Goal: Task Accomplishment & Management: Use online tool/utility

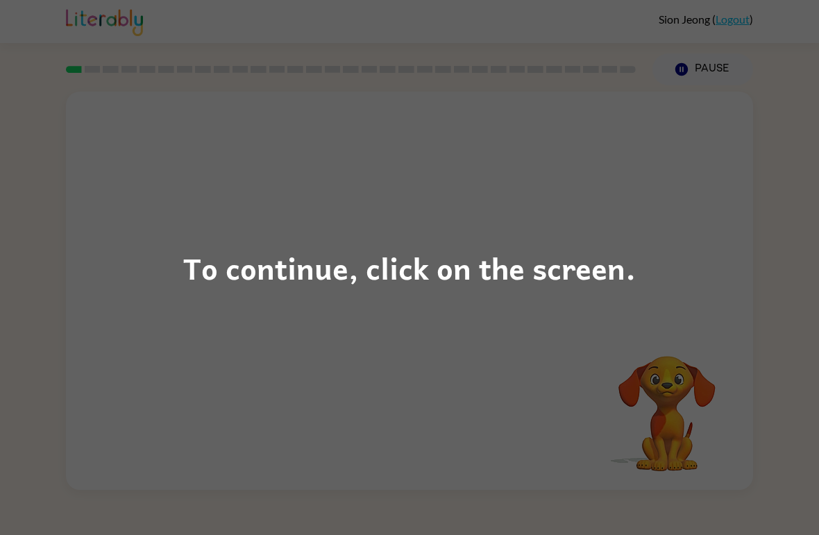
click at [573, 269] on div "To continue, click on the screen." at bounding box center [409, 267] width 452 height 47
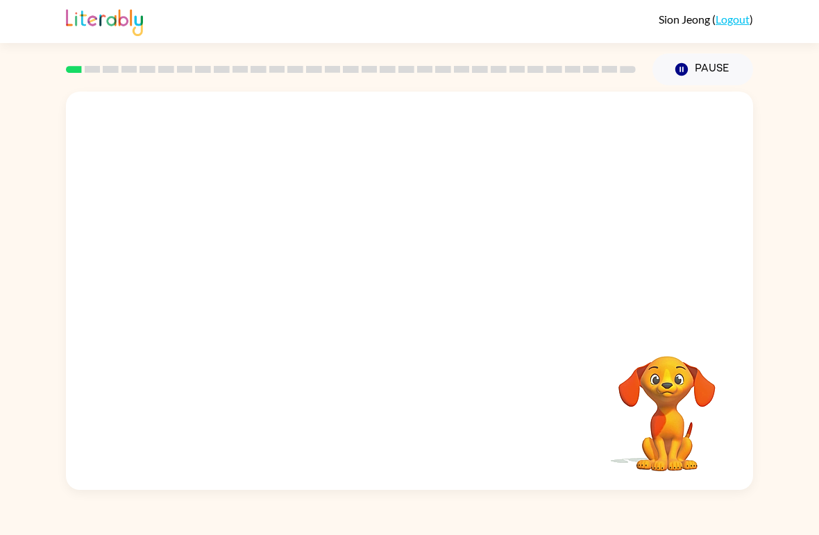
click at [695, 414] on video "Your browser must support playing .mp4 files to use Literably. Please try using…" at bounding box center [667, 404] width 139 height 139
click at [400, 309] on icon "button" at bounding box center [410, 298] width 24 height 24
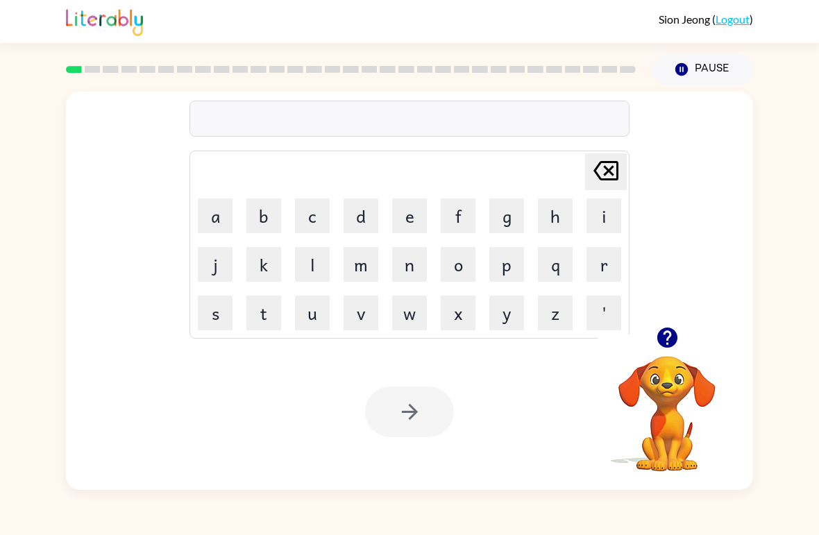
click at [214, 314] on button "s" at bounding box center [215, 313] width 35 height 35
click at [548, 219] on button "h" at bounding box center [555, 215] width 35 height 35
click at [319, 314] on button "u" at bounding box center [312, 313] width 35 height 35
click at [211, 310] on button "s" at bounding box center [215, 313] width 35 height 35
click at [557, 230] on button "h" at bounding box center [555, 215] width 35 height 35
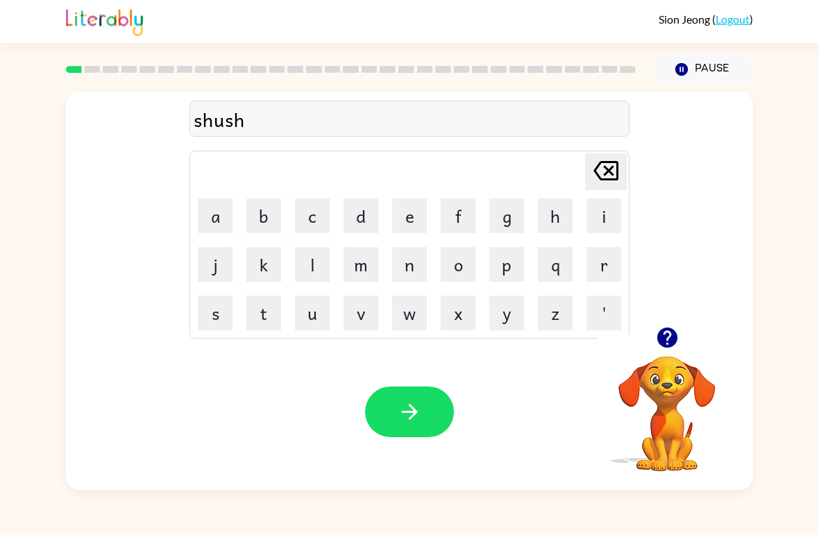
click at [402, 405] on icon "button" at bounding box center [410, 412] width 24 height 24
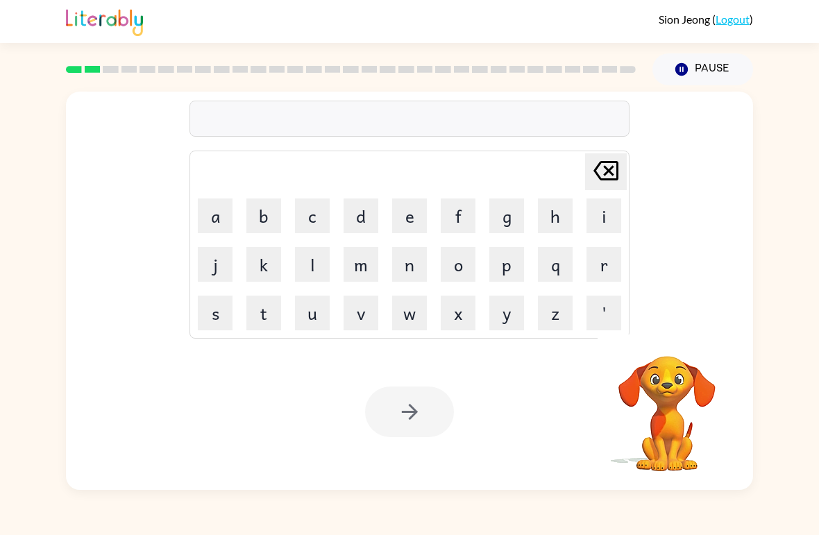
click at [219, 209] on button "a" at bounding box center [215, 215] width 35 height 35
click at [509, 269] on button "p" at bounding box center [506, 264] width 35 height 35
click at [601, 226] on button "i" at bounding box center [603, 215] width 35 height 35
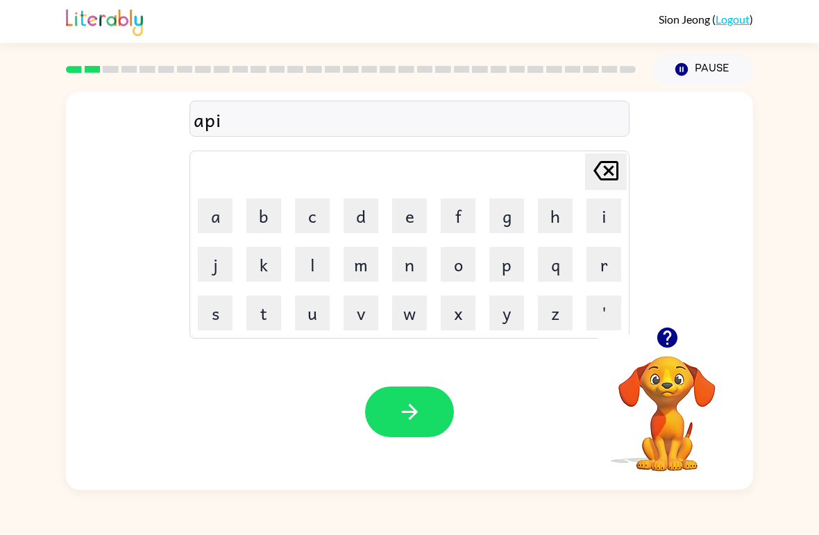
click at [604, 265] on button "r" at bounding box center [603, 264] width 35 height 35
click at [393, 217] on button "e" at bounding box center [409, 215] width 35 height 35
click at [412, 266] on button "n" at bounding box center [409, 264] width 35 height 35
click at [212, 312] on button "s" at bounding box center [215, 313] width 35 height 35
click at [421, 217] on button "e" at bounding box center [409, 215] width 35 height 35
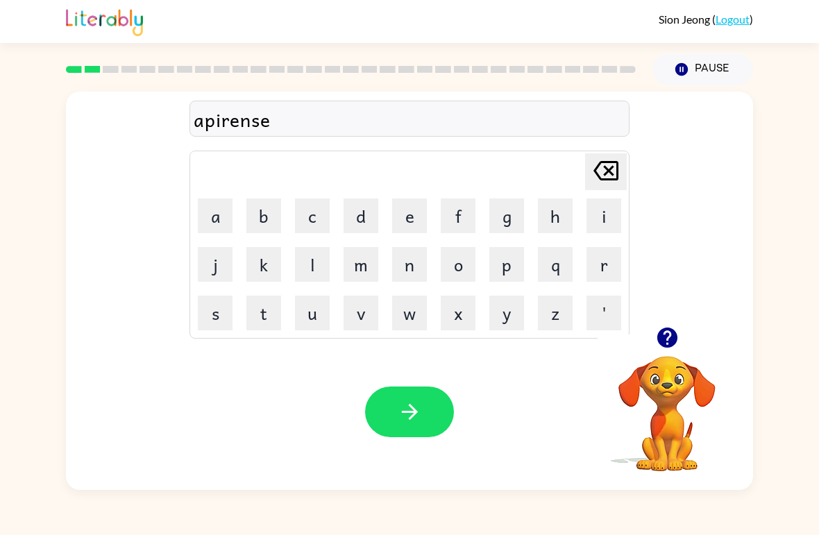
click at [208, 310] on button "s" at bounding box center [215, 313] width 35 height 35
click at [429, 416] on button "button" at bounding box center [409, 412] width 89 height 51
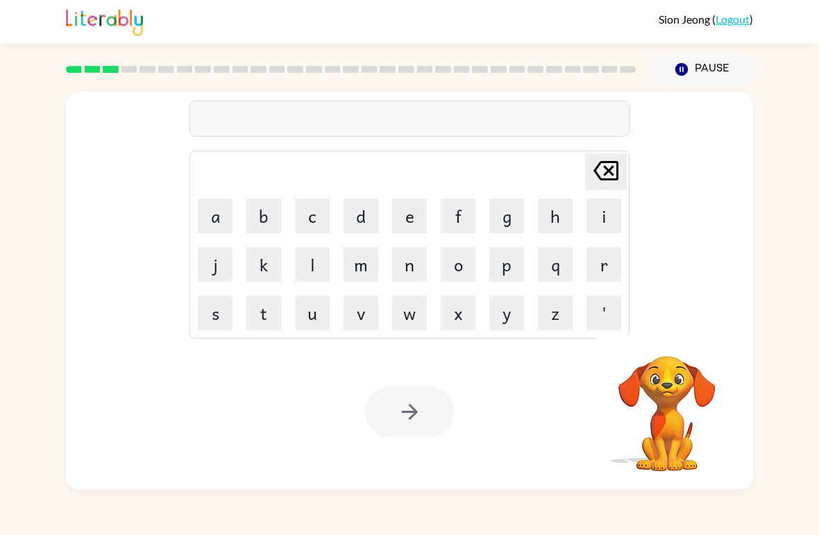
click at [605, 266] on button "r" at bounding box center [603, 264] width 35 height 35
click at [609, 210] on button "i" at bounding box center [603, 215] width 35 height 35
click at [448, 217] on button "f" at bounding box center [458, 215] width 35 height 35
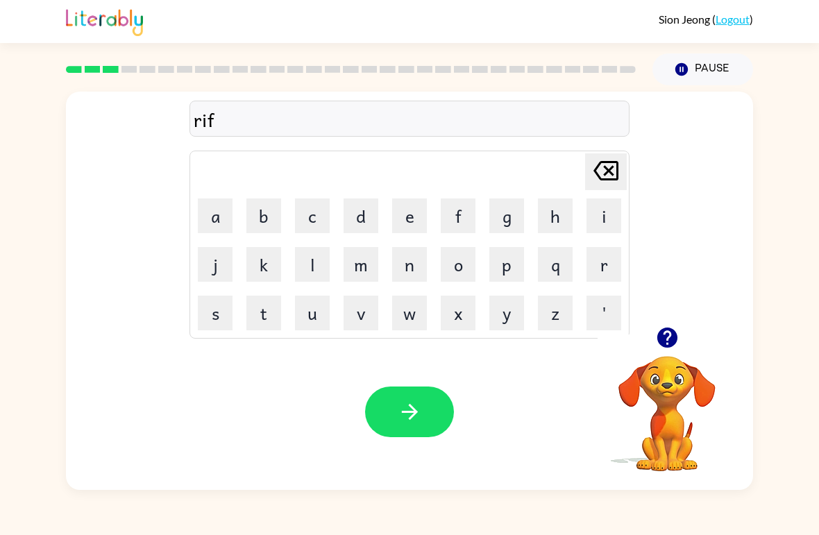
click at [614, 169] on icon "Delete Delete last character input" at bounding box center [605, 170] width 33 height 33
click at [407, 210] on button "e" at bounding box center [409, 215] width 35 height 35
click at [216, 219] on button "a" at bounding box center [215, 215] width 35 height 35
click at [313, 258] on button "l" at bounding box center [312, 264] width 35 height 35
click at [410, 219] on button "e" at bounding box center [409, 215] width 35 height 35
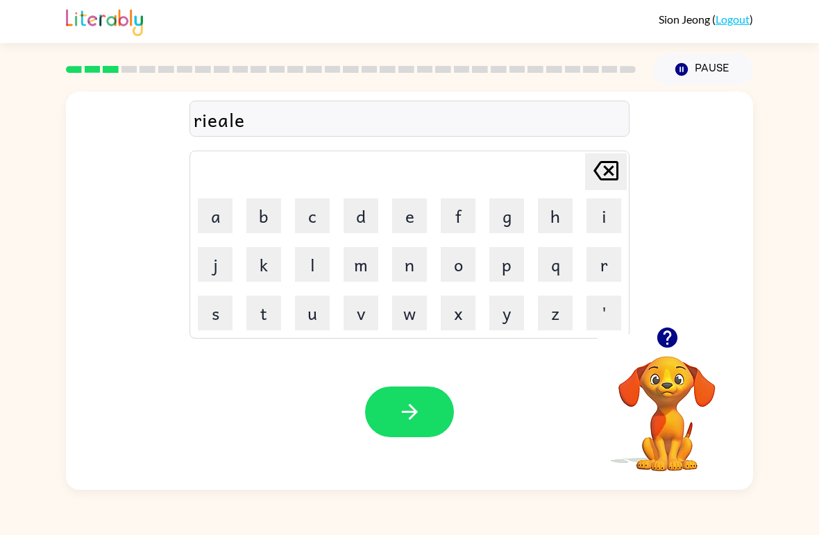
click at [319, 266] on button "l" at bounding box center [312, 264] width 35 height 35
click at [518, 308] on button "y" at bounding box center [506, 313] width 35 height 35
click at [426, 423] on button "button" at bounding box center [409, 412] width 89 height 51
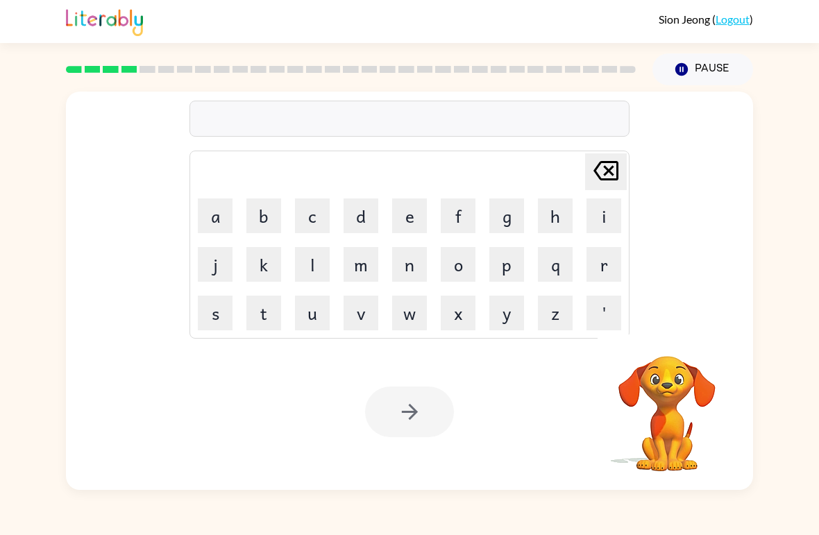
click at [409, 210] on button "e" at bounding box center [409, 215] width 35 height 35
click at [301, 271] on button "l" at bounding box center [312, 264] width 35 height 35
click at [413, 221] on button "e" at bounding box center [409, 215] width 35 height 35
click at [369, 269] on button "m" at bounding box center [361, 264] width 35 height 35
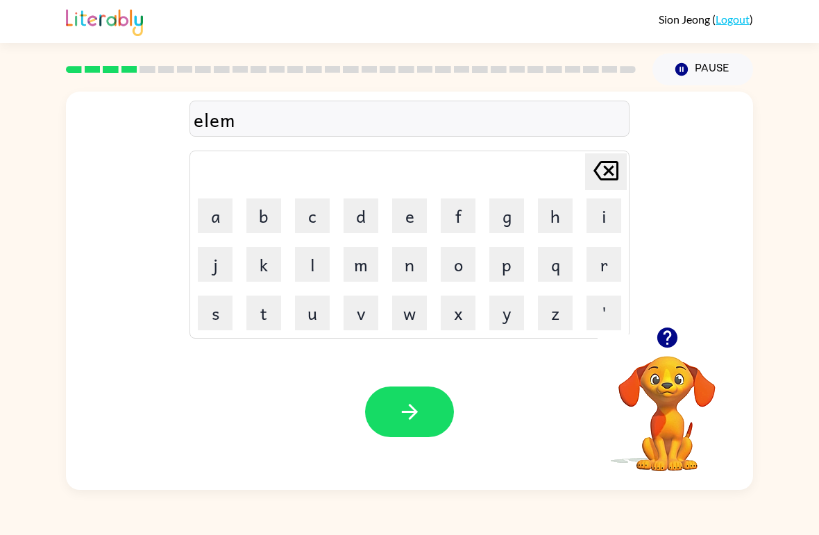
click at [417, 204] on button "e" at bounding box center [409, 215] width 35 height 35
click at [414, 271] on button "n" at bounding box center [409, 264] width 35 height 35
click at [216, 223] on button "a" at bounding box center [215, 215] width 35 height 35
click at [262, 315] on button "t" at bounding box center [263, 313] width 35 height 35
click at [414, 223] on button "e" at bounding box center [409, 215] width 35 height 35
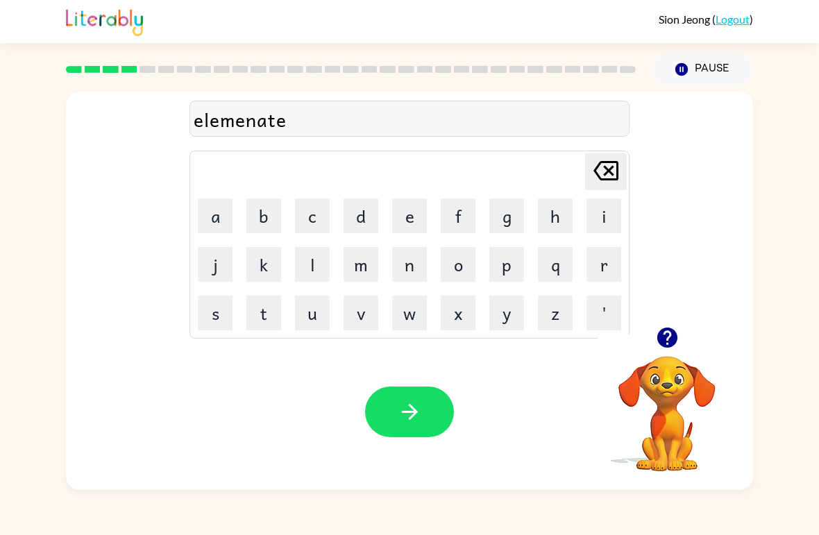
click at [426, 417] on button "button" at bounding box center [409, 412] width 89 height 51
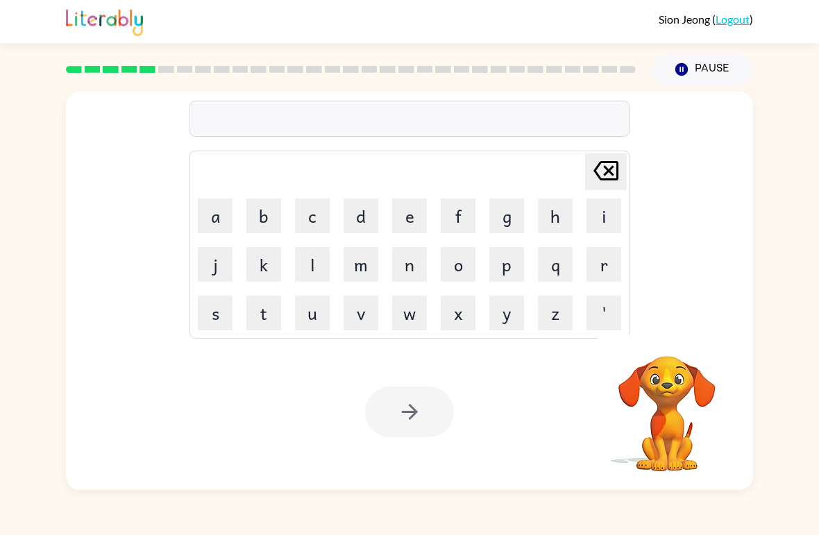
click at [355, 208] on button "d" at bounding box center [361, 215] width 35 height 35
click at [600, 218] on button "i" at bounding box center [603, 215] width 35 height 35
click at [607, 176] on icon "Delete Delete last character input" at bounding box center [605, 170] width 33 height 33
click at [666, 377] on video "Your browser must support playing .mp4 files to use Literably. Please try using…" at bounding box center [667, 404] width 139 height 139
click at [684, 339] on button "button" at bounding box center [667, 337] width 35 height 35
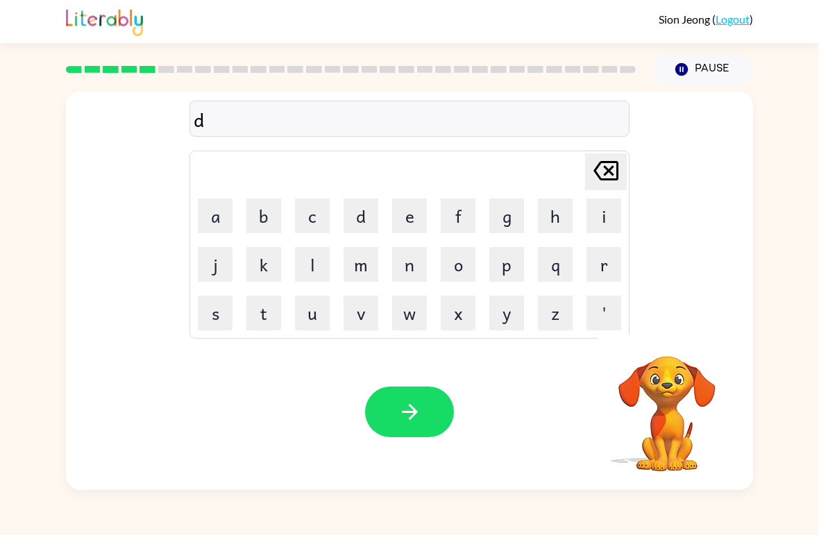
click at [305, 311] on button "u" at bounding box center [312, 313] width 35 height 35
click at [507, 273] on button "p" at bounding box center [506, 264] width 35 height 35
click at [475, 256] on button "o" at bounding box center [458, 264] width 35 height 35
click at [321, 216] on button "c" at bounding box center [312, 215] width 35 height 35
click at [223, 232] on button "a" at bounding box center [215, 215] width 35 height 35
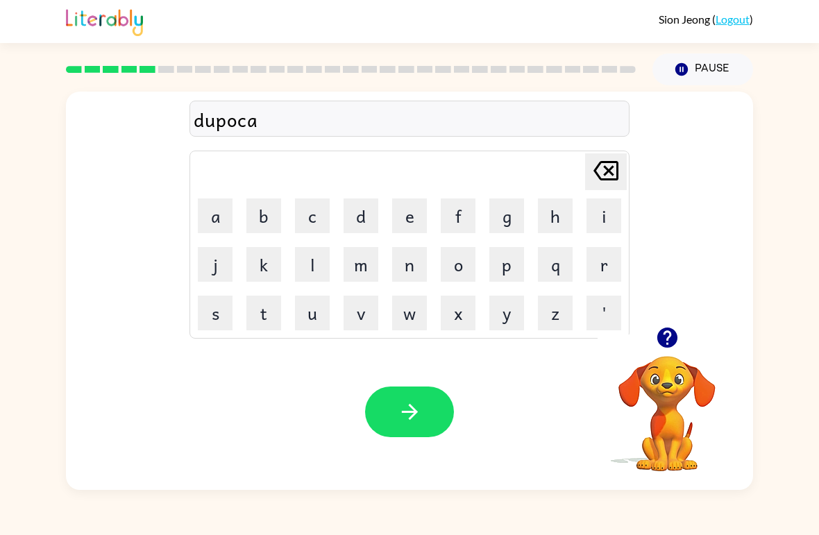
click at [267, 314] on button "t" at bounding box center [263, 313] width 35 height 35
click at [412, 210] on button "e" at bounding box center [409, 215] width 35 height 35
click at [440, 416] on button "button" at bounding box center [409, 412] width 89 height 51
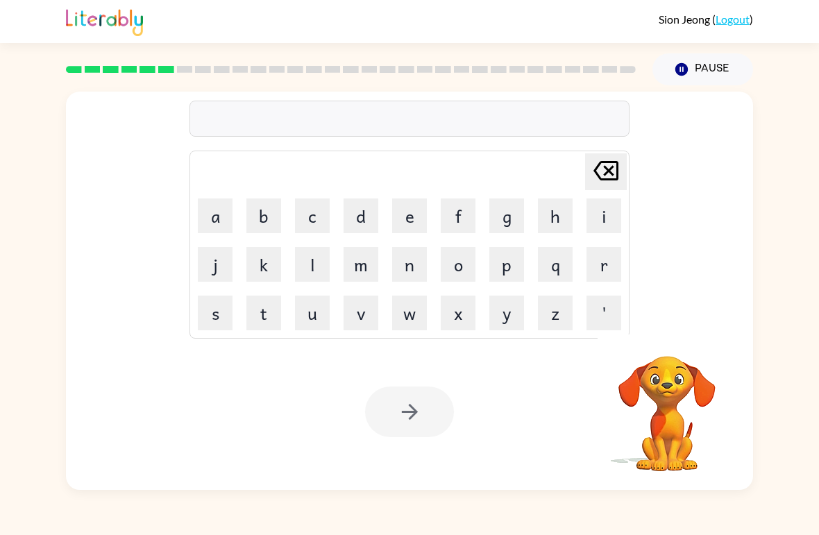
click at [358, 303] on button "v" at bounding box center [361, 313] width 35 height 35
click at [220, 221] on button "a" at bounding box center [215, 215] width 35 height 35
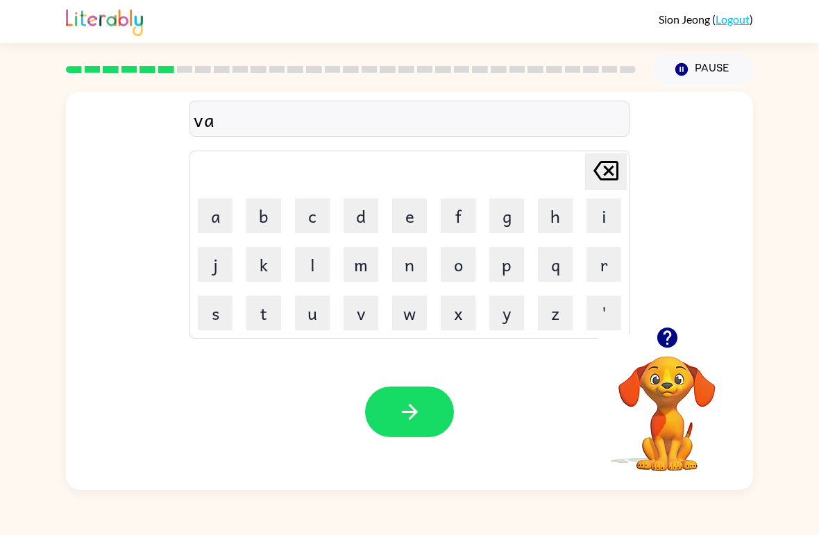
click at [309, 220] on button "c" at bounding box center [312, 215] width 35 height 35
click at [210, 221] on button "a" at bounding box center [215, 215] width 35 height 35
click at [272, 316] on button "t" at bounding box center [263, 313] width 35 height 35
click at [607, 226] on button "i" at bounding box center [603, 215] width 35 height 35
click at [470, 267] on button "o" at bounding box center [458, 264] width 35 height 35
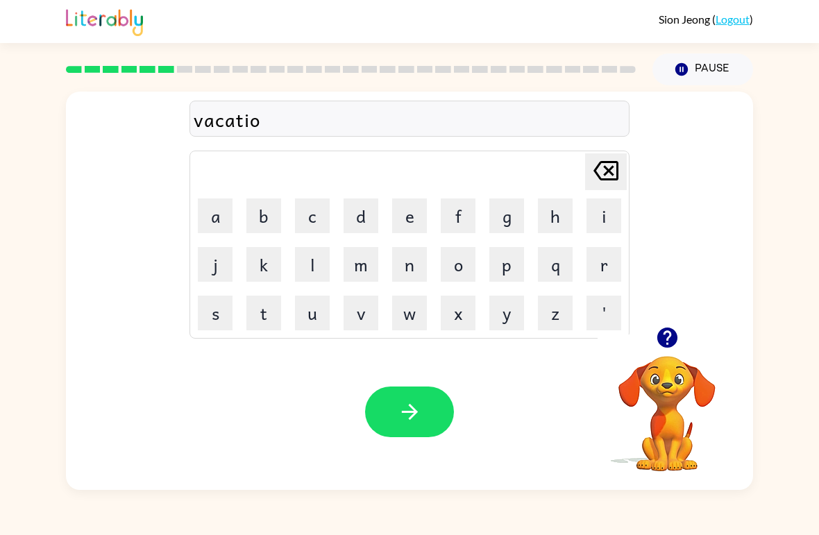
click at [412, 269] on button "n" at bounding box center [409, 264] width 35 height 35
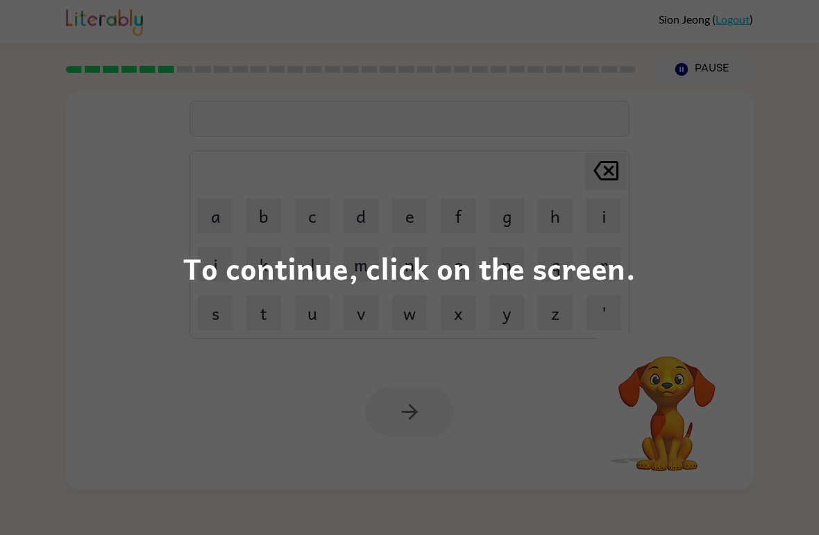
click at [573, 319] on div "To continue, click on the screen." at bounding box center [409, 267] width 819 height 535
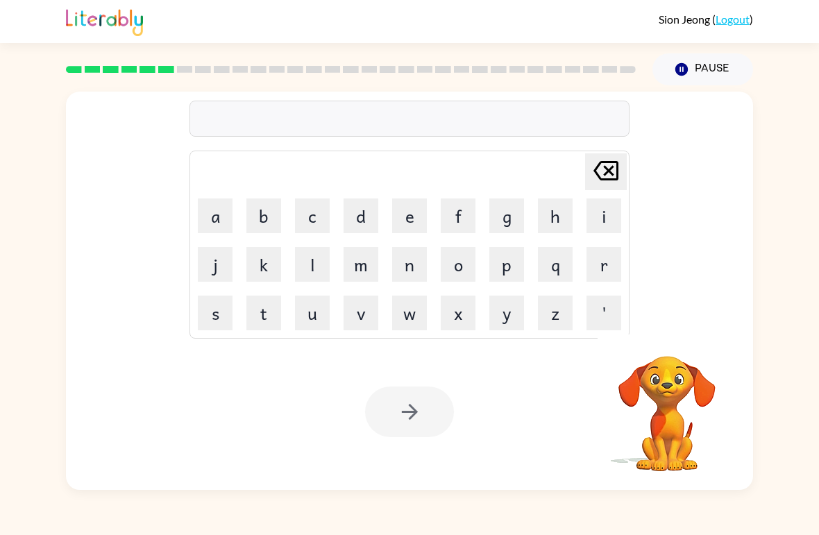
click at [370, 313] on button "v" at bounding box center [361, 313] width 35 height 35
click at [225, 212] on button "a" at bounding box center [215, 215] width 35 height 35
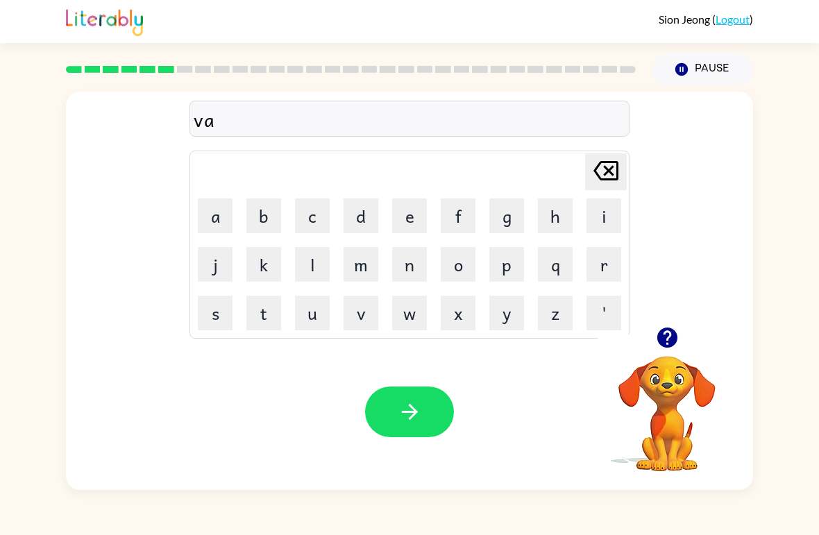
click at [316, 210] on button "c" at bounding box center [312, 215] width 35 height 35
click at [215, 223] on button "a" at bounding box center [215, 215] width 35 height 35
click at [280, 309] on button "t" at bounding box center [263, 313] width 35 height 35
click at [605, 211] on button "i" at bounding box center [603, 215] width 35 height 35
click at [457, 267] on button "o" at bounding box center [458, 264] width 35 height 35
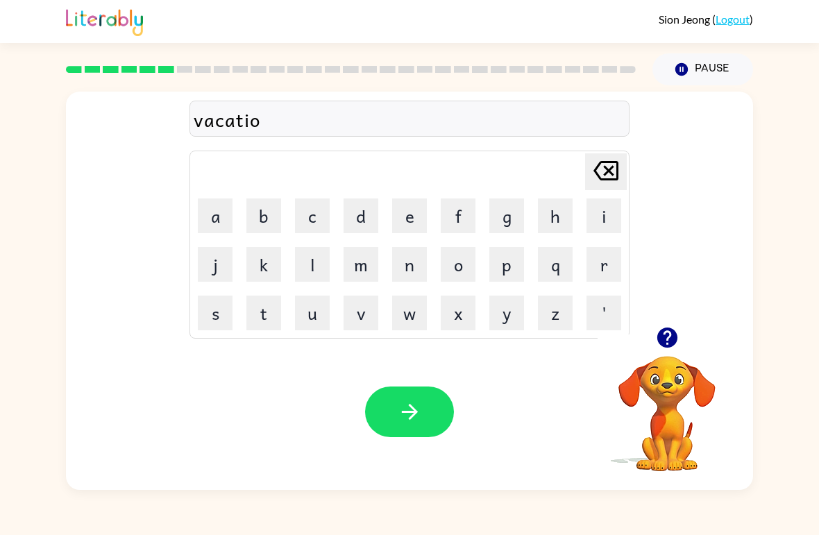
click at [410, 271] on button "n" at bounding box center [409, 264] width 35 height 35
click at [414, 403] on icon "button" at bounding box center [410, 412] width 24 height 24
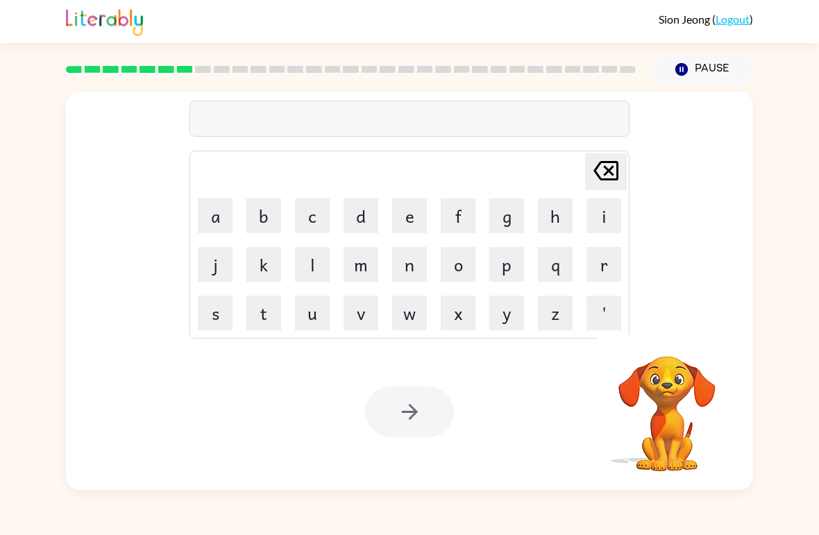
click at [505, 266] on button "p" at bounding box center [506, 264] width 35 height 35
click at [303, 318] on button "u" at bounding box center [312, 313] width 35 height 35
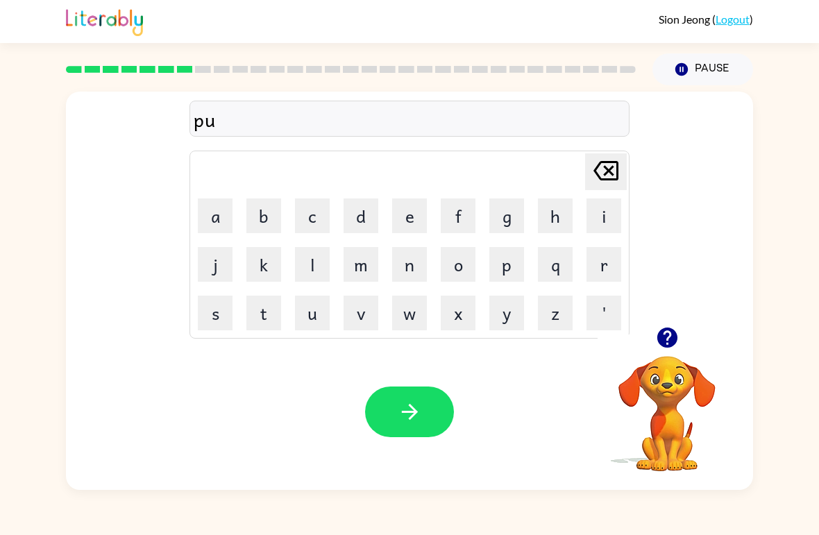
click at [371, 207] on button "d" at bounding box center [361, 215] width 35 height 35
click at [371, 206] on button "d" at bounding box center [361, 215] width 35 height 35
click at [313, 269] on button "l" at bounding box center [312, 264] width 35 height 35
click at [425, 210] on button "e" at bounding box center [409, 215] width 35 height 35
click at [362, 400] on div "Your browser must support playing .mp4 files to use Literably. Please try using…" at bounding box center [409, 412] width 687 height 156
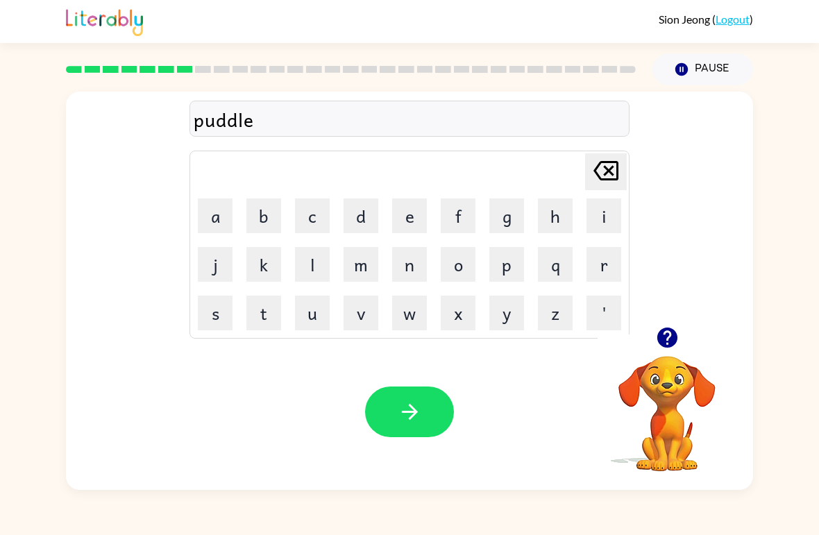
click at [421, 392] on button "button" at bounding box center [409, 412] width 89 height 51
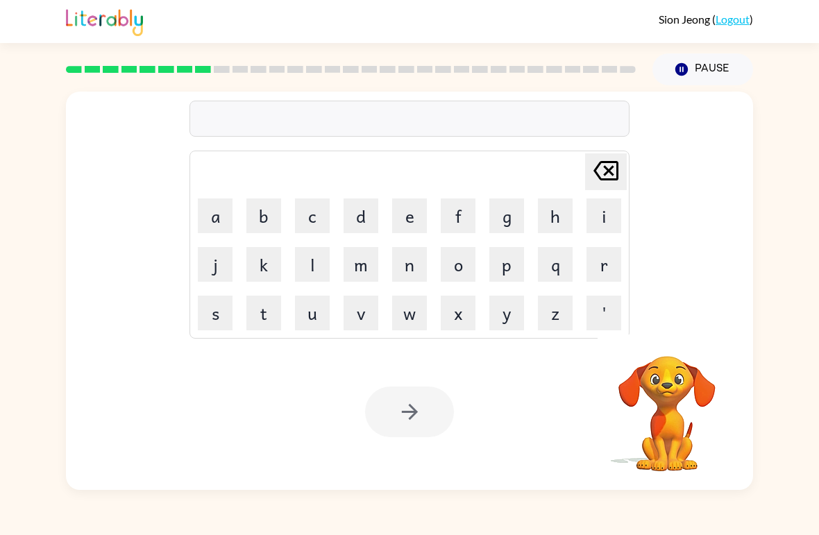
click at [514, 255] on button "p" at bounding box center [506, 264] width 35 height 35
click at [316, 315] on button "u" at bounding box center [312, 313] width 35 height 35
click at [593, 264] on button "r" at bounding box center [603, 264] width 35 height 35
click at [270, 321] on button "t" at bounding box center [263, 313] width 35 height 35
click at [602, 219] on button "i" at bounding box center [603, 215] width 35 height 35
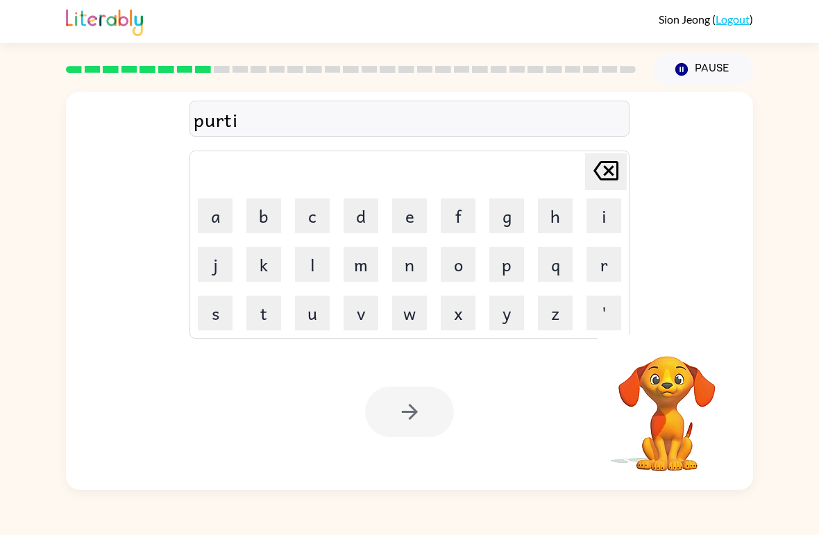
click at [323, 211] on button "c" at bounding box center [312, 215] width 35 height 35
click at [314, 264] on button "l" at bounding box center [312, 264] width 35 height 35
click at [411, 214] on button "e" at bounding box center [409, 215] width 35 height 35
click at [412, 411] on div at bounding box center [409, 412] width 89 height 51
click at [649, 437] on video "Your browser must support playing .mp4 files to use Literably. Please try using…" at bounding box center [667, 404] width 139 height 139
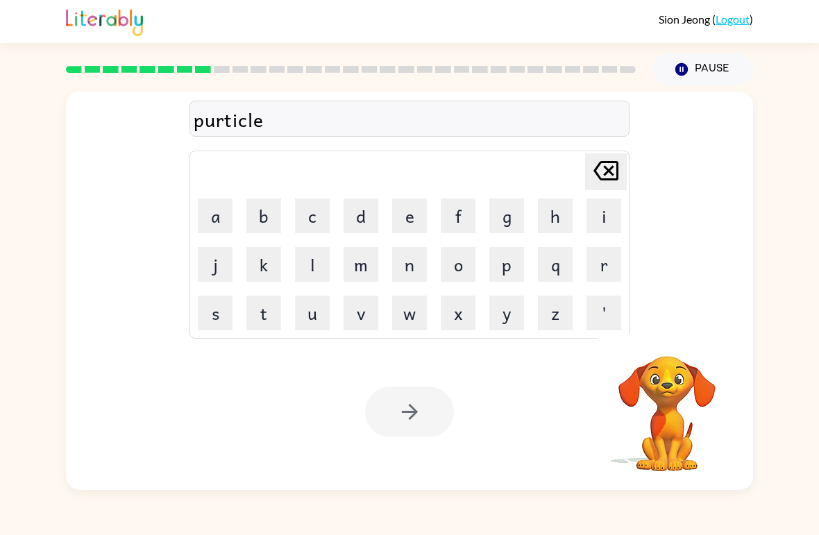
click at [723, 330] on div "purticle Delete Delete last character input a b c d e f g h i j k l m n o p q r…" at bounding box center [409, 291] width 687 height 398
click at [677, 368] on video "Your browser must support playing .mp4 files to use Literably. Please try using…" at bounding box center [667, 404] width 139 height 139
click at [615, 450] on video "Your browser must support playing .mp4 files to use Literably. Please try using…" at bounding box center [667, 404] width 139 height 139
click at [731, 412] on video "Your browser must support playing .mp4 files to use Literably. Please try using…" at bounding box center [667, 404] width 139 height 139
click at [689, 346] on video "Your browser must support playing .mp4 files to use Literably. Please try using…" at bounding box center [667, 404] width 139 height 139
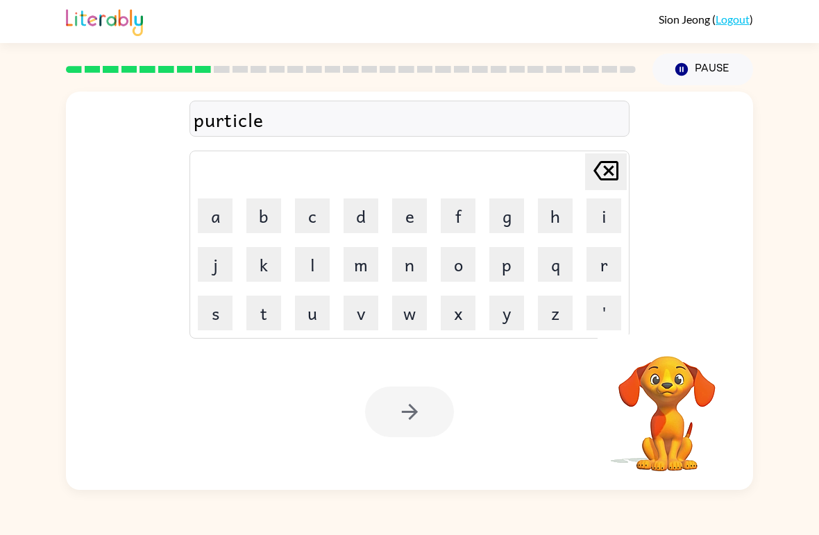
click at [552, 466] on div "Your browser must support playing .mp4 files to use Literably. Please try using…" at bounding box center [409, 412] width 687 height 156
click at [480, 437] on div "Your browser must support playing .mp4 files to use Literably. Please try using…" at bounding box center [409, 412] width 687 height 156
click at [405, 414] on div at bounding box center [409, 412] width 89 height 51
click at [535, 187] on td "Delete Delete last character input" at bounding box center [410, 172] width 436 height 38
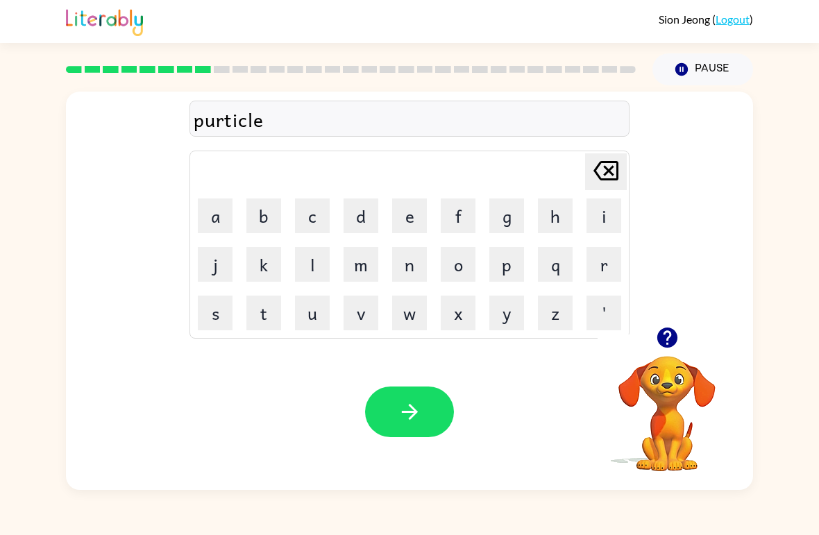
click at [425, 430] on button "button" at bounding box center [409, 412] width 89 height 51
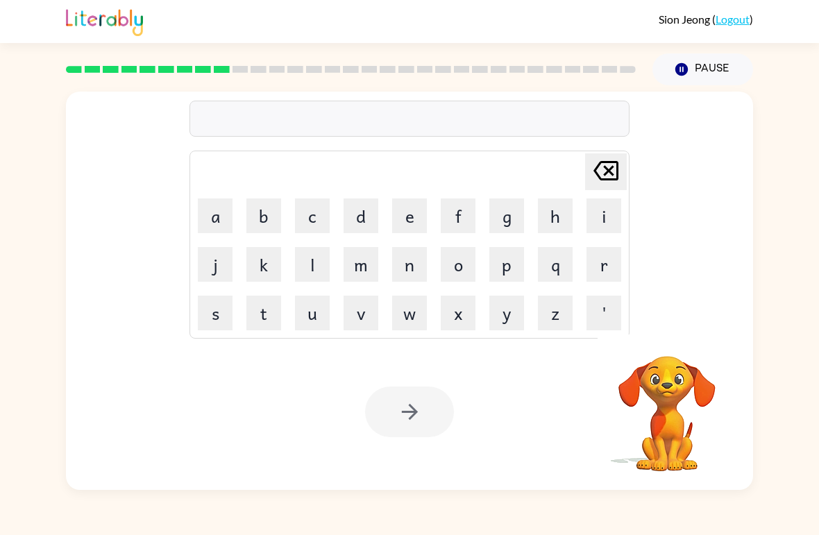
click at [599, 269] on button "r" at bounding box center [603, 264] width 35 height 35
click at [600, 221] on button "i" at bounding box center [603, 215] width 35 height 35
click at [314, 223] on button "c" at bounding box center [312, 215] width 35 height 35
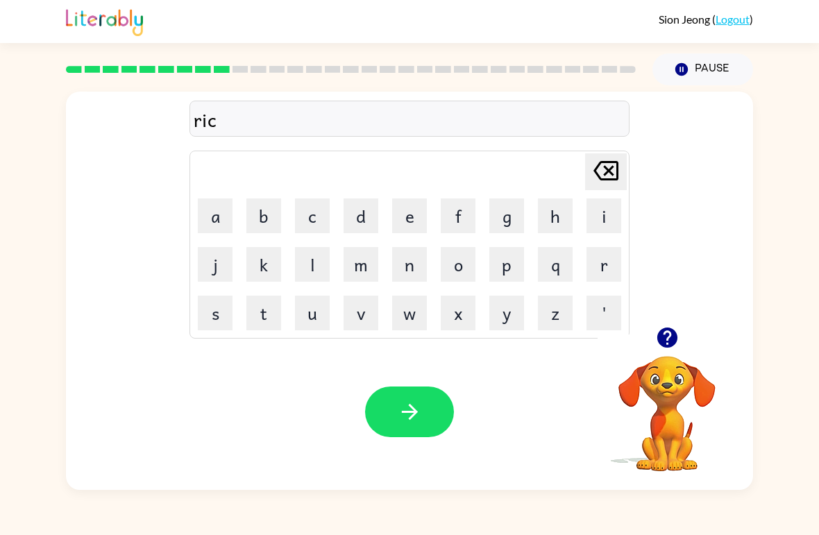
click at [208, 231] on button "a" at bounding box center [215, 215] width 35 height 35
click at [511, 269] on button "p" at bounding box center [506, 264] width 35 height 35
click at [303, 210] on button "c" at bounding box center [312, 215] width 35 height 35
click at [563, 221] on button "h" at bounding box center [555, 215] width 35 height 35
click at [321, 307] on button "u" at bounding box center [312, 313] width 35 height 35
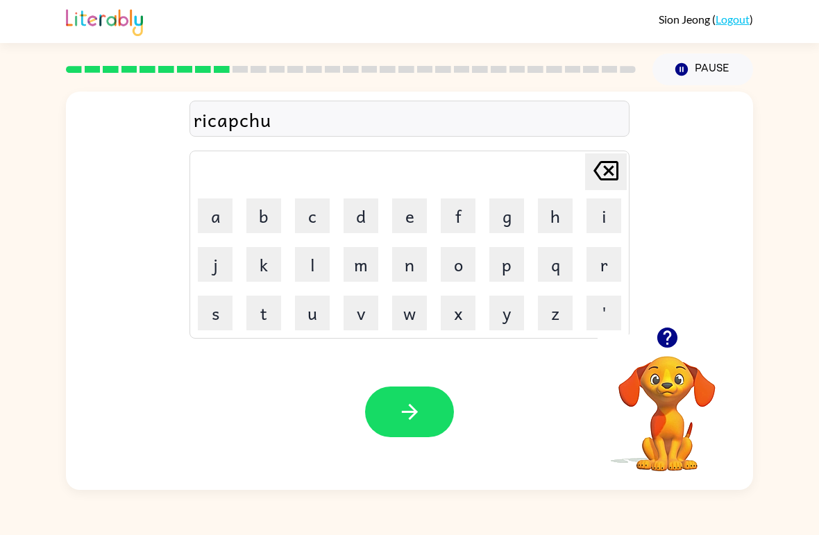
click at [604, 261] on button "r" at bounding box center [603, 264] width 35 height 35
click at [403, 413] on icon "button" at bounding box center [409, 412] width 16 height 16
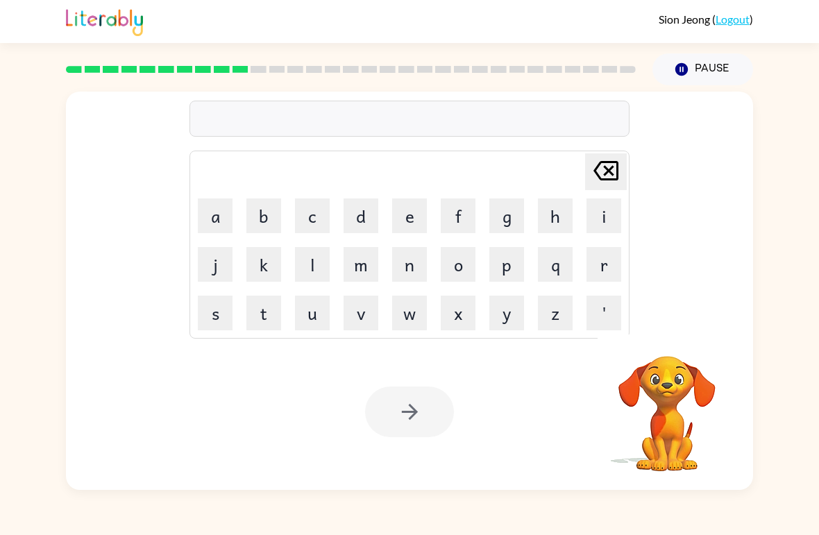
click at [512, 260] on button "p" at bounding box center [506, 264] width 35 height 35
click at [612, 270] on button "r" at bounding box center [603, 264] width 35 height 35
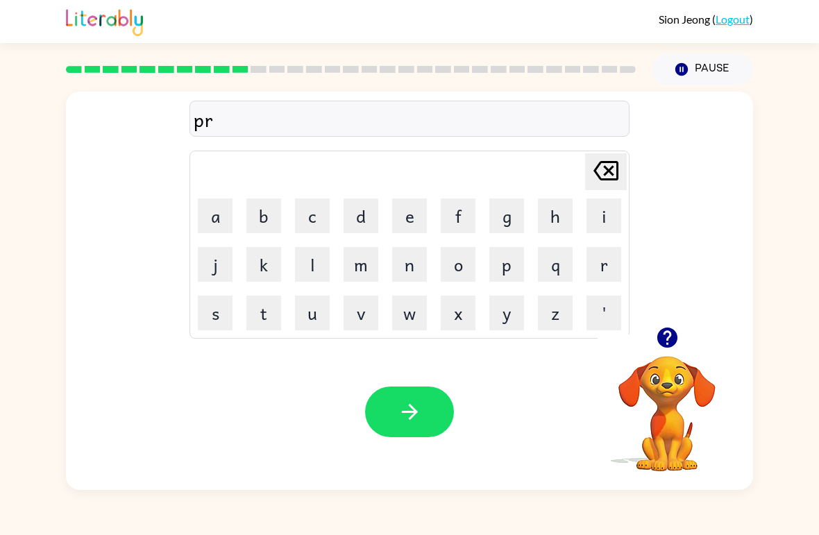
click at [407, 217] on button "e" at bounding box center [409, 215] width 35 height 35
click at [207, 330] on button "s" at bounding box center [215, 313] width 35 height 35
click at [318, 206] on button "c" at bounding box center [312, 215] width 35 height 35
click at [553, 212] on button "h" at bounding box center [555, 215] width 35 height 35
click at [466, 277] on button "o" at bounding box center [458, 264] width 35 height 35
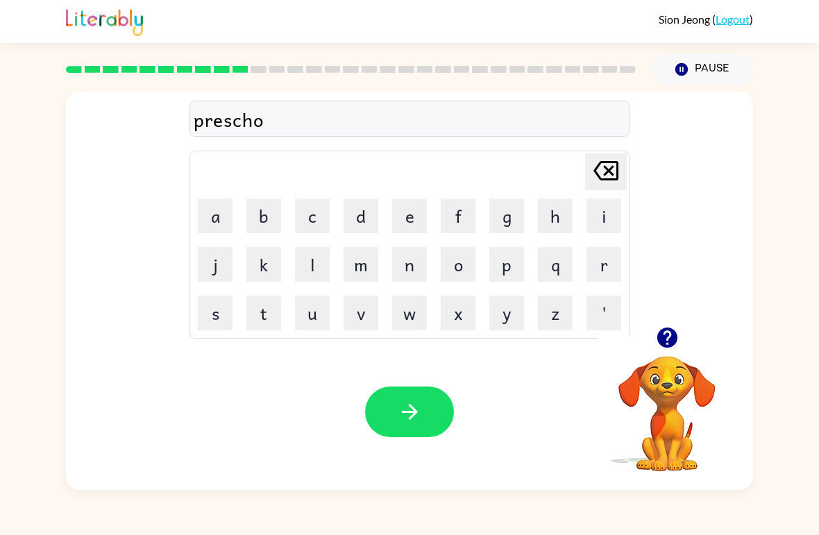
click at [465, 276] on button "o" at bounding box center [458, 264] width 35 height 35
click at [314, 268] on button "l" at bounding box center [312, 264] width 35 height 35
click at [438, 406] on button "button" at bounding box center [409, 412] width 89 height 51
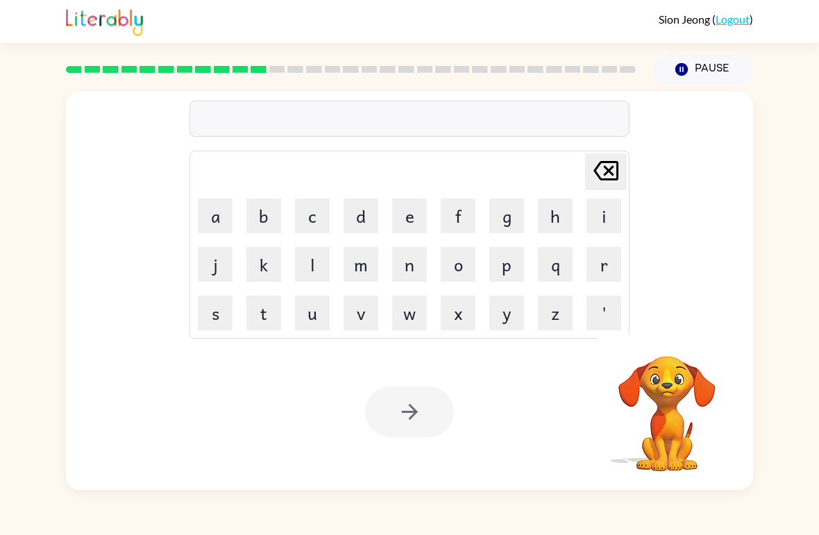
click at [312, 218] on button "c" at bounding box center [312, 215] width 35 height 35
click at [602, 269] on button "r" at bounding box center [603, 264] width 35 height 35
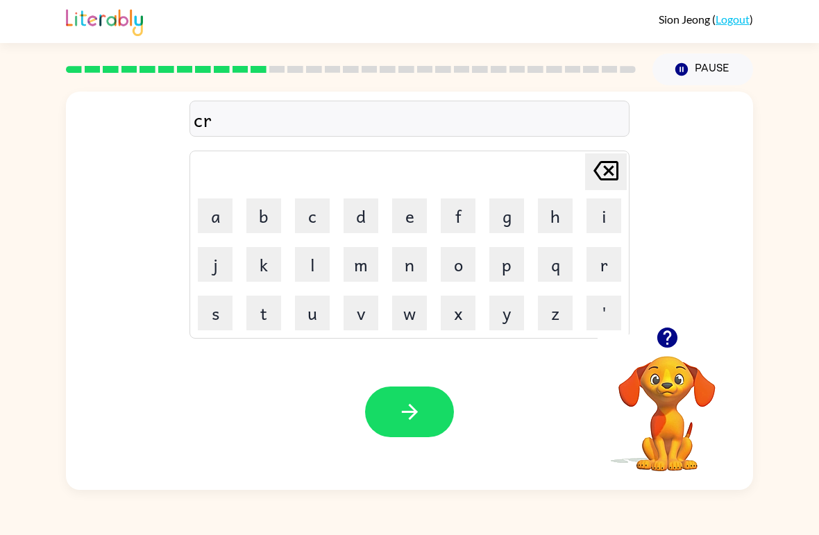
click at [673, 372] on video "Your browser must support playing .mp4 files to use Literably. Please try using…" at bounding box center [667, 404] width 139 height 139
click at [677, 337] on icon "button" at bounding box center [667, 337] width 24 height 24
click at [425, 220] on button "e" at bounding box center [409, 215] width 35 height 35
click at [403, 213] on button "e" at bounding box center [409, 215] width 35 height 35
click at [602, 184] on icon "Delete Delete last character input" at bounding box center [605, 170] width 33 height 33
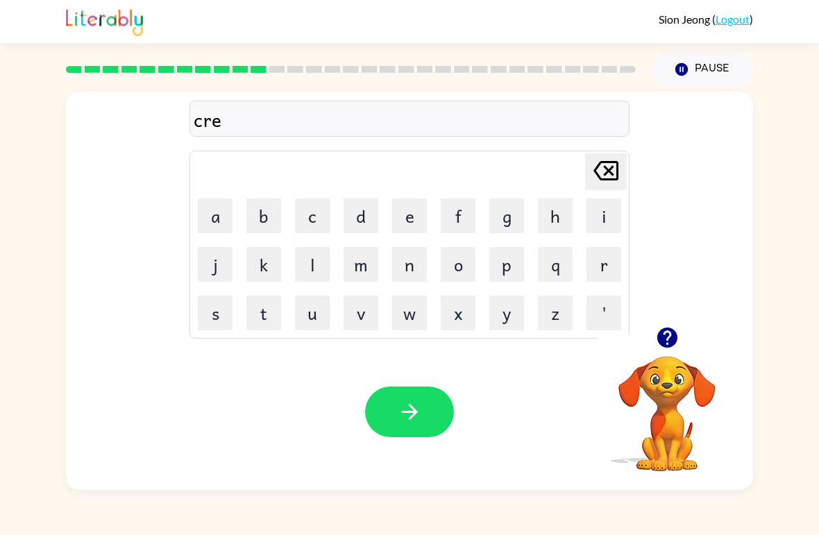
click at [594, 184] on icon "Delete Delete last character input" at bounding box center [605, 170] width 33 height 33
click at [361, 301] on button "v" at bounding box center [361, 313] width 35 height 35
click at [410, 232] on button "e" at bounding box center [409, 215] width 35 height 35
click at [611, 176] on icon "Delete Delete last character input" at bounding box center [605, 170] width 33 height 33
click at [610, 176] on icon "Delete Delete last character input" at bounding box center [605, 170] width 33 height 33
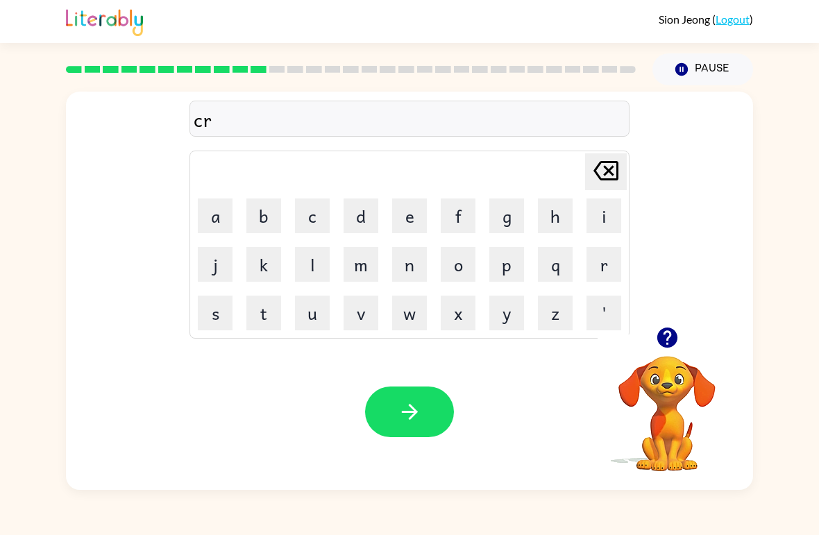
click at [207, 230] on button "a" at bounding box center [215, 215] width 35 height 35
click at [369, 319] on button "v" at bounding box center [361, 313] width 35 height 35
click at [417, 226] on button "e" at bounding box center [409, 215] width 35 height 35
click at [417, 423] on icon "button" at bounding box center [410, 412] width 24 height 24
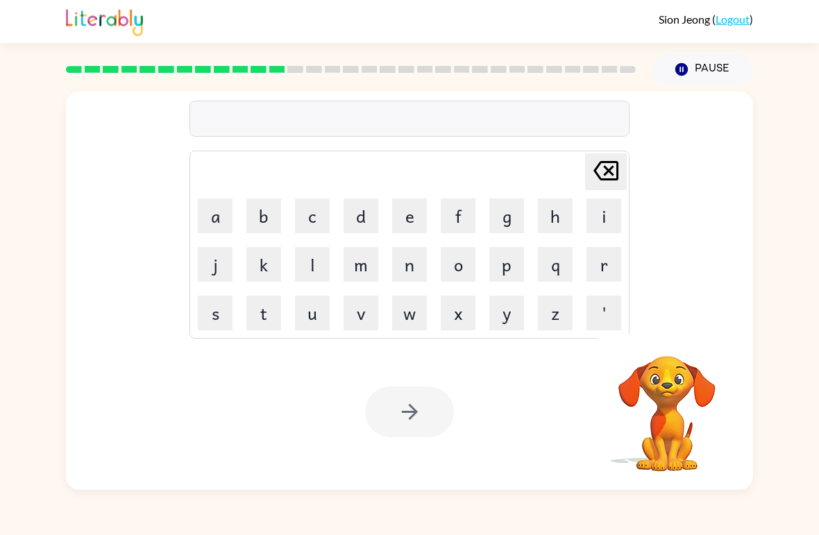
click at [352, 232] on button "d" at bounding box center [361, 215] width 35 height 35
click at [605, 226] on button "i" at bounding box center [603, 215] width 35 height 35
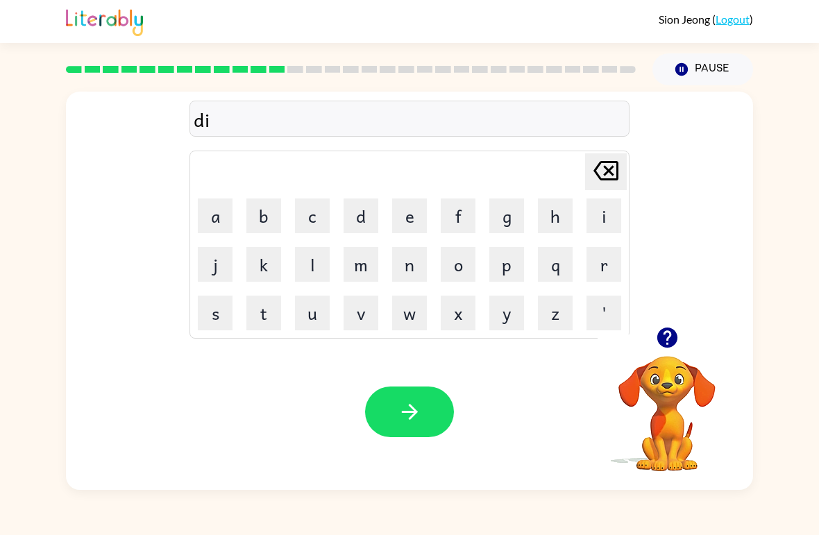
click at [316, 226] on button "c" at bounding box center [312, 215] width 35 height 35
click at [266, 321] on button "t" at bounding box center [263, 313] width 35 height 35
click at [217, 219] on button "a" at bounding box center [215, 215] width 35 height 35
click at [257, 305] on button "t" at bounding box center [263, 313] width 35 height 35
click at [432, 431] on button "button" at bounding box center [409, 412] width 89 height 51
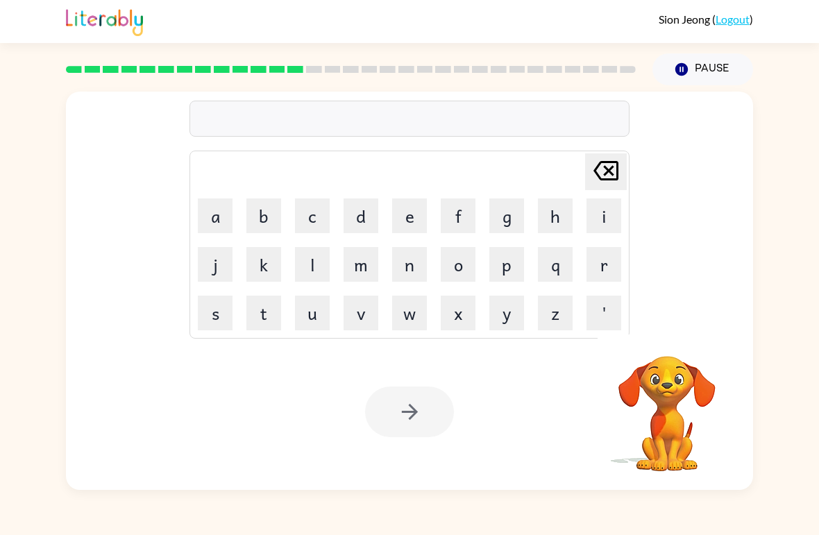
click at [405, 221] on button "e" at bounding box center [409, 215] width 35 height 35
click at [595, 184] on icon "Delete Delete last character input" at bounding box center [605, 170] width 33 height 33
click at [499, 271] on button "p" at bounding box center [506, 264] width 35 height 35
click at [223, 219] on button "a" at bounding box center [215, 215] width 35 height 35
click at [497, 312] on button "y" at bounding box center [506, 313] width 35 height 35
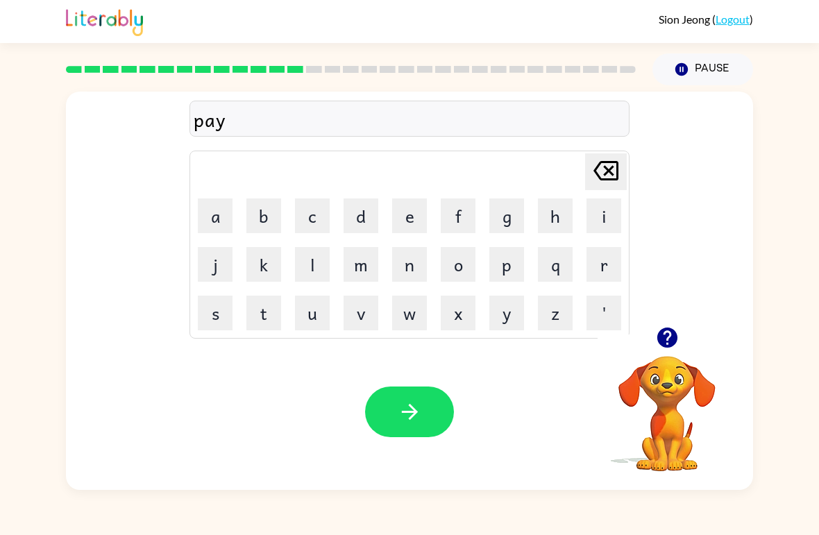
click at [362, 264] on button "m" at bounding box center [361, 264] width 35 height 35
click at [421, 220] on button "e" at bounding box center [409, 215] width 35 height 35
click at [407, 270] on button "n" at bounding box center [409, 264] width 35 height 35
click at [280, 303] on button "t" at bounding box center [263, 313] width 35 height 35
click at [422, 389] on button "button" at bounding box center [409, 412] width 89 height 51
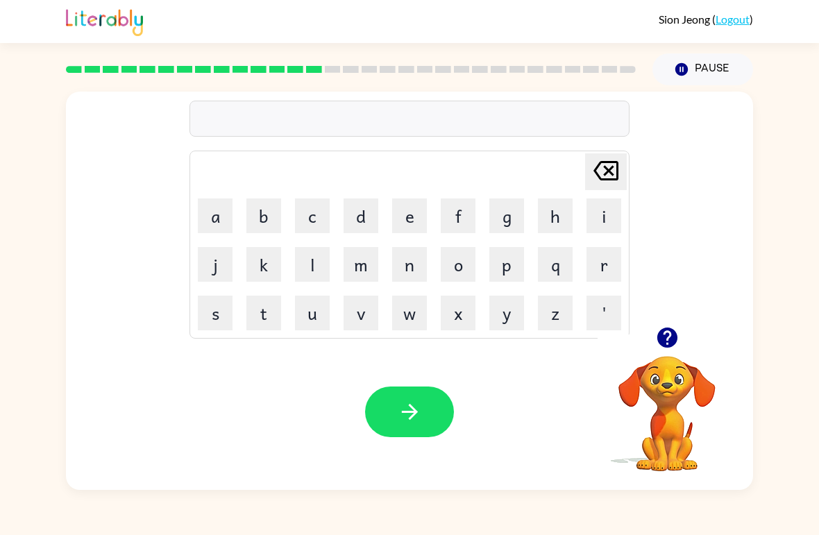
click at [367, 272] on button "m" at bounding box center [361, 264] width 35 height 35
click at [206, 213] on button "a" at bounding box center [215, 215] width 35 height 35
click at [506, 310] on button "y" at bounding box center [506, 313] width 35 height 35
click at [217, 269] on button "j" at bounding box center [215, 264] width 35 height 35
click at [217, 221] on button "a" at bounding box center [215, 215] width 35 height 35
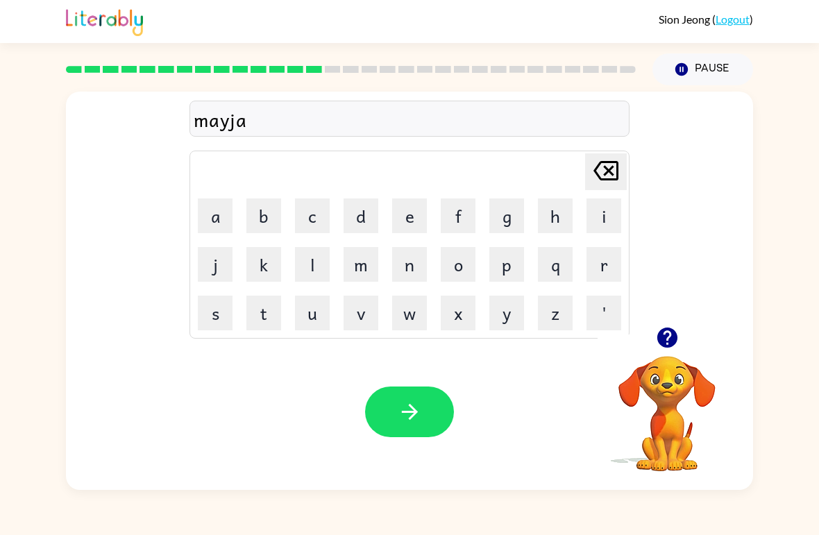
click at [605, 269] on button "r" at bounding box center [603, 264] width 35 height 35
click at [430, 400] on button "button" at bounding box center [409, 412] width 89 height 51
click at [217, 319] on button "s" at bounding box center [215, 313] width 35 height 35
click at [506, 276] on button "p" at bounding box center [506, 264] width 35 height 35
click at [216, 223] on button "a" at bounding box center [215, 215] width 35 height 35
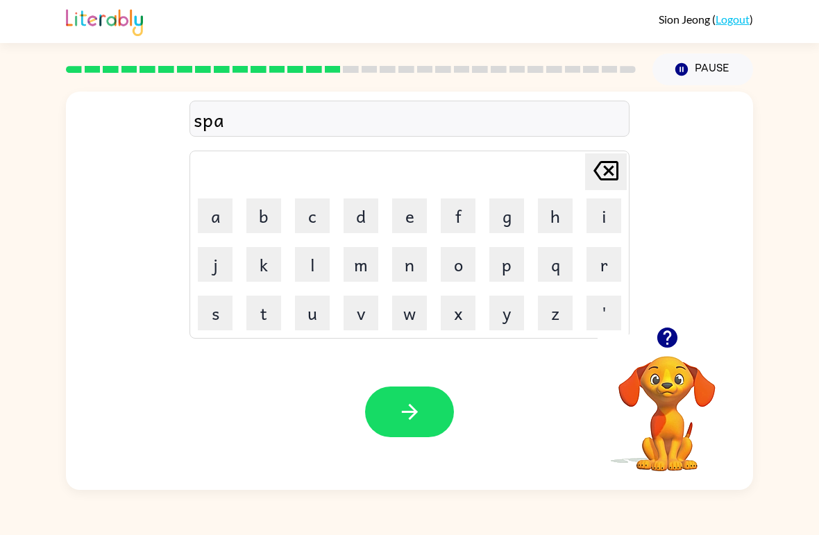
click at [598, 262] on button "r" at bounding box center [603, 264] width 35 height 35
click at [262, 268] on button "k" at bounding box center [263, 264] width 35 height 35
click at [436, 412] on button "button" at bounding box center [409, 412] width 89 height 51
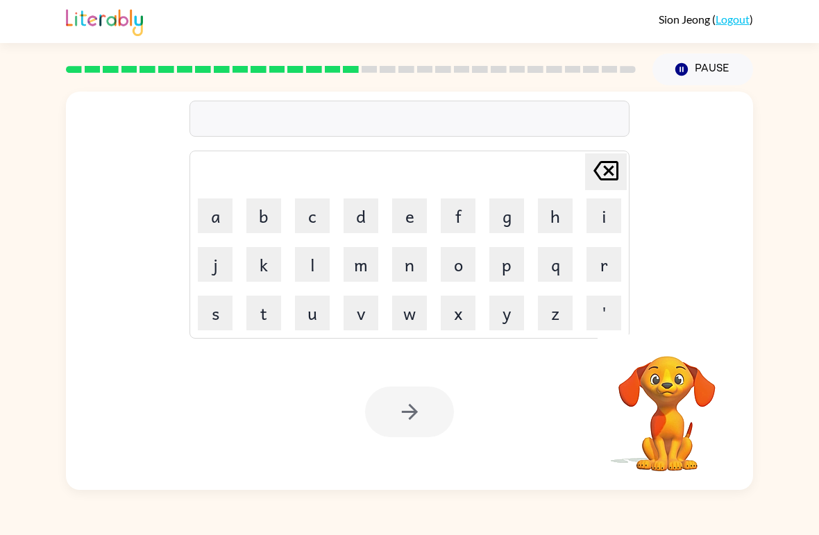
click at [496, 276] on button "p" at bounding box center [506, 264] width 35 height 35
click at [411, 220] on button "e" at bounding box center [409, 215] width 35 height 35
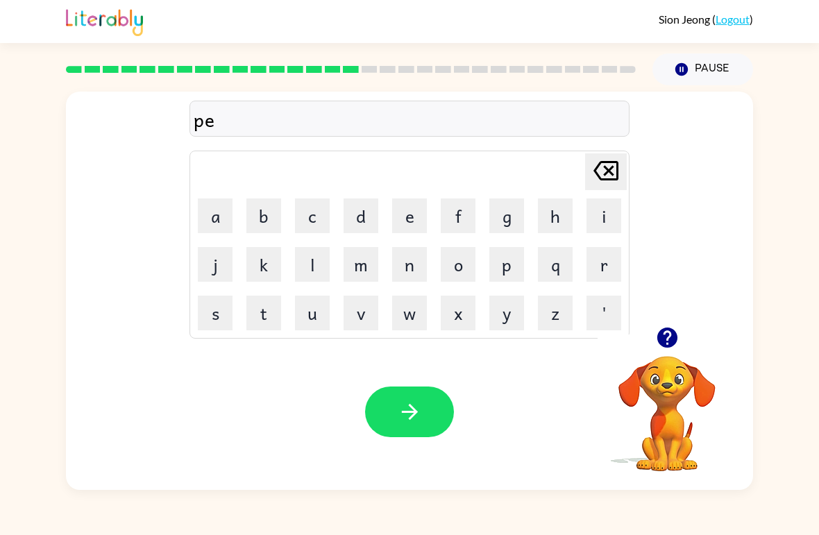
click at [325, 255] on button "l" at bounding box center [312, 264] width 35 height 35
click at [448, 402] on button "button" at bounding box center [409, 412] width 89 height 51
click at [221, 316] on button "s" at bounding box center [215, 313] width 35 height 35
click at [508, 273] on button "p" at bounding box center [506, 264] width 35 height 35
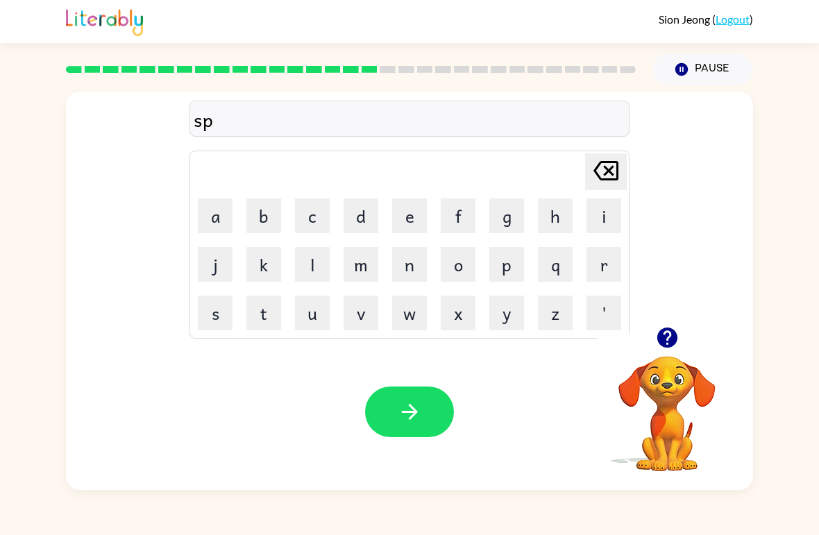
click at [602, 219] on button "i" at bounding box center [603, 215] width 35 height 35
click at [418, 270] on button "n" at bounding box center [409, 264] width 35 height 35
click at [605, 223] on button "i" at bounding box center [603, 215] width 35 height 35
click at [423, 266] on button "n" at bounding box center [409, 264] width 35 height 35
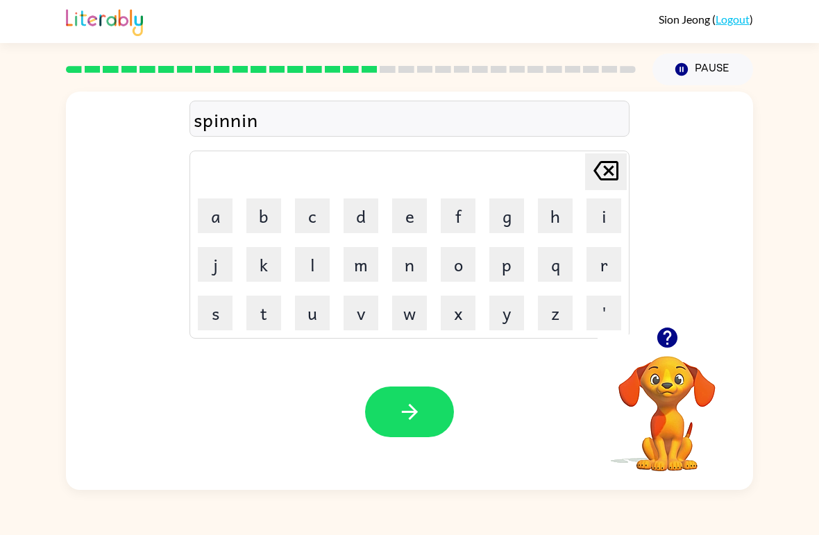
click at [502, 223] on button "g" at bounding box center [506, 215] width 35 height 35
click at [432, 433] on button "button" at bounding box center [409, 412] width 89 height 51
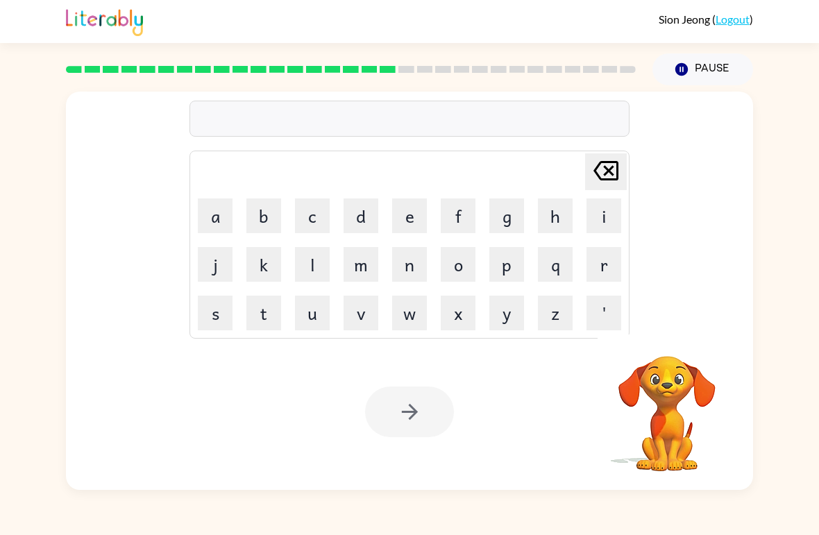
click at [511, 208] on button "g" at bounding box center [506, 215] width 35 height 35
click at [600, 262] on button "r" at bounding box center [603, 264] width 35 height 35
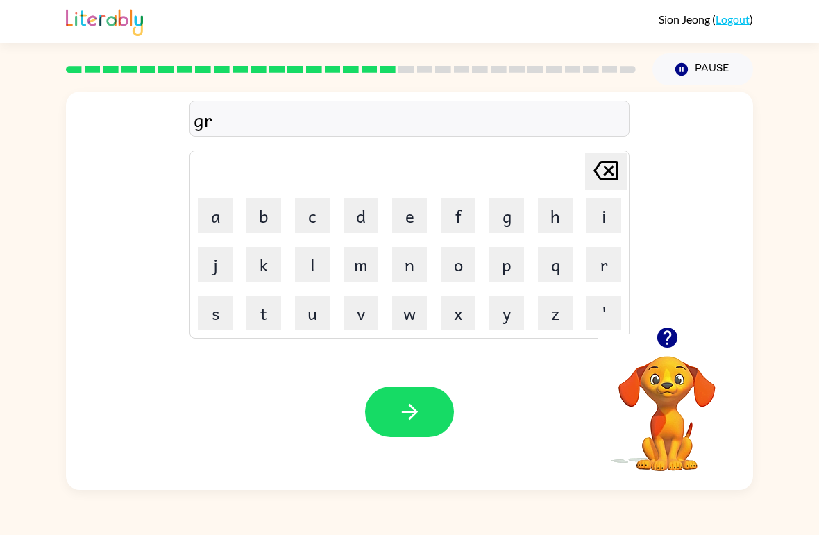
click at [315, 315] on button "u" at bounding box center [312, 313] width 35 height 35
click at [365, 280] on button "m" at bounding box center [361, 264] width 35 height 35
click at [501, 264] on button "p" at bounding box center [506, 264] width 35 height 35
click at [591, 218] on button "i" at bounding box center [603, 215] width 35 height 35
click at [410, 231] on button "e" at bounding box center [409, 215] width 35 height 35
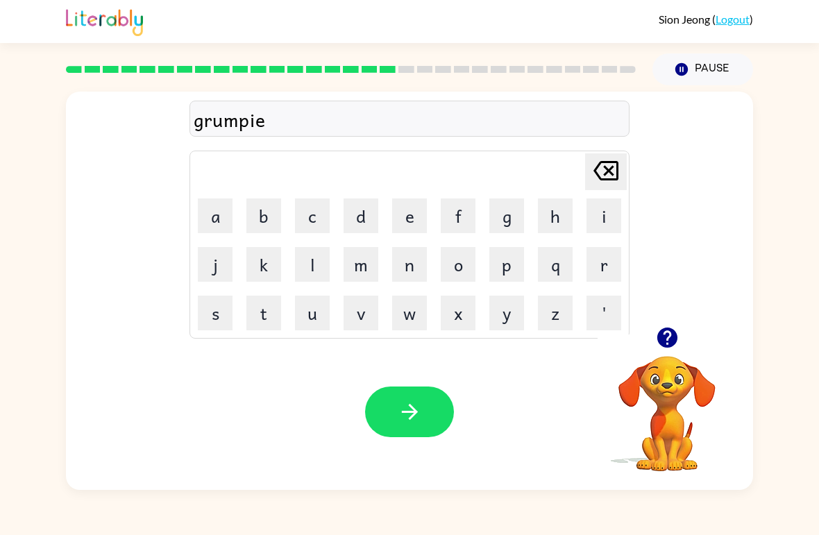
click at [226, 314] on button "s" at bounding box center [215, 313] width 35 height 35
click at [260, 319] on button "t" at bounding box center [263, 313] width 35 height 35
click at [411, 407] on icon "button" at bounding box center [409, 412] width 16 height 16
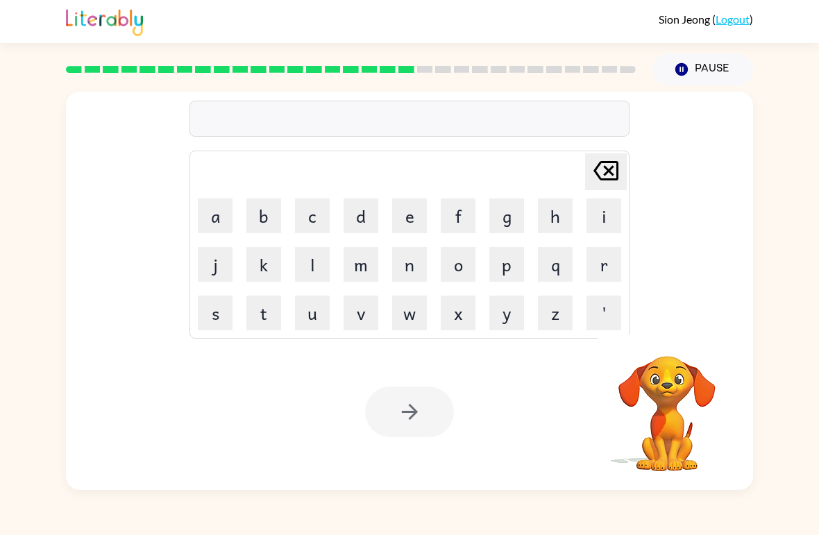
click at [604, 212] on button "i" at bounding box center [603, 215] width 35 height 35
click at [416, 271] on button "n" at bounding box center [409, 264] width 35 height 35
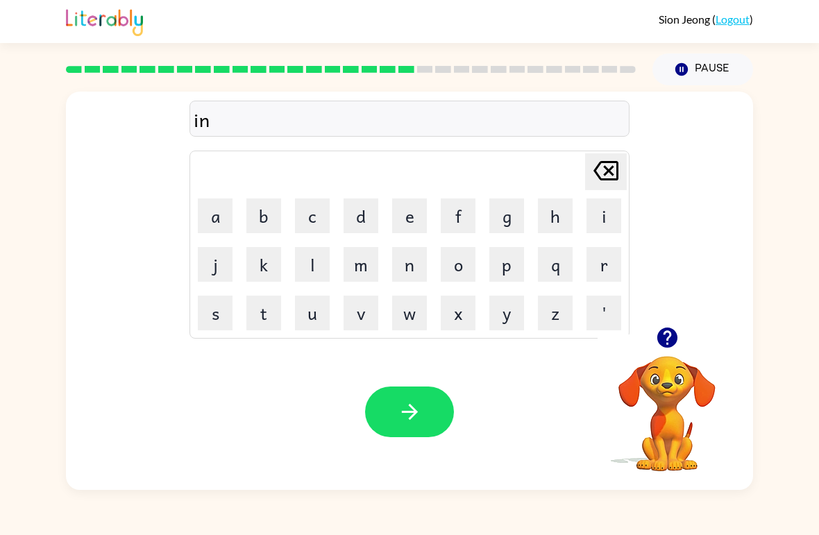
click at [314, 210] on button "c" at bounding box center [312, 215] width 35 height 35
click at [588, 232] on button "i" at bounding box center [603, 215] width 35 height 35
click at [605, 189] on div "Delete Delete last character input" at bounding box center [605, 171] width 33 height 35
click at [602, 260] on button "r" at bounding box center [603, 264] width 35 height 35
click at [414, 218] on button "e" at bounding box center [409, 215] width 35 height 35
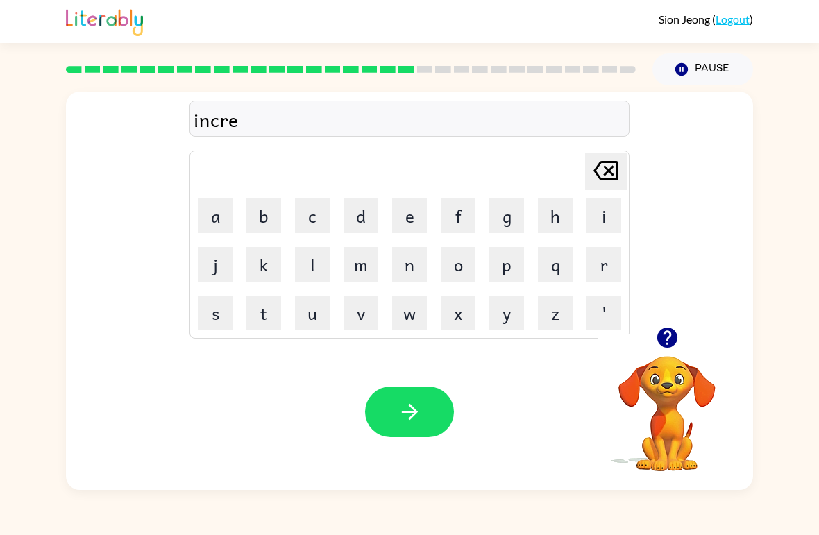
click at [253, 213] on button "b" at bounding box center [263, 215] width 35 height 35
click at [310, 264] on button "l" at bounding box center [312, 264] width 35 height 35
click at [423, 212] on button "e" at bounding box center [409, 215] width 35 height 35
click at [412, 405] on icon "button" at bounding box center [410, 412] width 24 height 24
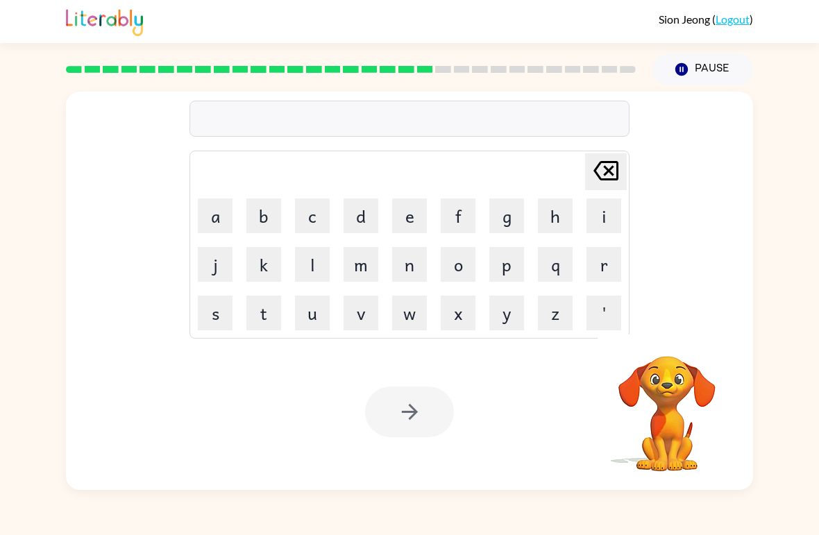
click at [320, 269] on button "l" at bounding box center [312, 264] width 35 height 35
click at [584, 219] on td "i" at bounding box center [603, 215] width 47 height 47
click at [212, 316] on button "s" at bounding box center [215, 313] width 35 height 35
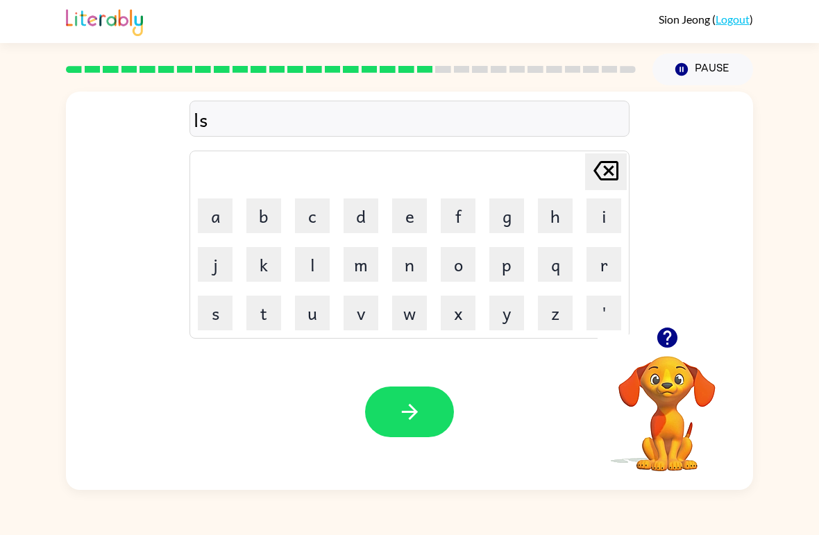
click at [267, 313] on button "t" at bounding box center [263, 313] width 35 height 35
click at [413, 211] on button "e" at bounding box center [409, 215] width 35 height 35
click at [602, 183] on icon "Delete Delete last character input" at bounding box center [605, 170] width 33 height 33
click at [602, 182] on icon "Delete Delete last character input" at bounding box center [605, 170] width 33 height 33
click at [607, 185] on icon "Delete Delete last character input" at bounding box center [605, 170] width 33 height 33
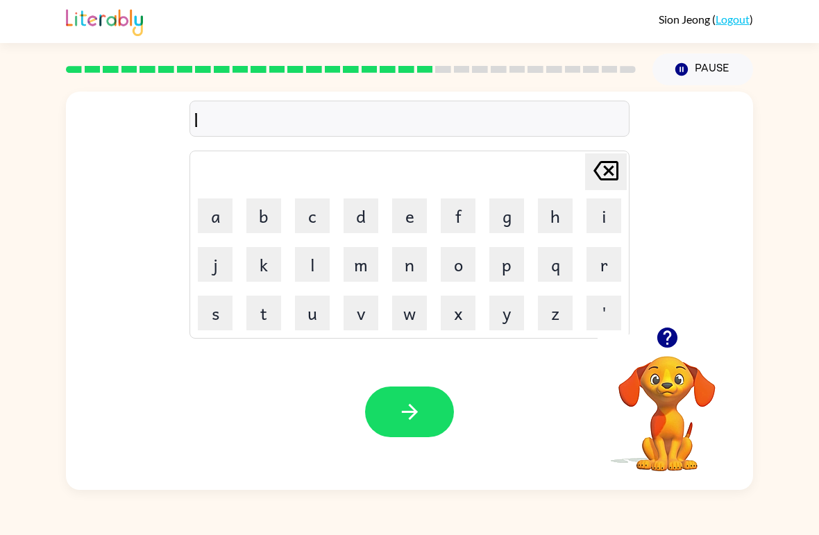
click at [593, 227] on button "i" at bounding box center [603, 215] width 35 height 35
click at [223, 323] on button "s" at bounding box center [215, 313] width 35 height 35
click at [268, 317] on button "t" at bounding box center [263, 313] width 35 height 35
click at [416, 232] on button "e" at bounding box center [409, 215] width 35 height 35
click at [409, 269] on button "n" at bounding box center [409, 264] width 35 height 35
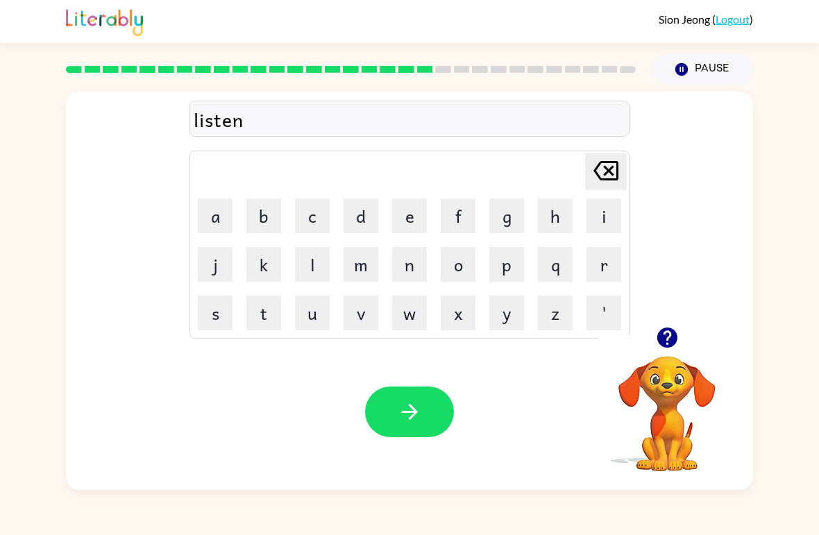
click at [389, 392] on button "button" at bounding box center [409, 412] width 89 height 51
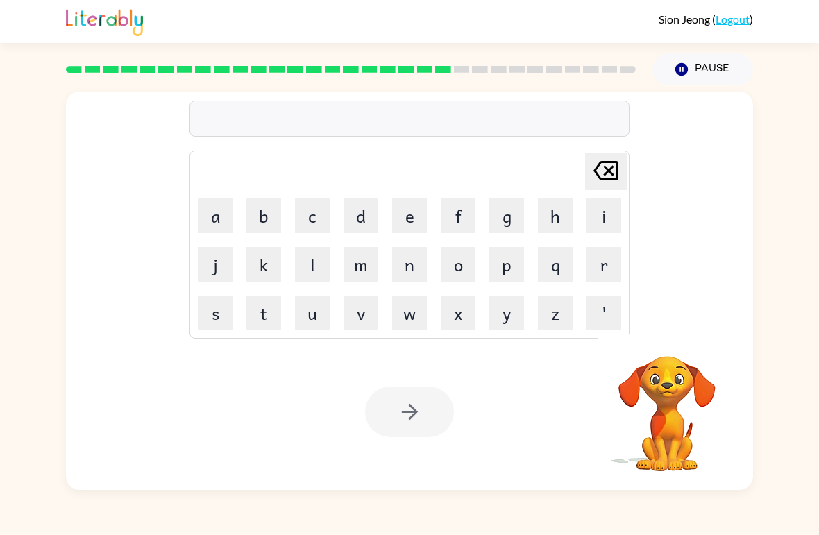
click at [409, 274] on button "n" at bounding box center [409, 264] width 35 height 35
click at [458, 269] on button "o" at bounding box center [458, 264] width 35 height 35
click at [366, 274] on button "m" at bounding box center [361, 264] width 35 height 35
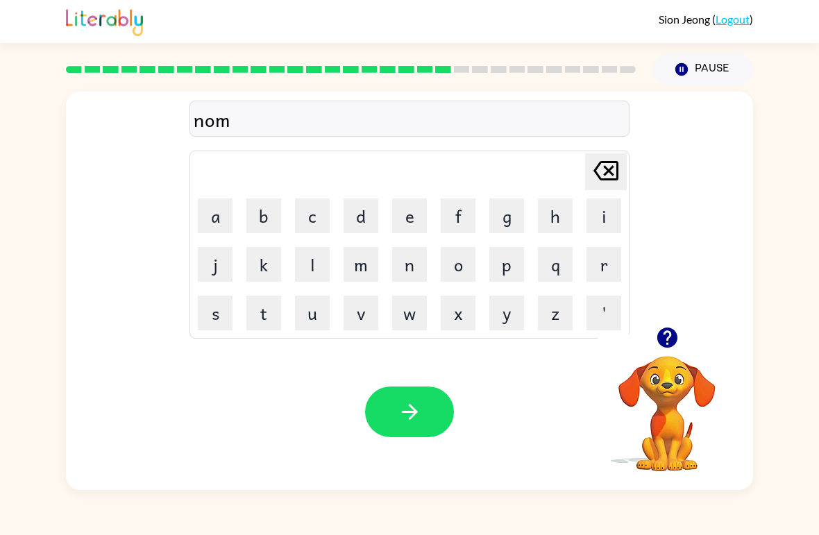
click at [602, 219] on button "i" at bounding box center [603, 215] width 35 height 35
click at [404, 281] on button "n" at bounding box center [409, 264] width 35 height 35
click at [223, 226] on button "a" at bounding box center [215, 215] width 35 height 35
click at [276, 312] on button "t" at bounding box center [263, 313] width 35 height 35
click at [424, 217] on button "e" at bounding box center [409, 215] width 35 height 35
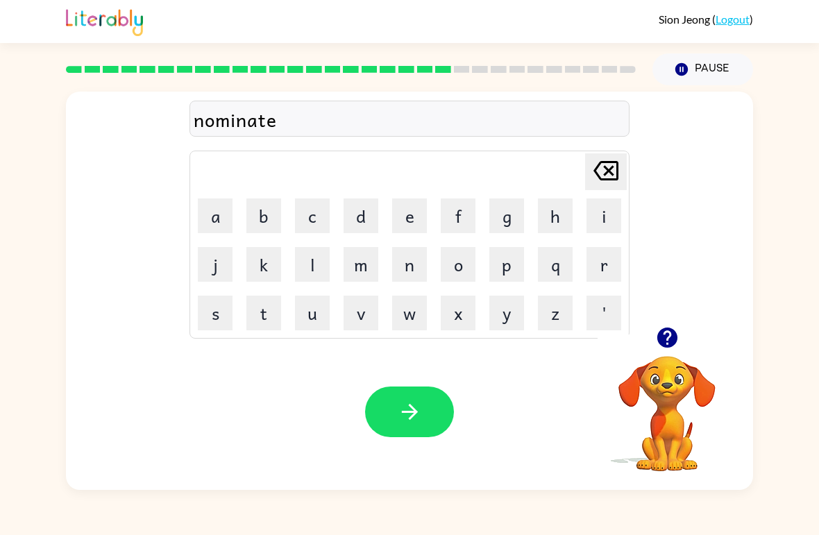
click at [414, 437] on button "button" at bounding box center [409, 412] width 89 height 51
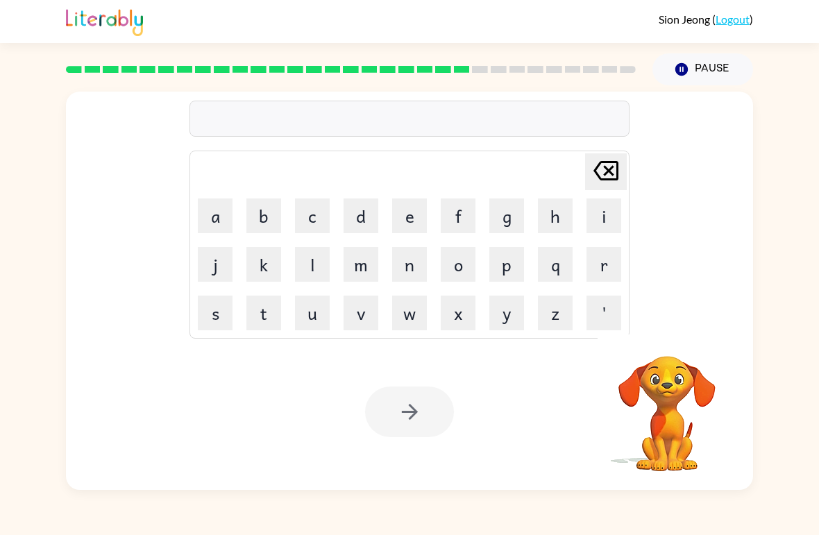
click at [217, 308] on button "s" at bounding box center [215, 313] width 35 height 35
click at [221, 310] on button "s" at bounding box center [215, 313] width 35 height 35
click at [609, 184] on icon "Delete Delete last character input" at bounding box center [605, 170] width 33 height 33
click at [600, 225] on button "i" at bounding box center [603, 215] width 35 height 35
click at [212, 313] on button "s" at bounding box center [215, 313] width 35 height 35
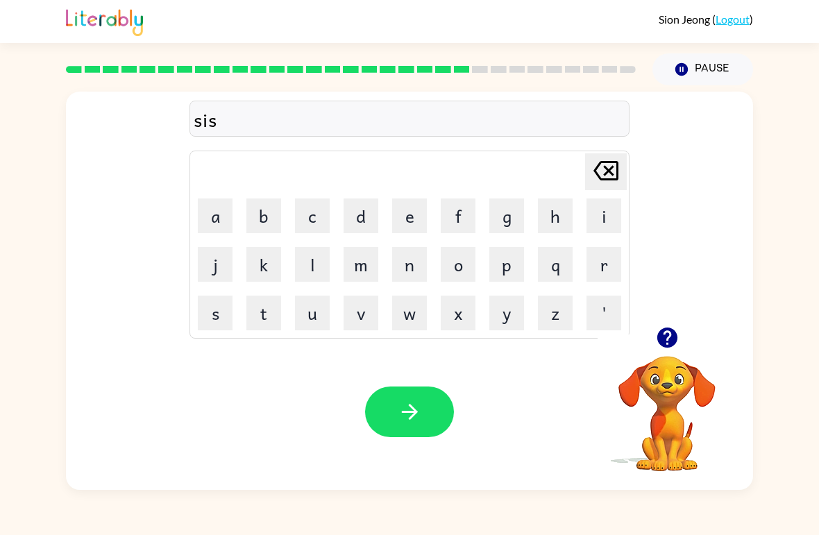
click at [266, 322] on button "t" at bounding box center [263, 313] width 35 height 35
click at [228, 226] on button "a" at bounding box center [215, 215] width 35 height 35
click at [616, 232] on button "i" at bounding box center [603, 215] width 35 height 35
click at [418, 271] on button "n" at bounding box center [409, 264] width 35 height 35
click at [425, 403] on button "button" at bounding box center [409, 412] width 89 height 51
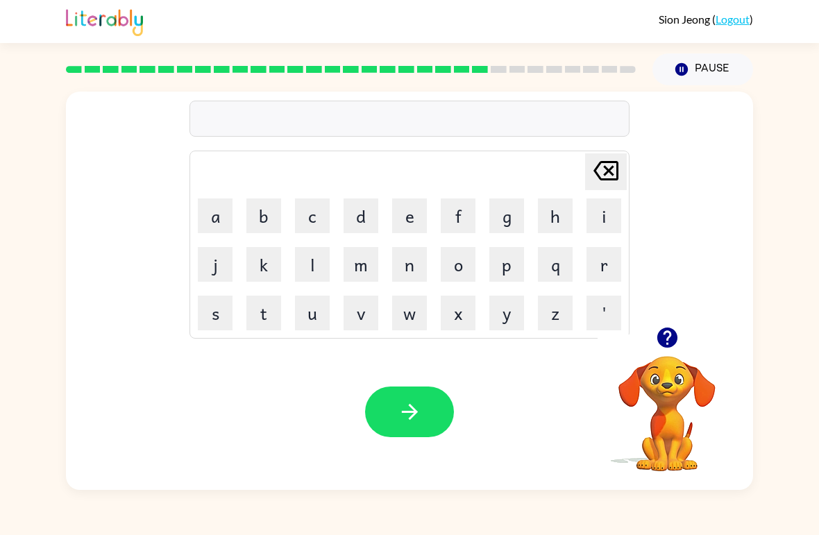
click at [409, 314] on button "w" at bounding box center [409, 313] width 35 height 35
click at [459, 268] on button "o" at bounding box center [458, 264] width 35 height 35
click at [606, 266] on button "r" at bounding box center [603, 264] width 35 height 35
click at [606, 265] on button "r" at bounding box center [603, 264] width 35 height 35
click at [499, 321] on button "y" at bounding box center [506, 313] width 35 height 35
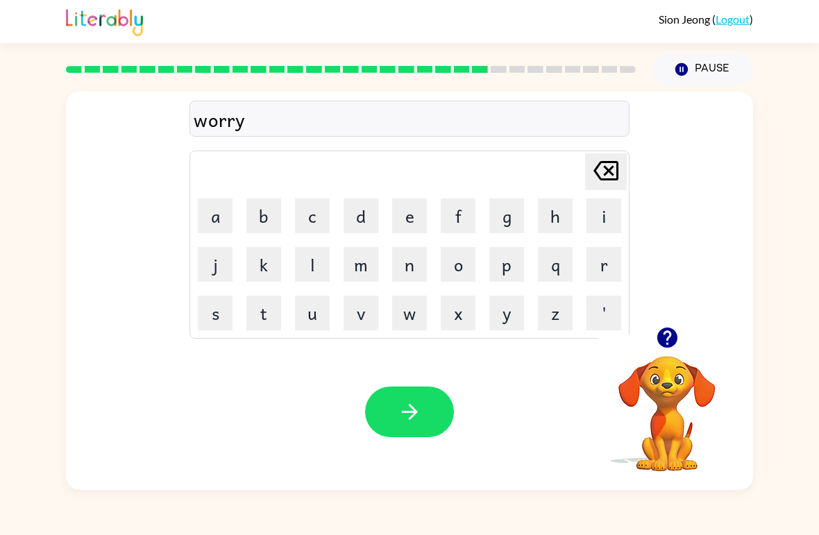
click at [407, 412] on icon "button" at bounding box center [410, 412] width 24 height 24
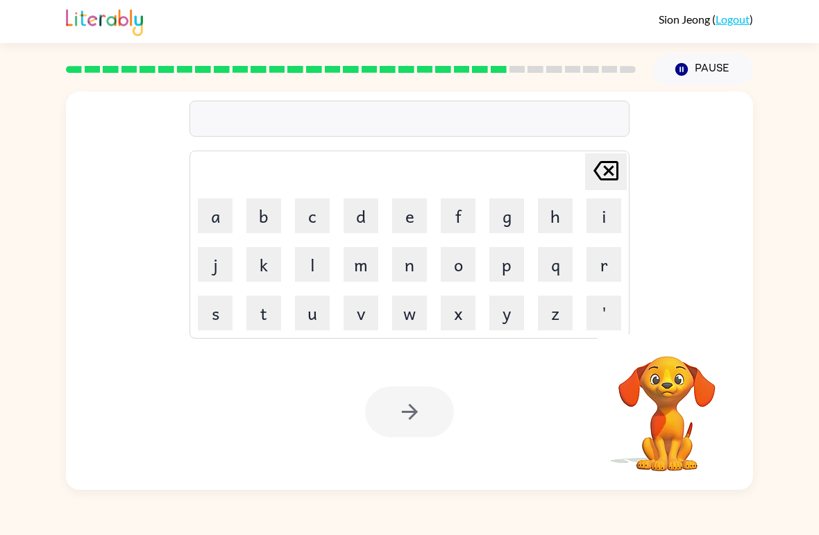
click at [595, 259] on button "r" at bounding box center [603, 264] width 35 height 35
click at [406, 231] on button "e" at bounding box center [409, 215] width 35 height 35
click at [298, 264] on button "l" at bounding box center [312, 264] width 35 height 35
click at [214, 217] on button "a" at bounding box center [215, 215] width 35 height 35
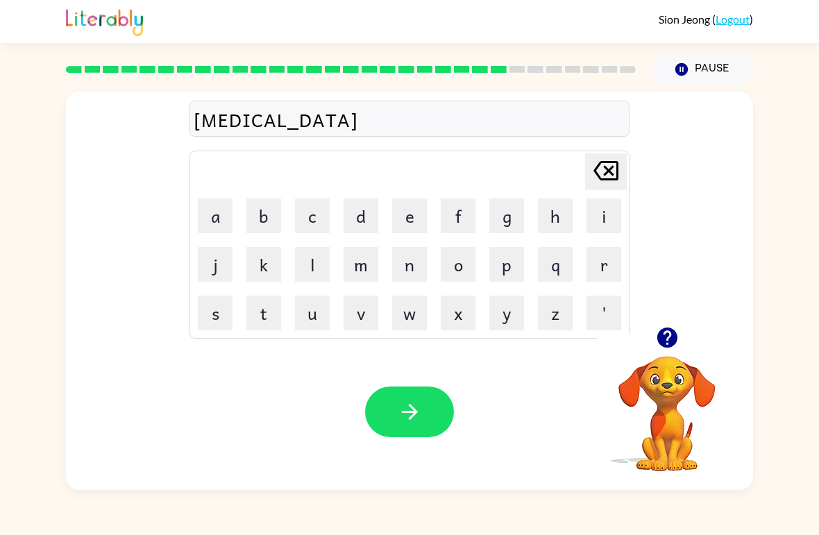
click at [268, 304] on button "t" at bounding box center [263, 313] width 35 height 35
click at [413, 210] on button "e" at bounding box center [409, 215] width 35 height 35
click at [35, 505] on div "Sion Jeong ( Logout ) Pause Pause relate Delete Delete last character input a b…" at bounding box center [409, 267] width 819 height 535
click at [365, 210] on button "d" at bounding box center [361, 215] width 35 height 35
click at [414, 409] on icon "button" at bounding box center [409, 412] width 16 height 16
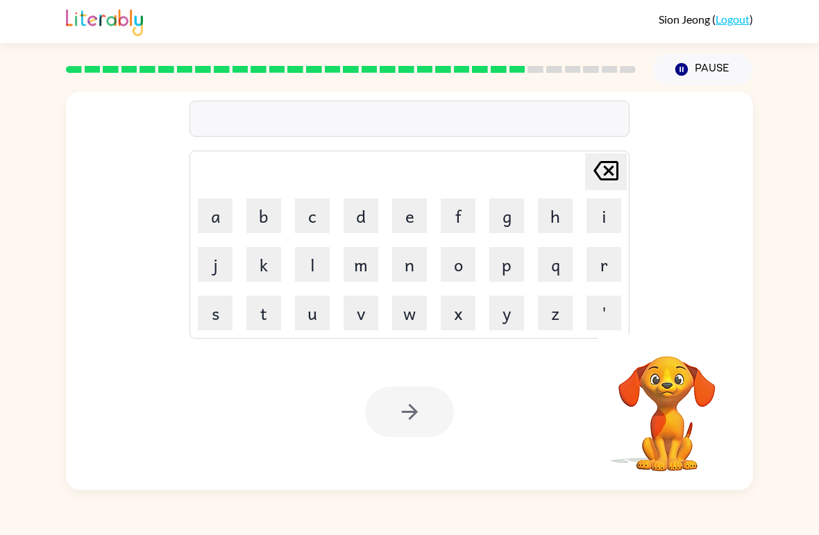
click at [670, 194] on div "Delete Delete last character input a b c d e f g h i j k l m n o p q r s t u v …" at bounding box center [409, 209] width 687 height 235
click at [255, 259] on button "k" at bounding box center [263, 264] width 35 height 35
click at [602, 232] on button "i" at bounding box center [603, 215] width 35 height 35
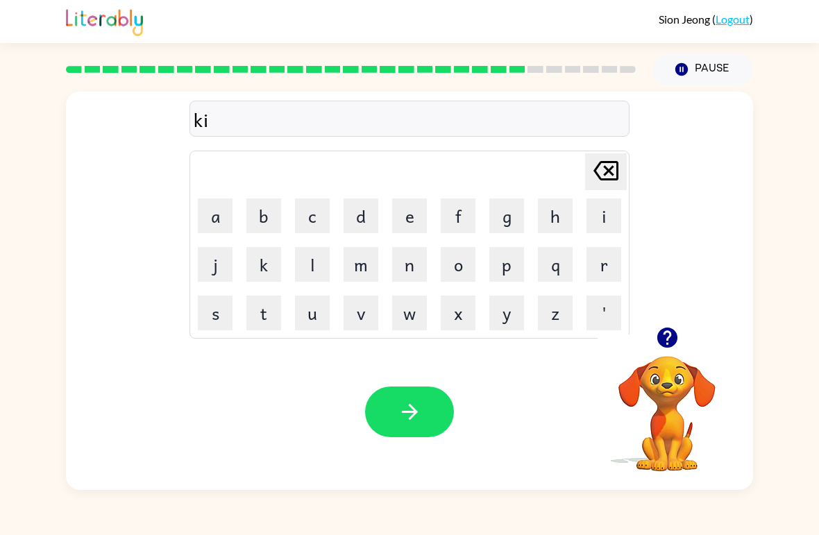
click at [269, 312] on button "t" at bounding box center [263, 313] width 35 height 35
click at [425, 212] on button "e" at bounding box center [409, 215] width 35 height 35
click at [403, 278] on button "n" at bounding box center [409, 264] width 35 height 35
click at [422, 430] on button "button" at bounding box center [409, 412] width 89 height 51
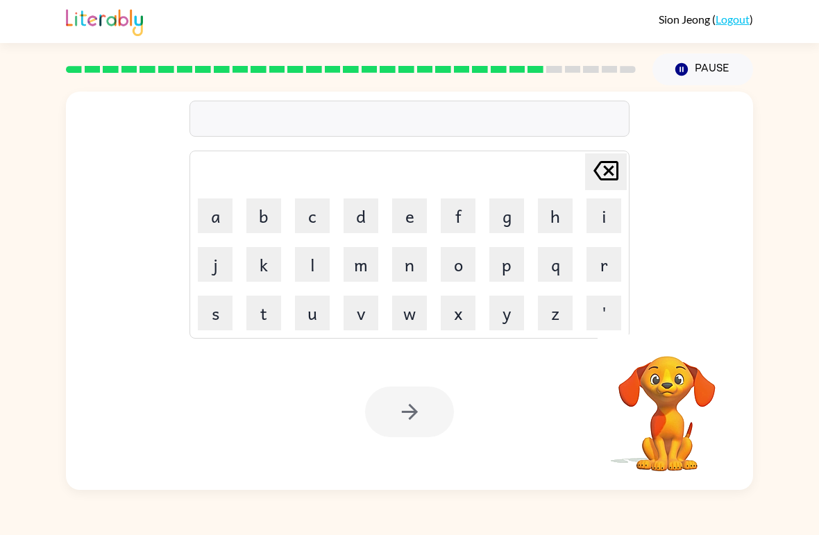
click at [259, 313] on button "t" at bounding box center [263, 313] width 35 height 35
click at [551, 217] on button "h" at bounding box center [555, 215] width 35 height 35
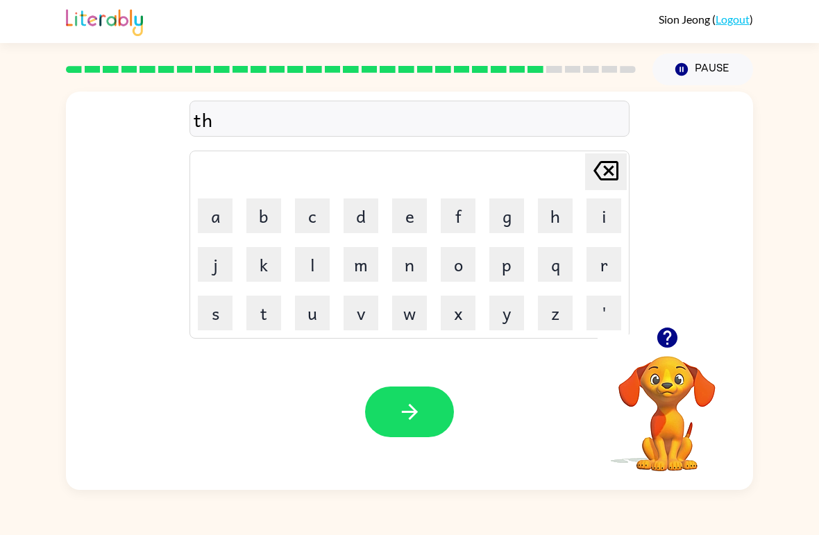
click at [410, 218] on button "e" at bounding box center [409, 215] width 35 height 35
click at [514, 259] on button "p" at bounding box center [506, 264] width 35 height 35
click at [216, 214] on button "a" at bounding box center [215, 215] width 35 height 35
click at [596, 270] on button "r" at bounding box center [603, 264] width 35 height 35
click at [267, 311] on button "t" at bounding box center [263, 313] width 35 height 35
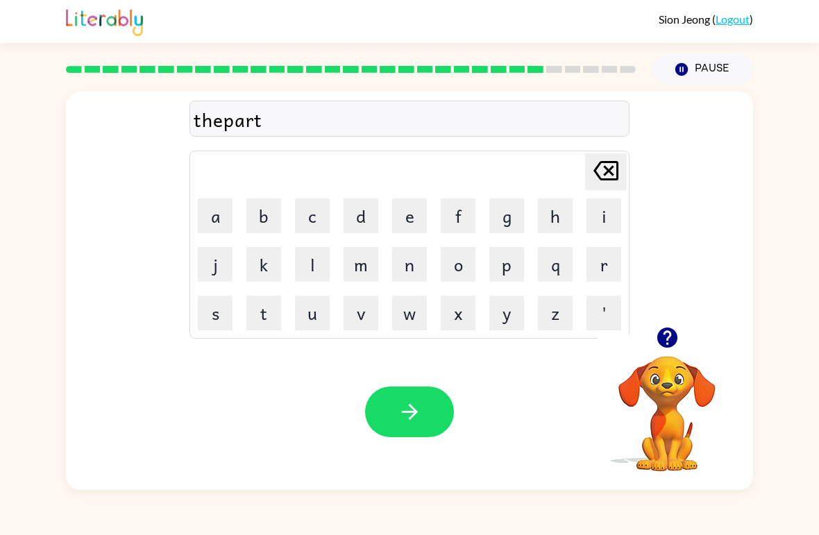
click at [359, 266] on button "m" at bounding box center [361, 264] width 35 height 35
click at [417, 215] on button "e" at bounding box center [409, 215] width 35 height 35
click at [409, 275] on button "n" at bounding box center [409, 264] width 35 height 35
click at [266, 312] on button "t" at bounding box center [263, 313] width 35 height 35
click at [425, 407] on button "button" at bounding box center [409, 412] width 89 height 51
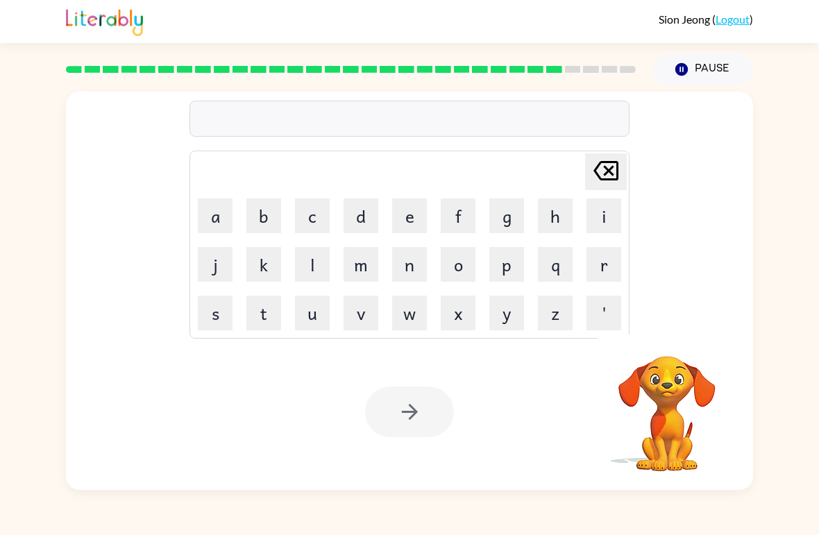
click at [219, 314] on button "s" at bounding box center [215, 313] width 35 height 35
click at [310, 262] on button "l" at bounding box center [312, 264] width 35 height 35
click at [208, 217] on button "a" at bounding box center [215, 215] width 35 height 35
click at [273, 312] on button "t" at bounding box center [263, 313] width 35 height 35
click at [405, 223] on button "e" at bounding box center [409, 215] width 35 height 35
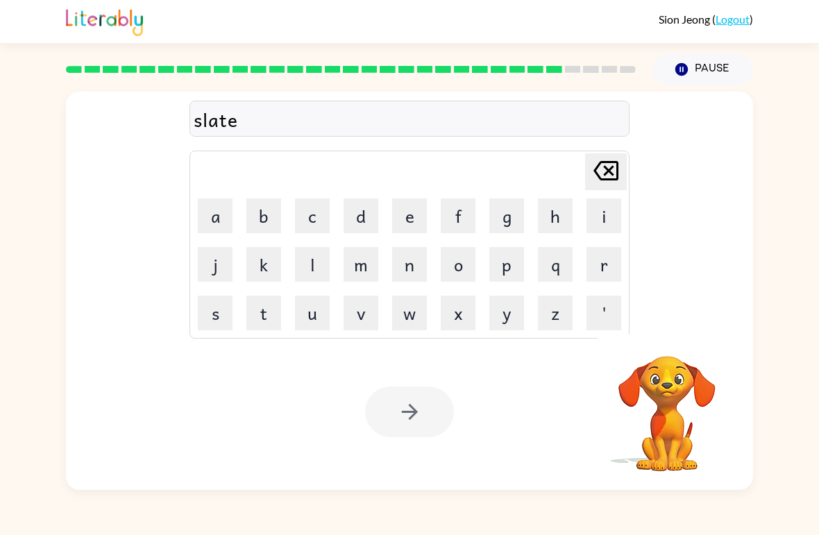
click at [441, 423] on div at bounding box center [409, 412] width 89 height 51
click at [431, 418] on button "button" at bounding box center [409, 412] width 89 height 51
click at [314, 312] on button "u" at bounding box center [312, 313] width 35 height 35
click at [413, 260] on button "n" at bounding box center [409, 264] width 35 height 35
click at [604, 225] on button "i" at bounding box center [603, 215] width 35 height 35
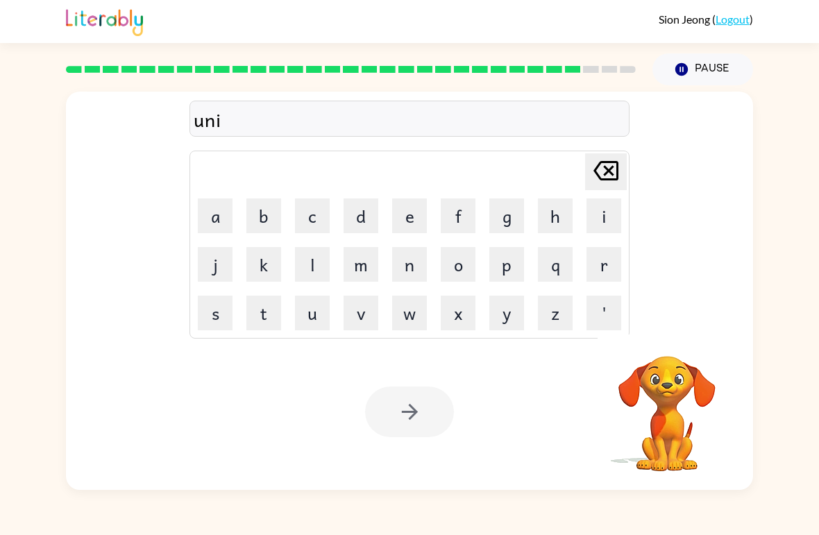
click at [357, 318] on button "v" at bounding box center [361, 313] width 35 height 35
click at [419, 219] on button "e" at bounding box center [409, 215] width 35 height 35
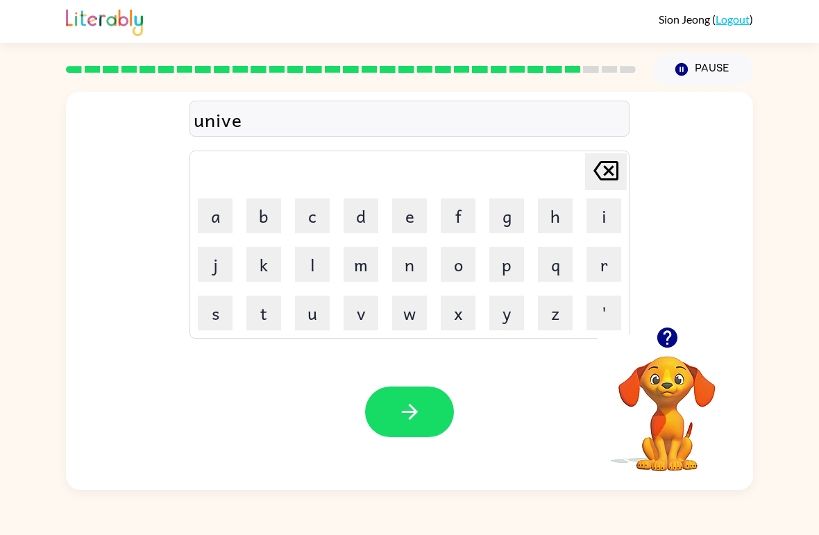
click at [600, 265] on button "r" at bounding box center [603, 264] width 35 height 35
click at [200, 313] on button "s" at bounding box center [215, 313] width 35 height 35
click at [206, 218] on button "a" at bounding box center [215, 215] width 35 height 35
click at [311, 268] on button "l" at bounding box center [312, 264] width 35 height 35
click at [439, 419] on button "button" at bounding box center [409, 412] width 89 height 51
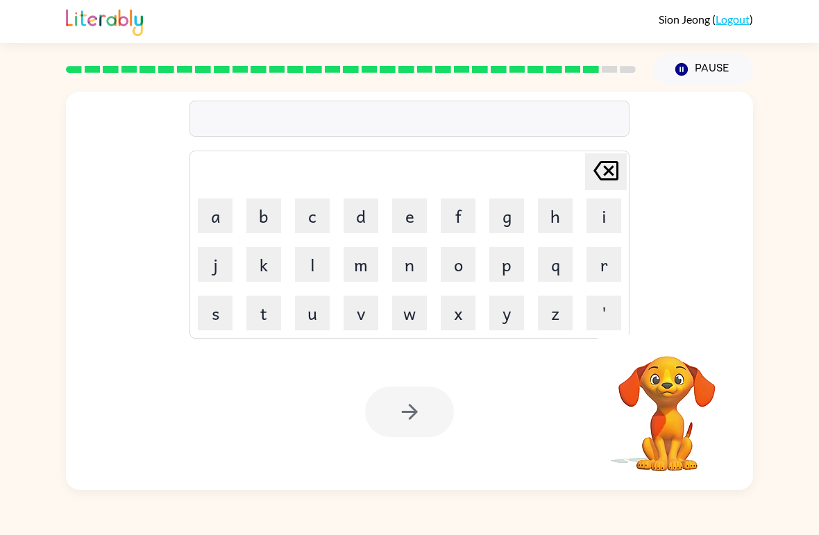
click at [227, 319] on button "s" at bounding box center [215, 313] width 35 height 35
click at [600, 228] on button "i" at bounding box center [603, 215] width 35 height 35
click at [310, 265] on button "l" at bounding box center [312, 264] width 35 height 35
click at [373, 312] on button "v" at bounding box center [361, 313] width 35 height 35
click at [403, 232] on button "e" at bounding box center [409, 215] width 35 height 35
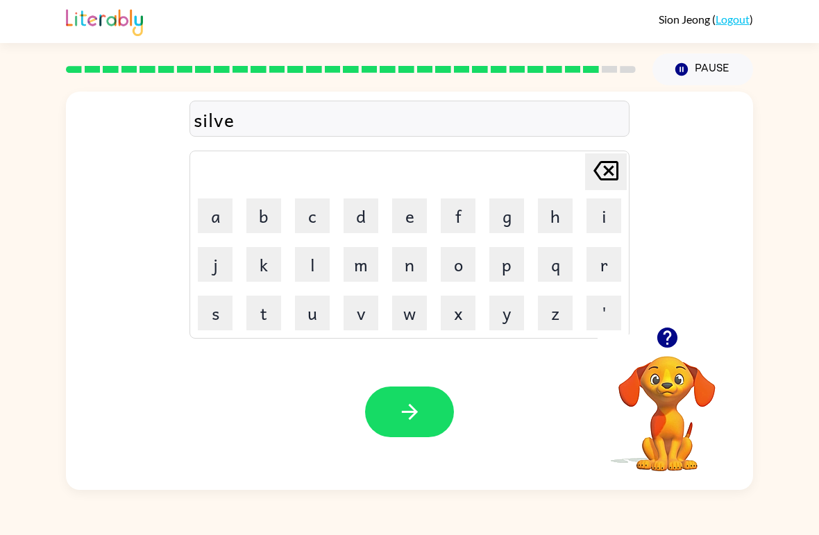
click at [599, 270] on button "r" at bounding box center [603, 264] width 35 height 35
click at [404, 320] on button "w" at bounding box center [409, 313] width 35 height 35
click at [417, 212] on button "e" at bounding box center [409, 215] width 35 height 35
click at [204, 232] on button "a" at bounding box center [215, 215] width 35 height 35
click at [604, 269] on button "r" at bounding box center [603, 264] width 35 height 35
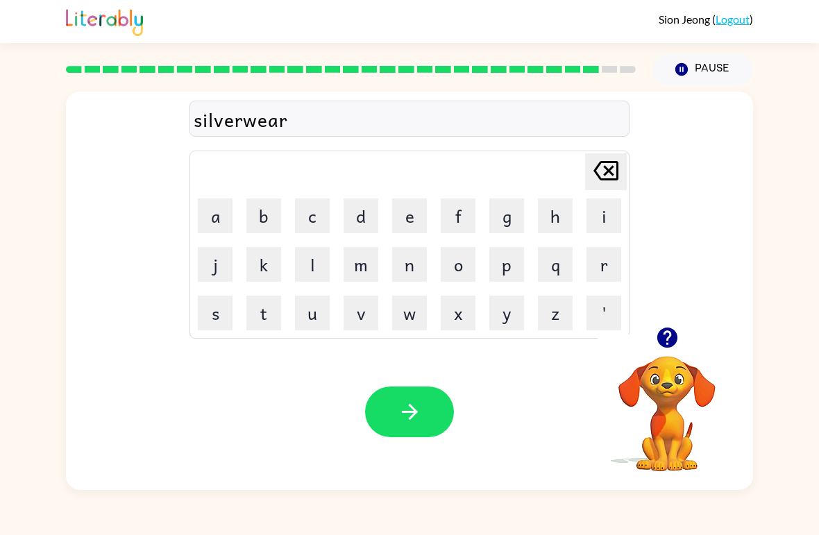
click at [421, 414] on icon "button" at bounding box center [410, 412] width 24 height 24
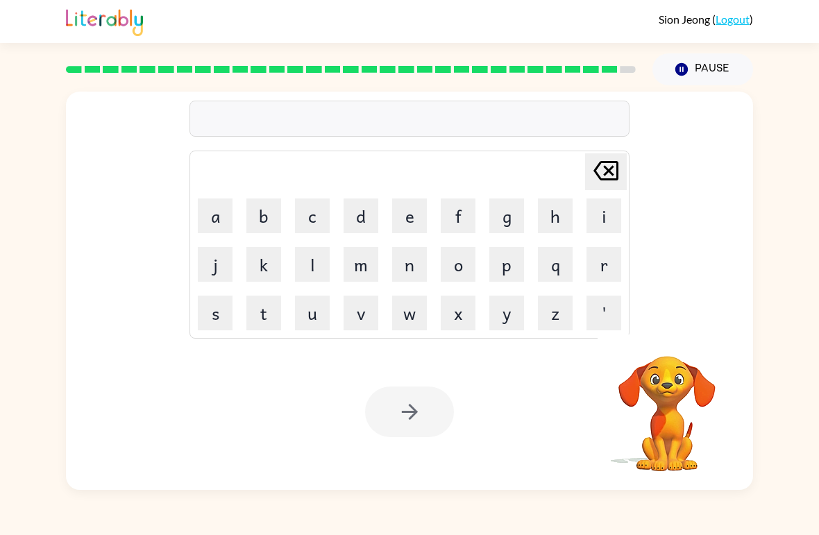
click at [411, 223] on button "e" at bounding box center [409, 215] width 35 height 35
click at [411, 269] on button "n" at bounding box center [409, 264] width 35 height 35
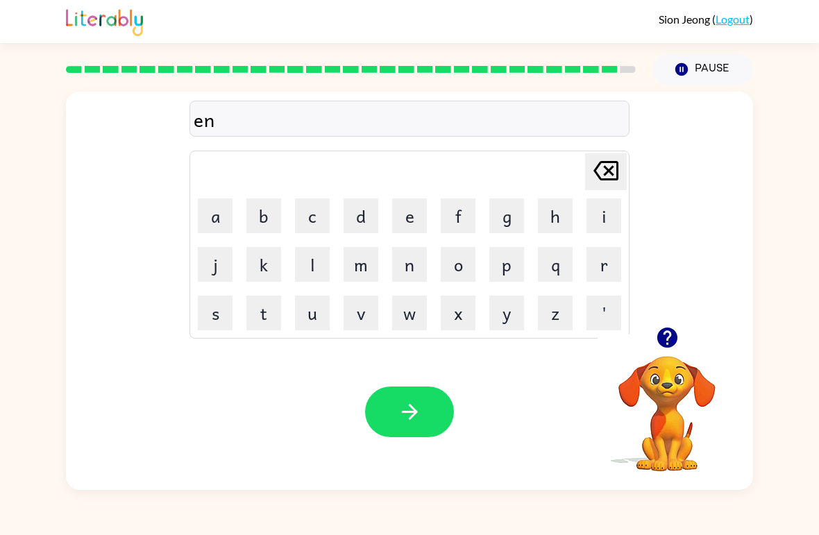
click at [322, 221] on button "c" at bounding box center [312, 215] width 35 height 35
click at [465, 266] on button "o" at bounding box center [458, 264] width 35 height 35
click at [310, 319] on button "u" at bounding box center [312, 313] width 35 height 35
click at [405, 278] on button "n" at bounding box center [409, 264] width 35 height 35
click at [271, 319] on button "t" at bounding box center [263, 313] width 35 height 35
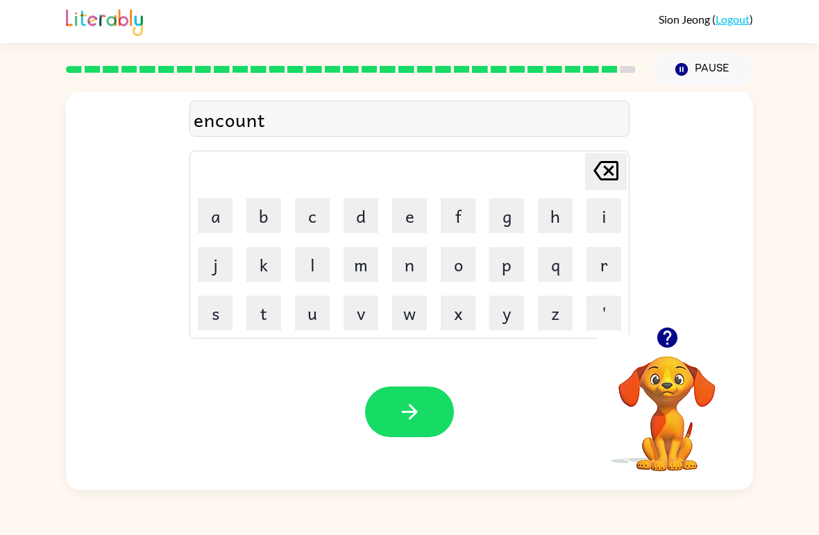
click at [408, 218] on button "e" at bounding box center [409, 215] width 35 height 35
click at [610, 273] on button "r" at bounding box center [603, 264] width 35 height 35
click at [434, 419] on button "button" at bounding box center [409, 412] width 89 height 51
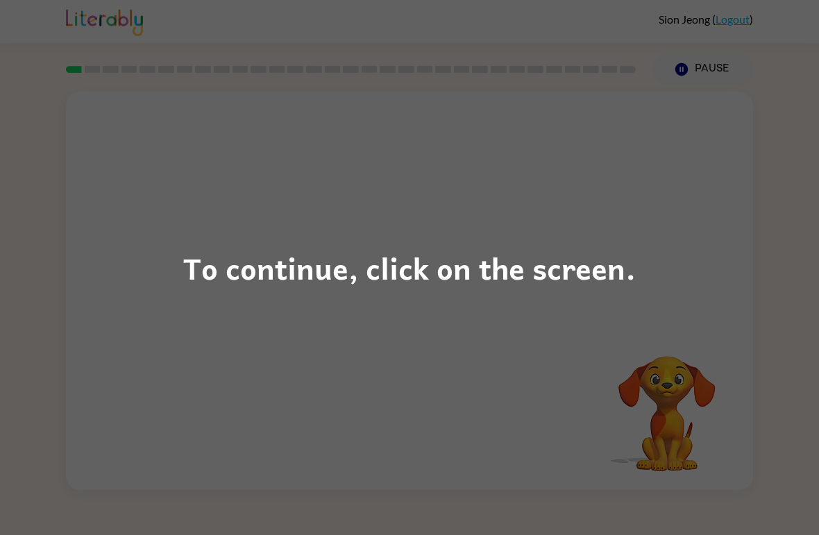
click at [611, 269] on div "To continue, click on the screen." at bounding box center [409, 267] width 452 height 47
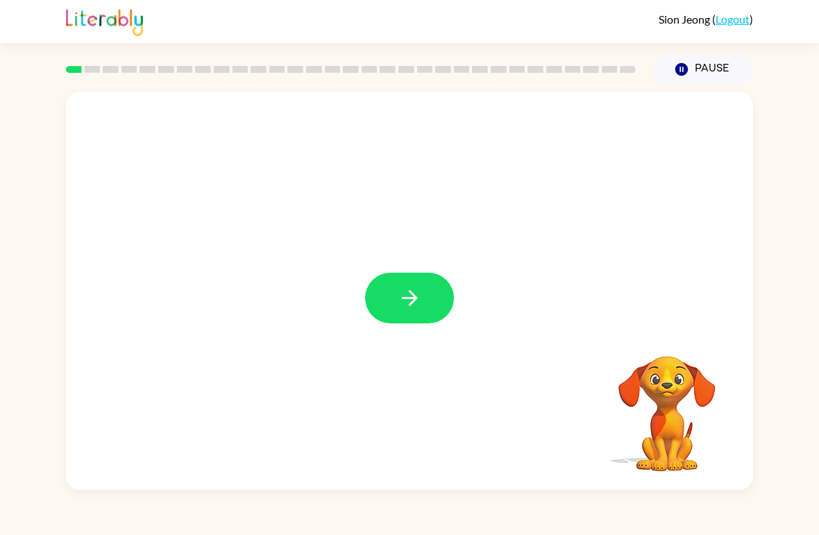
click at [407, 287] on icon "button" at bounding box center [410, 298] width 24 height 24
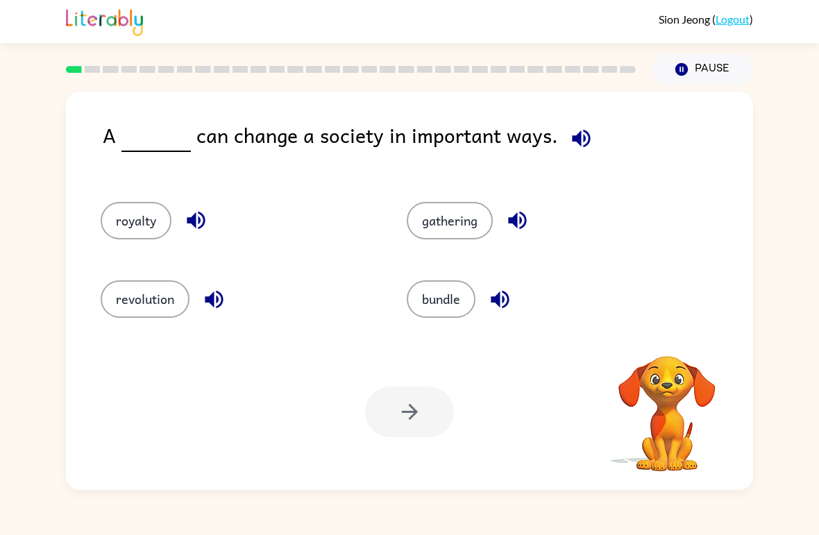
click at [144, 294] on button "revolution" at bounding box center [145, 298] width 89 height 37
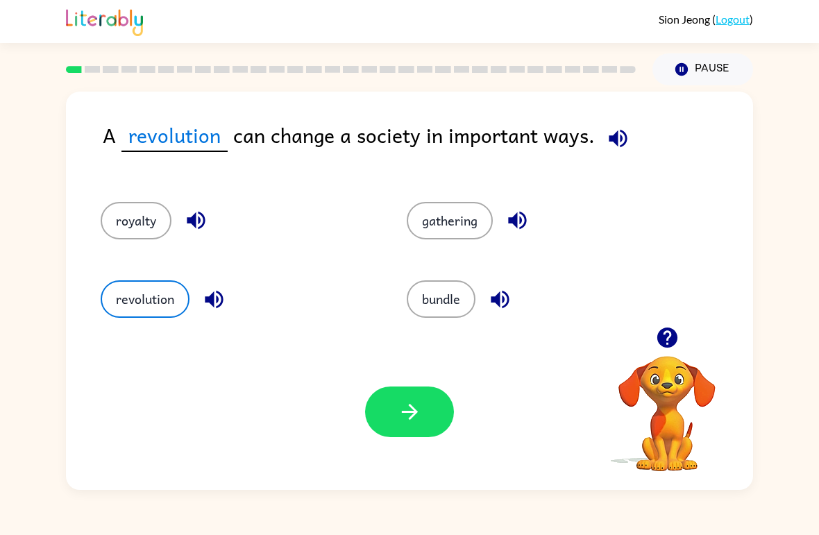
click at [396, 434] on button "button" at bounding box center [409, 412] width 89 height 51
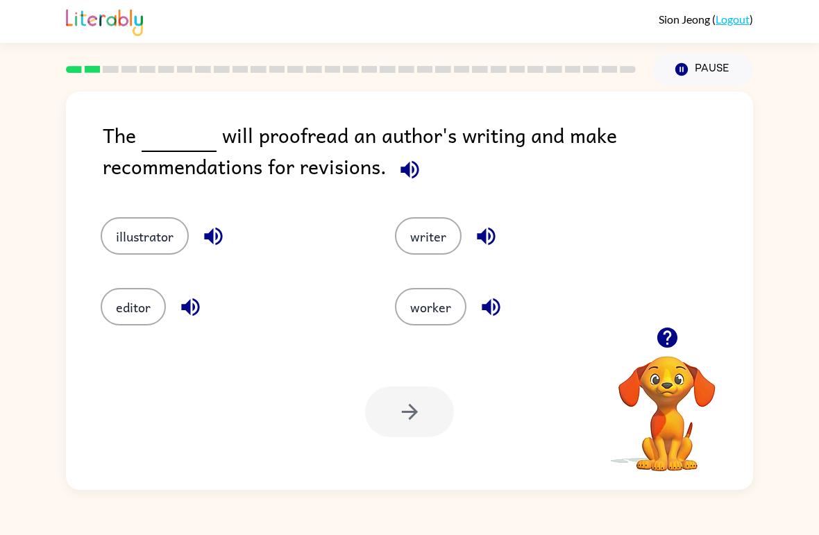
click at [437, 241] on button "writer" at bounding box center [428, 235] width 67 height 37
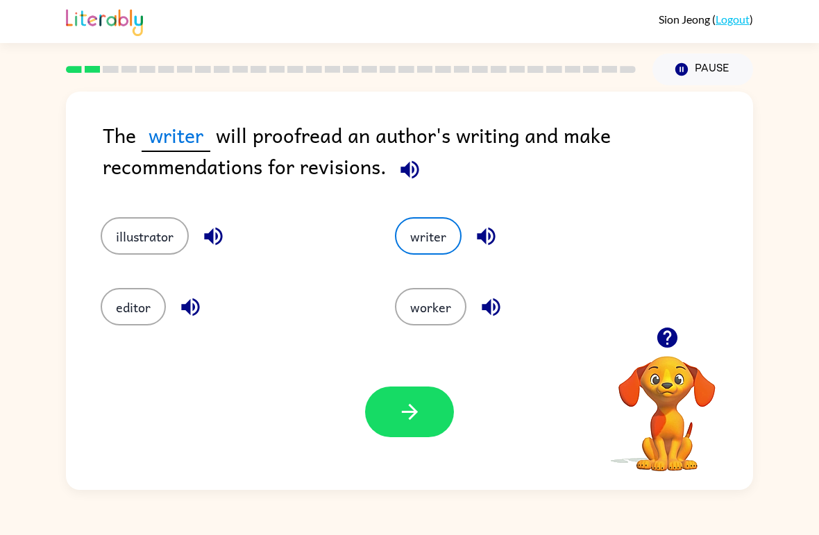
click at [432, 425] on button "button" at bounding box center [409, 412] width 89 height 51
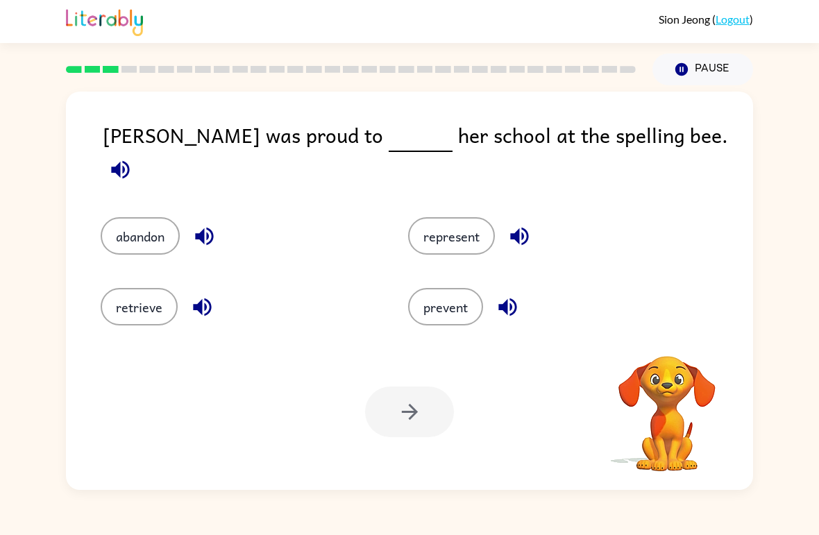
click at [453, 236] on button "represent" at bounding box center [451, 235] width 87 height 37
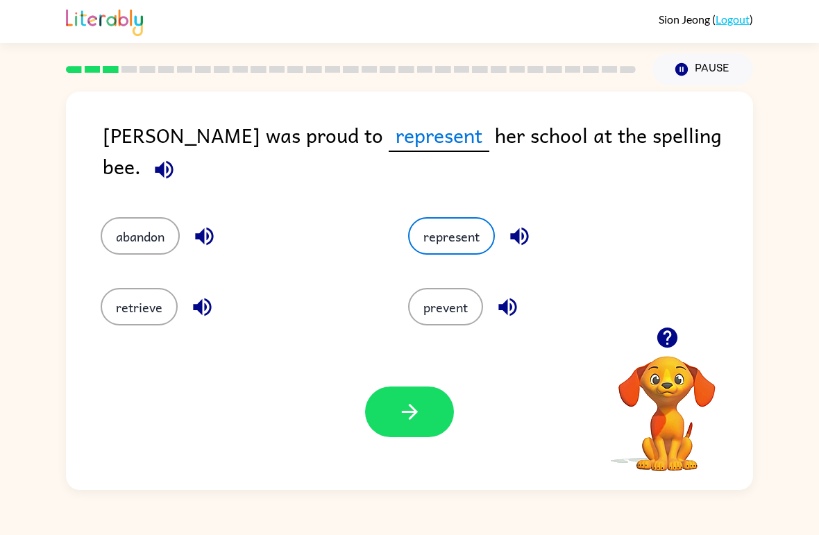
click at [428, 425] on button "button" at bounding box center [409, 412] width 89 height 51
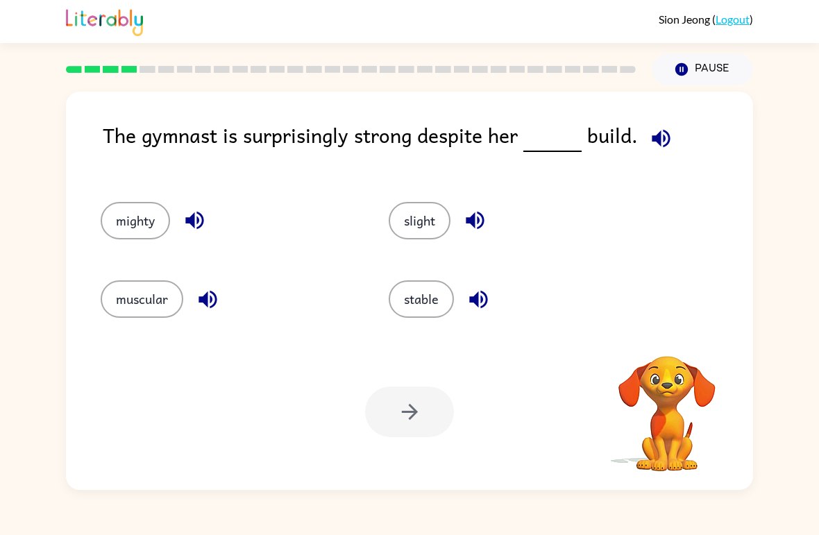
click at [133, 300] on button "muscular" at bounding box center [142, 298] width 83 height 37
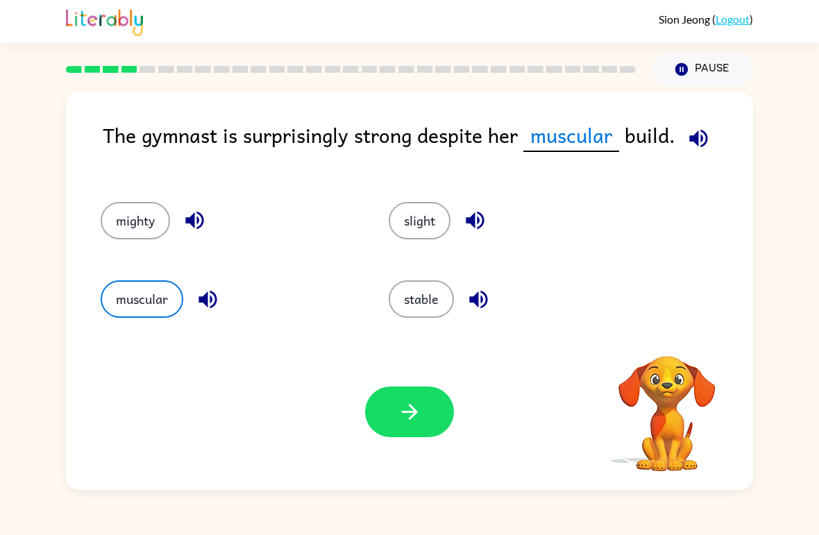
click at [409, 296] on button "stable" at bounding box center [421, 298] width 65 height 37
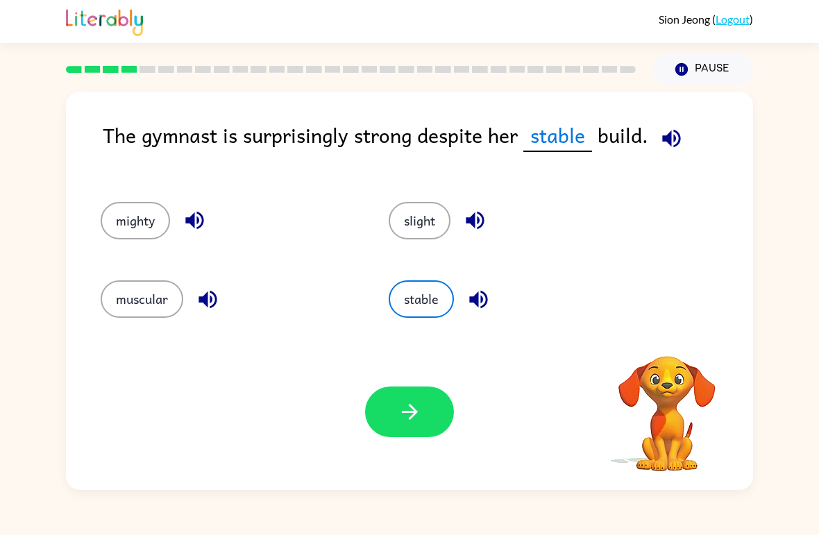
click at [421, 213] on button "slight" at bounding box center [420, 220] width 62 height 37
click at [394, 424] on button "button" at bounding box center [409, 412] width 89 height 51
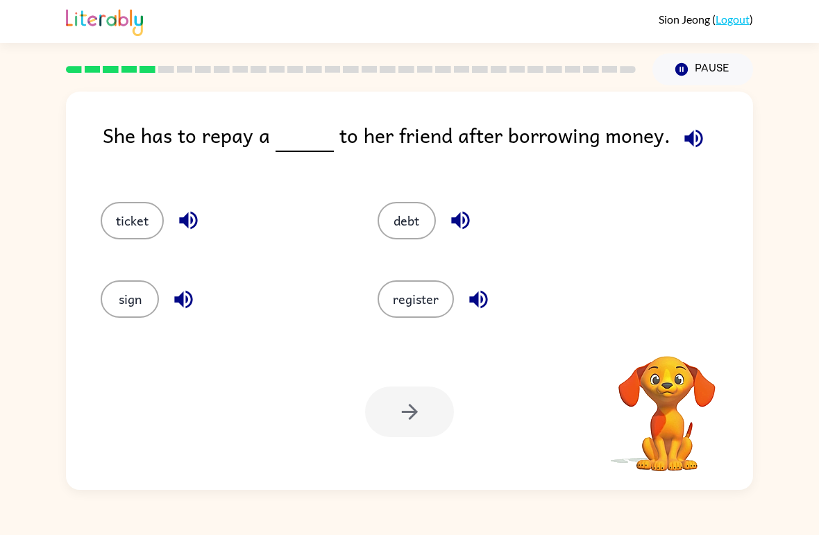
click at [137, 223] on button "ticket" at bounding box center [132, 220] width 63 height 37
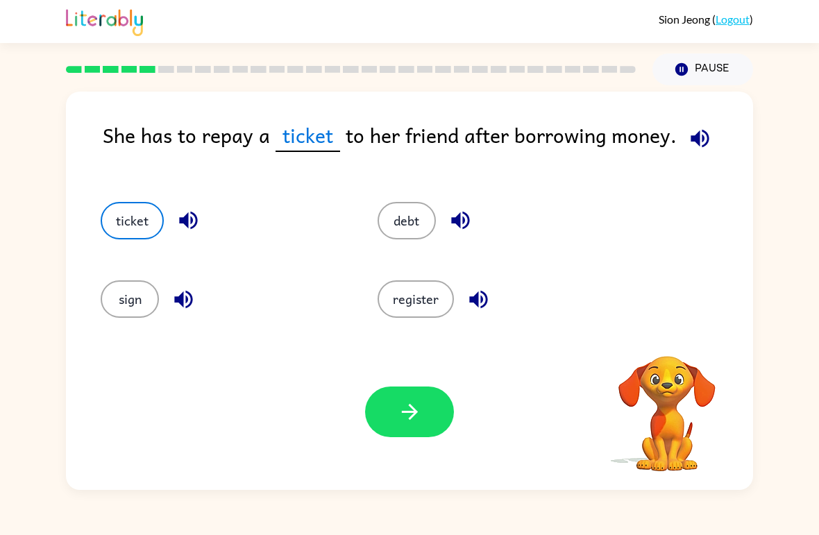
click at [423, 433] on button "button" at bounding box center [409, 412] width 89 height 51
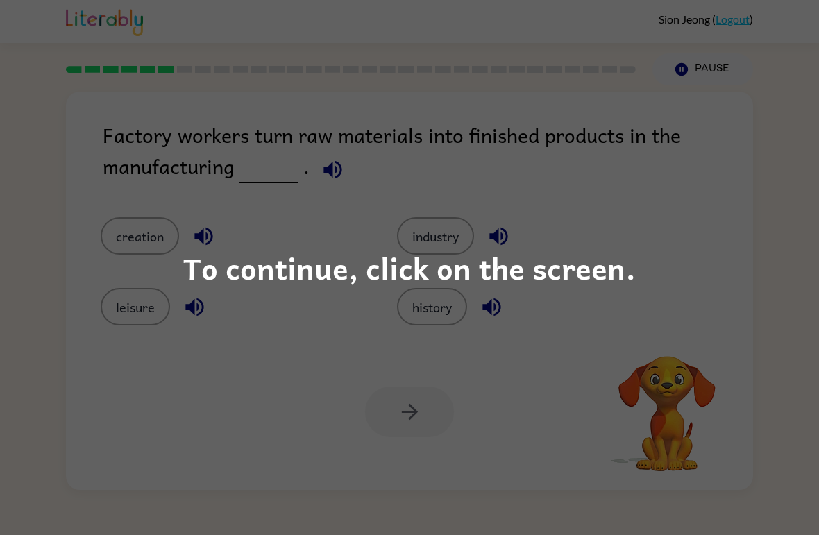
click at [630, 280] on div "To continue, click on the screen." at bounding box center [409, 267] width 452 height 47
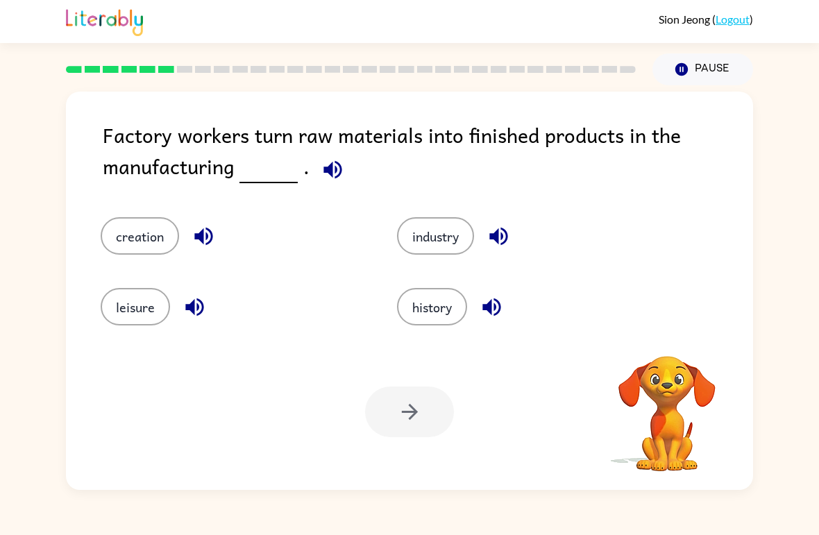
click at [610, 277] on div "history" at bounding box center [519, 297] width 296 height 71
click at [137, 244] on button "creation" at bounding box center [140, 235] width 78 height 37
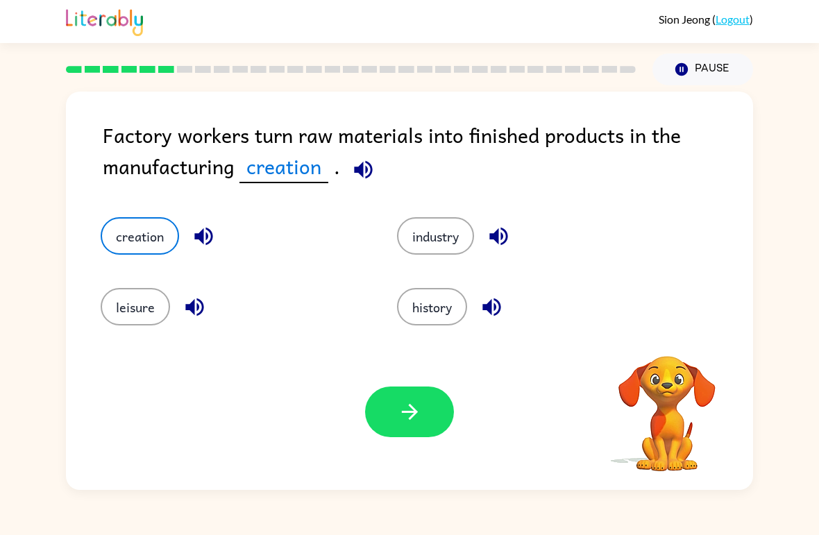
click at [431, 432] on button "button" at bounding box center [409, 412] width 89 height 51
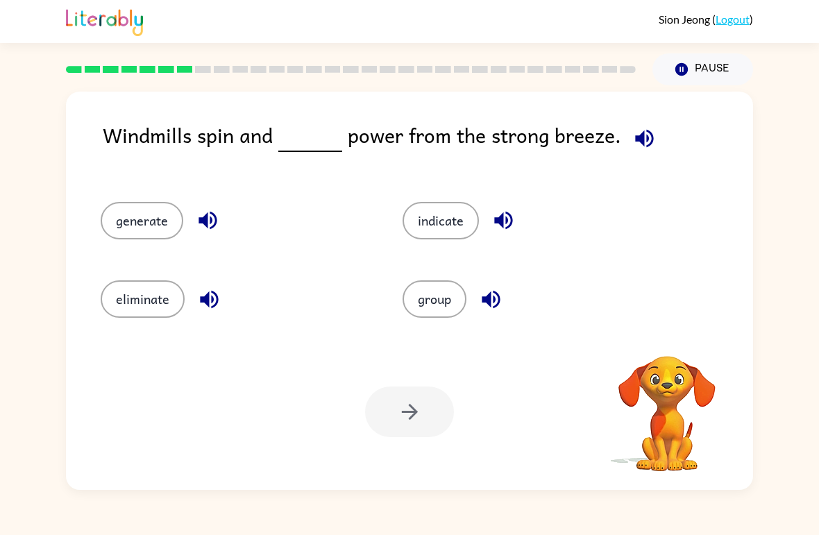
click at [447, 205] on button "indicate" at bounding box center [441, 220] width 76 height 37
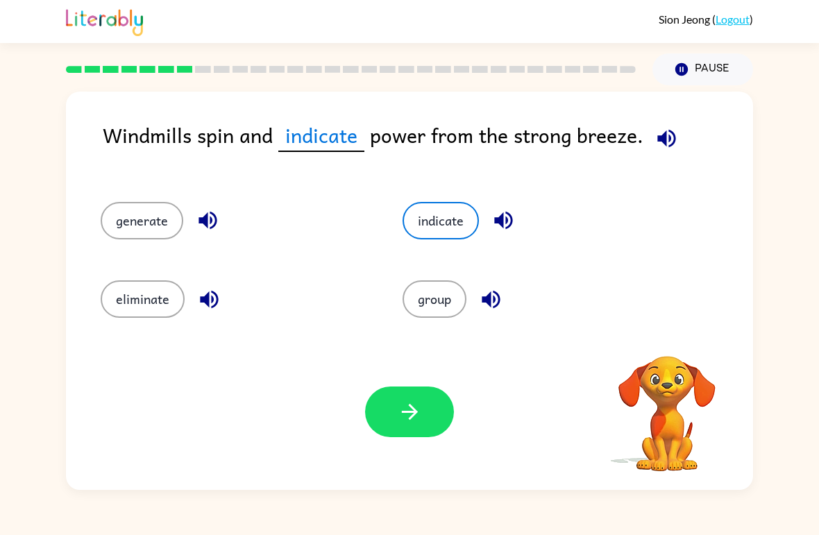
click at [414, 414] on icon "button" at bounding box center [409, 412] width 16 height 16
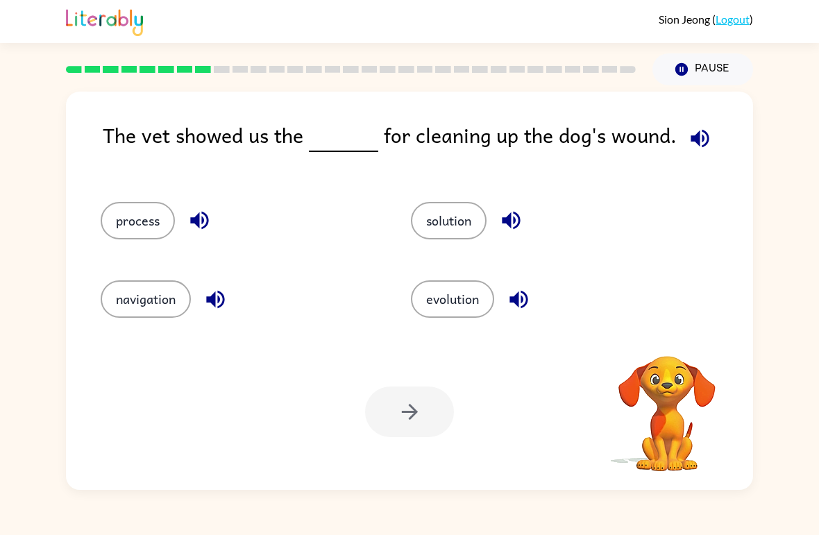
click at [158, 207] on button "process" at bounding box center [138, 220] width 74 height 37
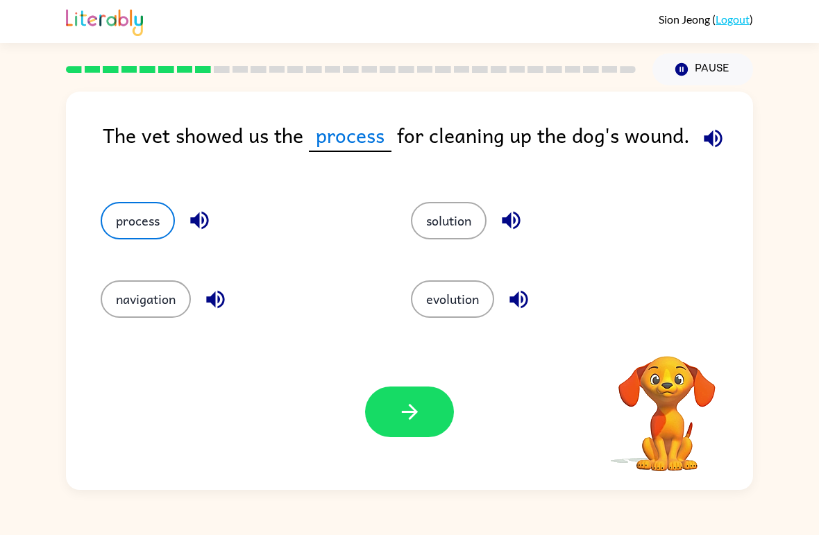
click at [432, 403] on button "button" at bounding box center [409, 412] width 89 height 51
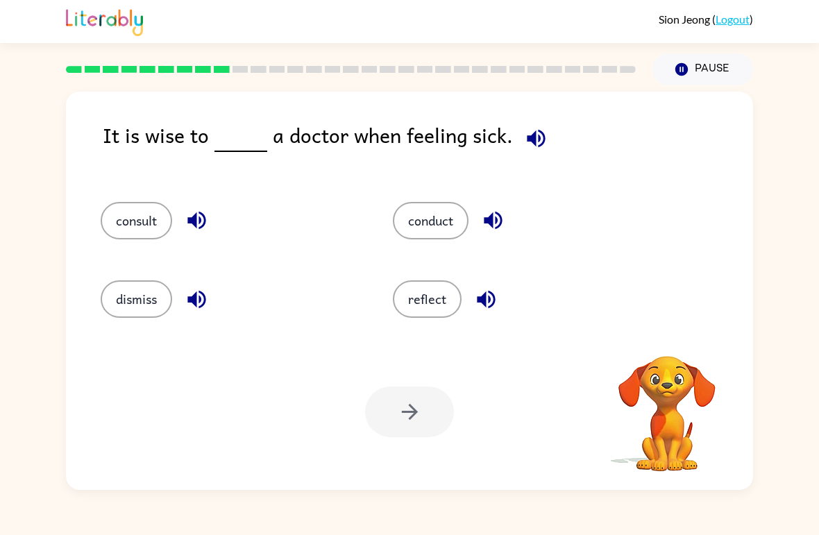
click at [435, 308] on button "reflect" at bounding box center [427, 298] width 69 height 37
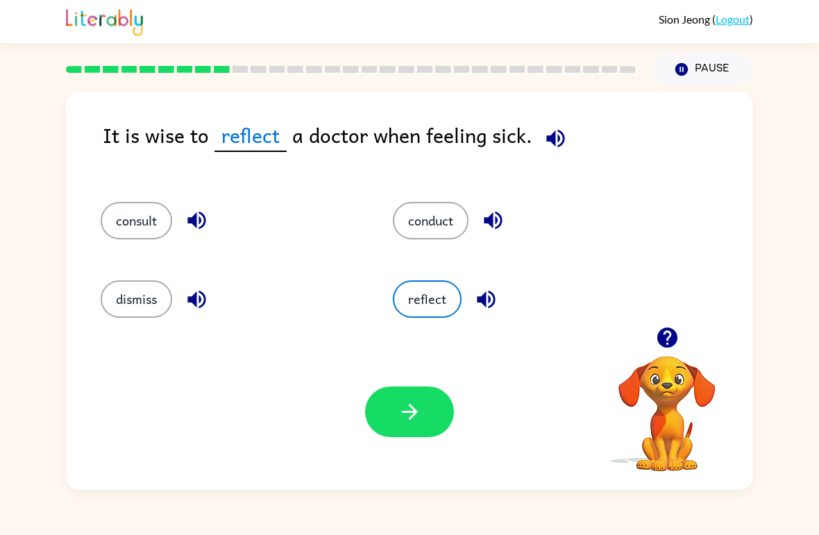
click at [128, 210] on button "consult" at bounding box center [136, 220] width 71 height 37
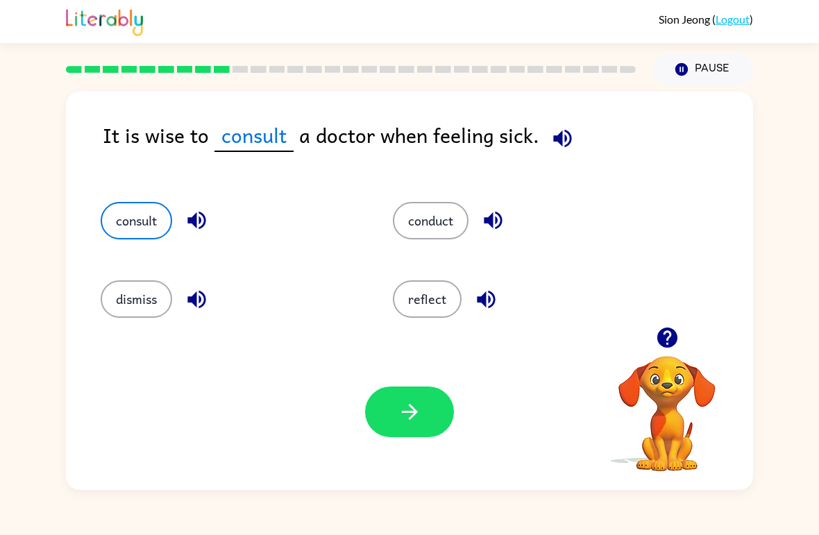
click at [146, 299] on button "dismiss" at bounding box center [136, 298] width 71 height 37
click at [437, 223] on button "conduct" at bounding box center [431, 220] width 76 height 37
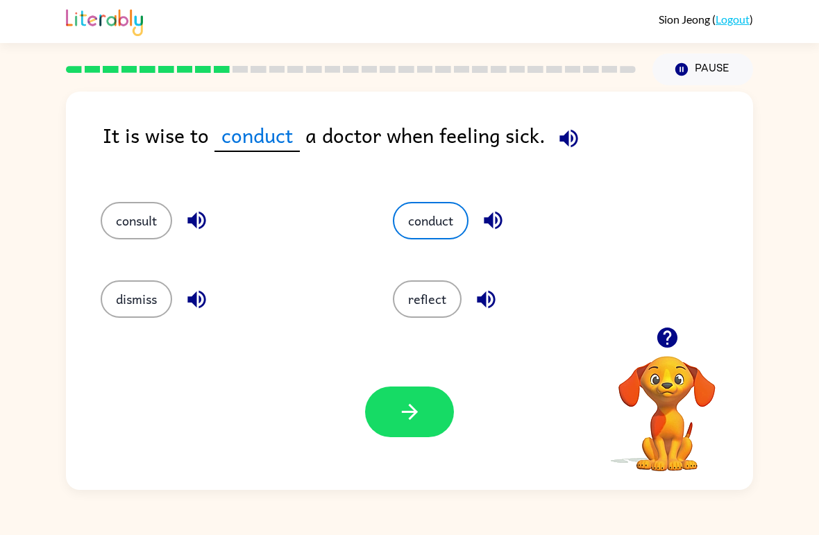
click at [401, 447] on div "Your browser must support playing .mp4 files to use Literably. Please try using…" at bounding box center [409, 412] width 687 height 156
click at [421, 423] on icon "button" at bounding box center [410, 412] width 24 height 24
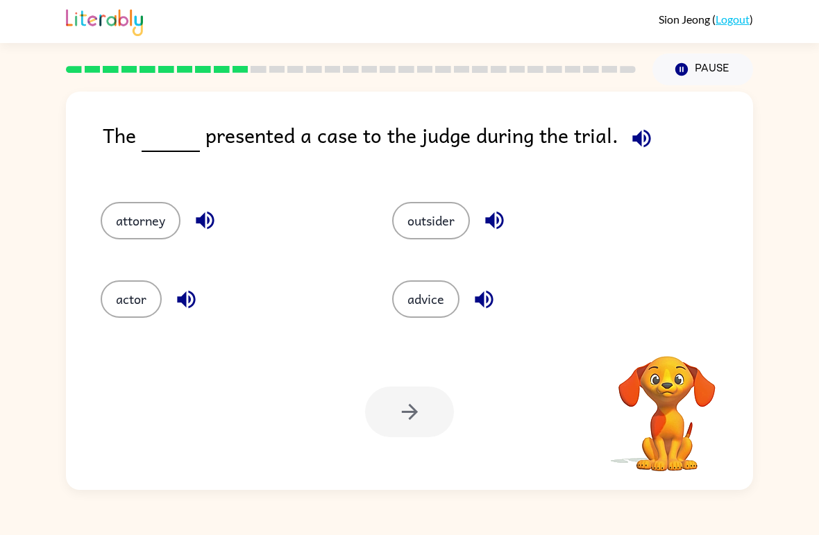
click at [440, 231] on button "outsider" at bounding box center [431, 220] width 78 height 37
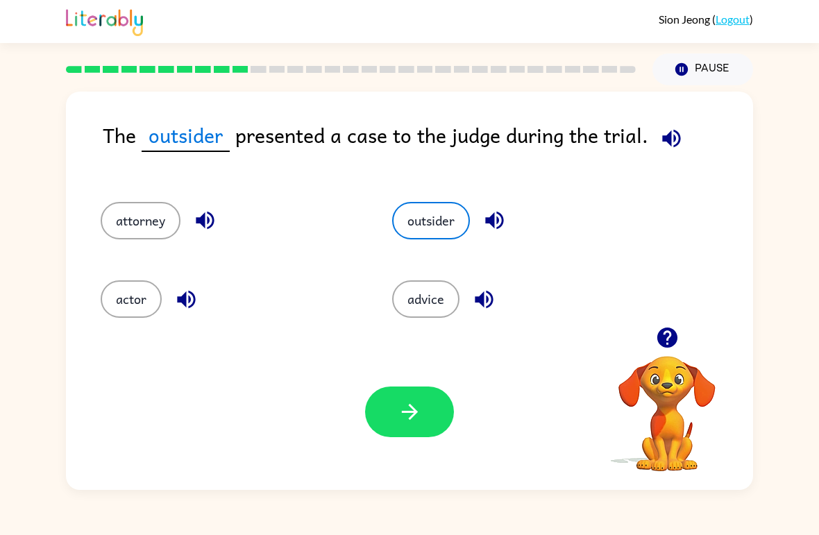
click at [407, 408] on icon "button" at bounding box center [410, 412] width 24 height 24
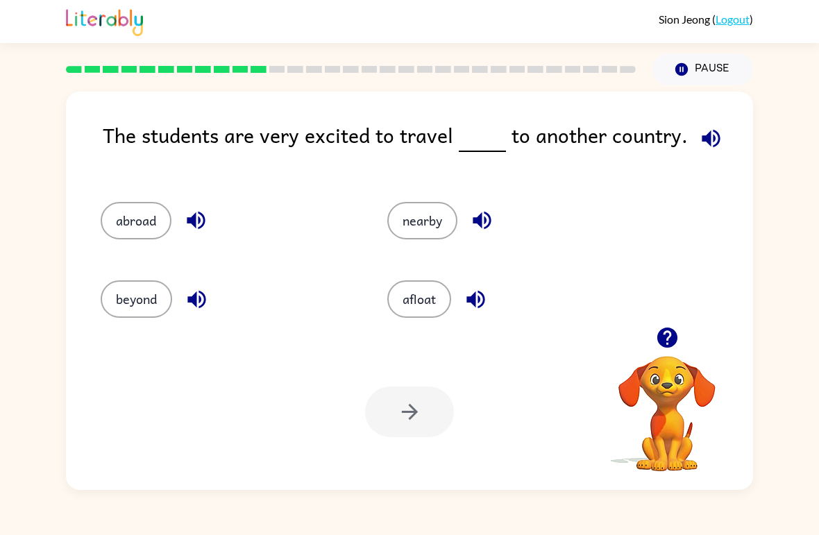
click at [113, 291] on button "beyond" at bounding box center [136, 298] width 71 height 37
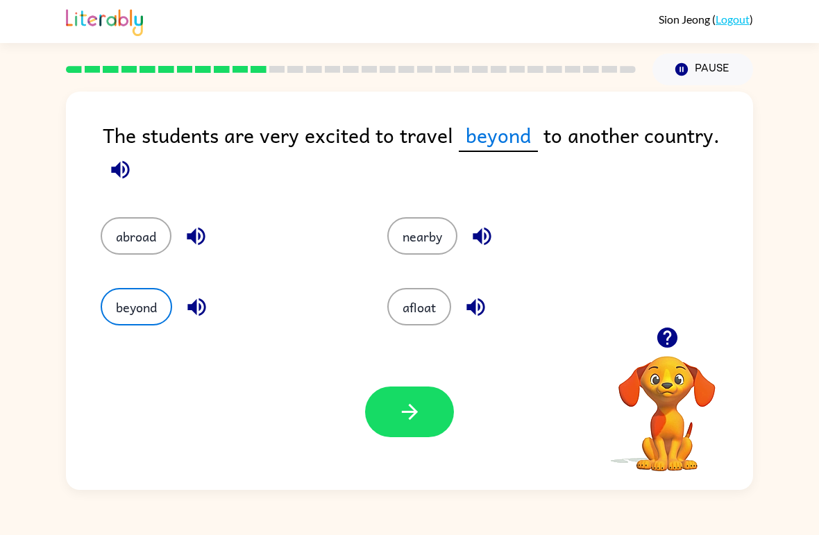
click at [420, 431] on button "button" at bounding box center [409, 412] width 89 height 51
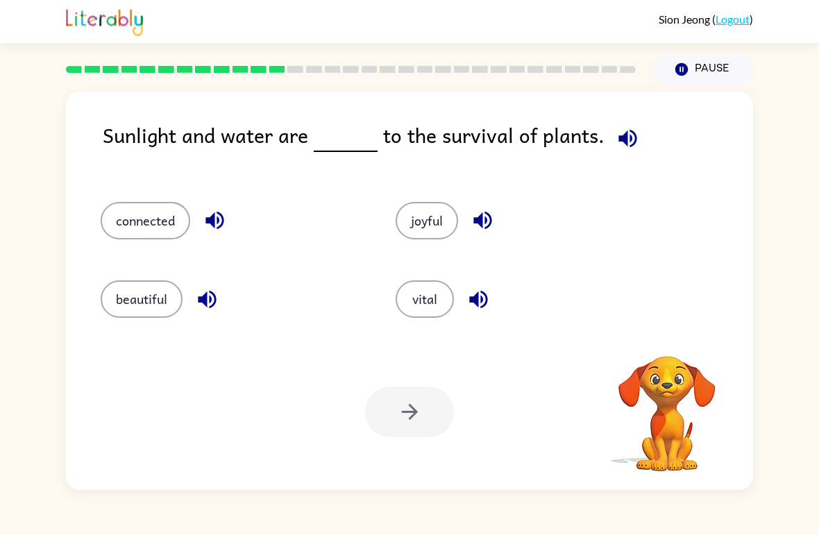
click at [439, 229] on button "joyful" at bounding box center [427, 220] width 62 height 37
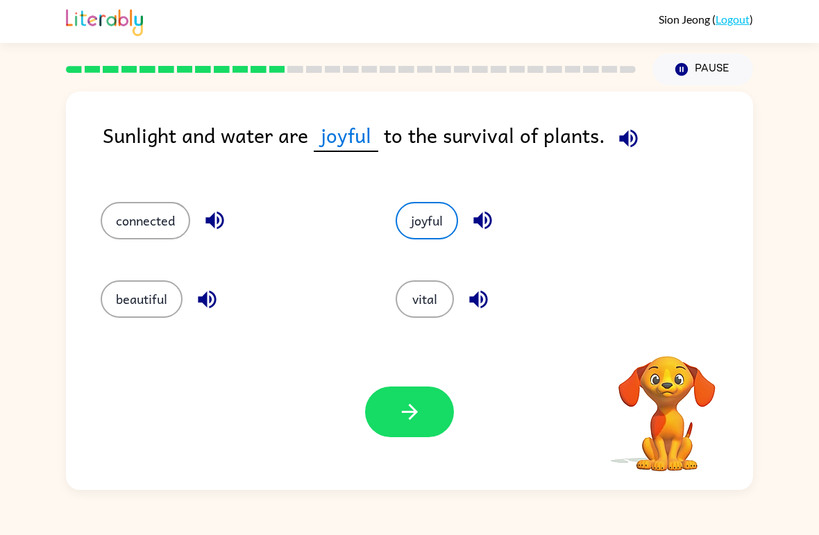
click at [415, 427] on button "button" at bounding box center [409, 412] width 89 height 51
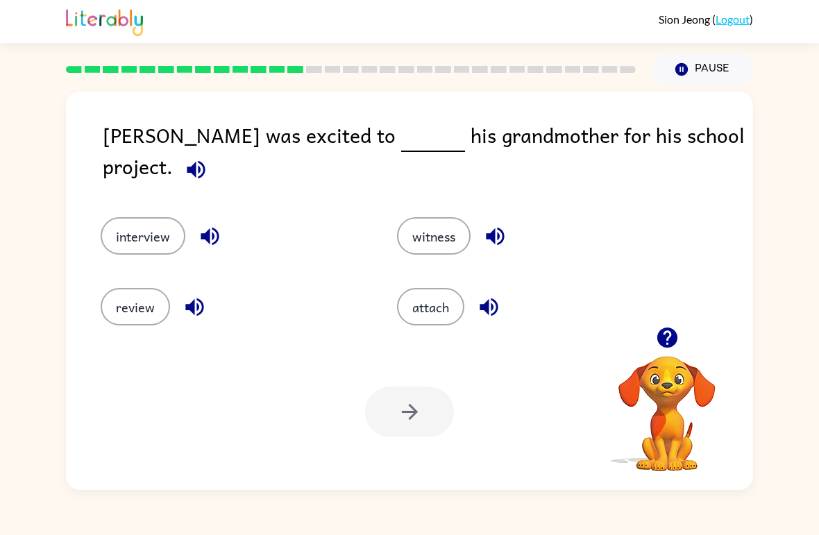
click at [143, 218] on button "interview" at bounding box center [143, 235] width 85 height 37
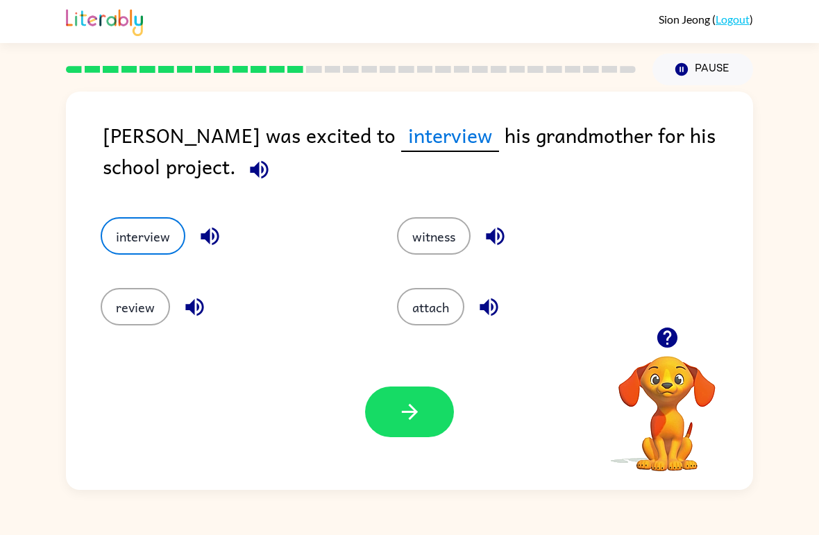
click at [415, 412] on icon "button" at bounding box center [409, 412] width 16 height 16
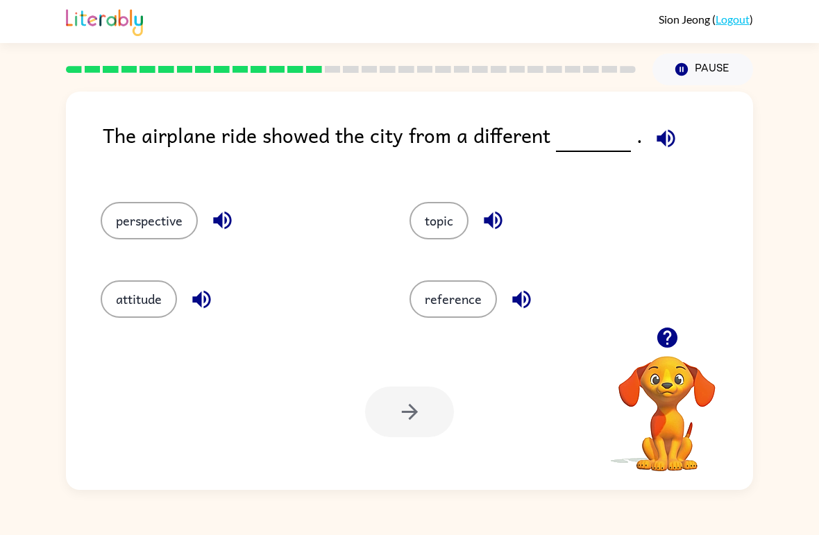
click at [477, 299] on button "reference" at bounding box center [452, 298] width 87 height 37
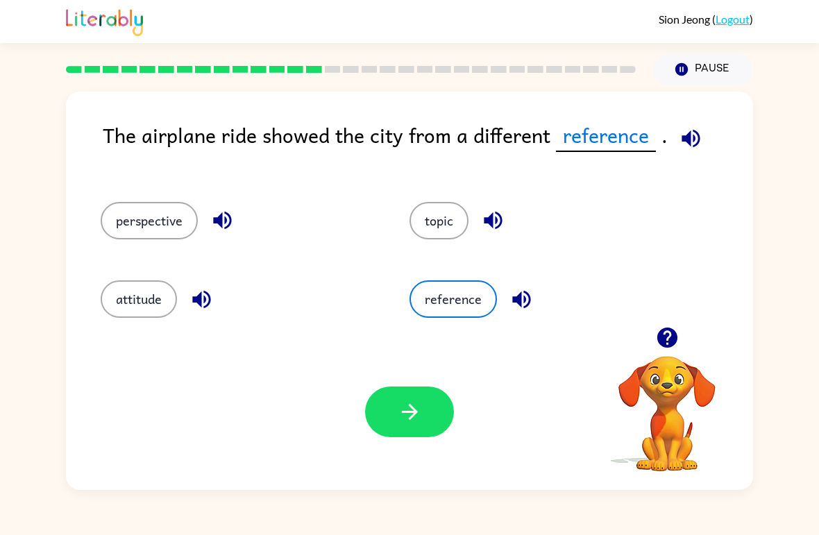
click at [423, 428] on button "button" at bounding box center [409, 412] width 89 height 51
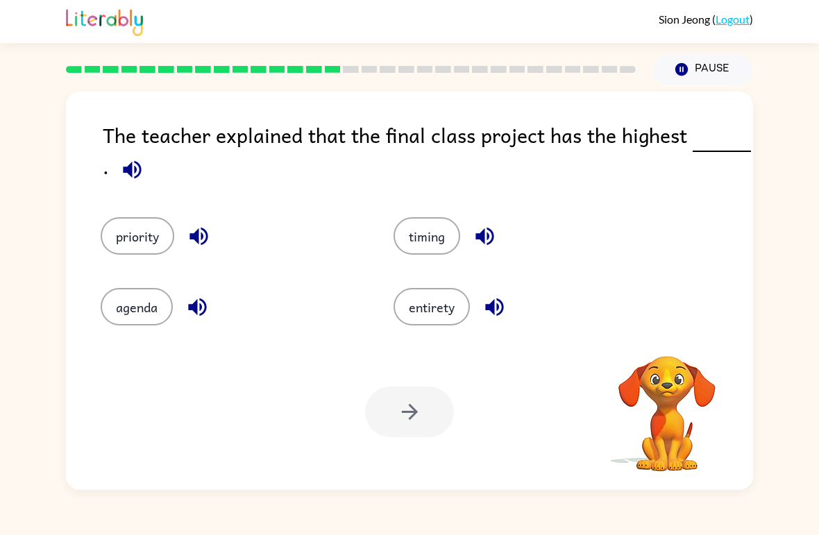
click at [121, 237] on button "priority" at bounding box center [138, 235] width 74 height 37
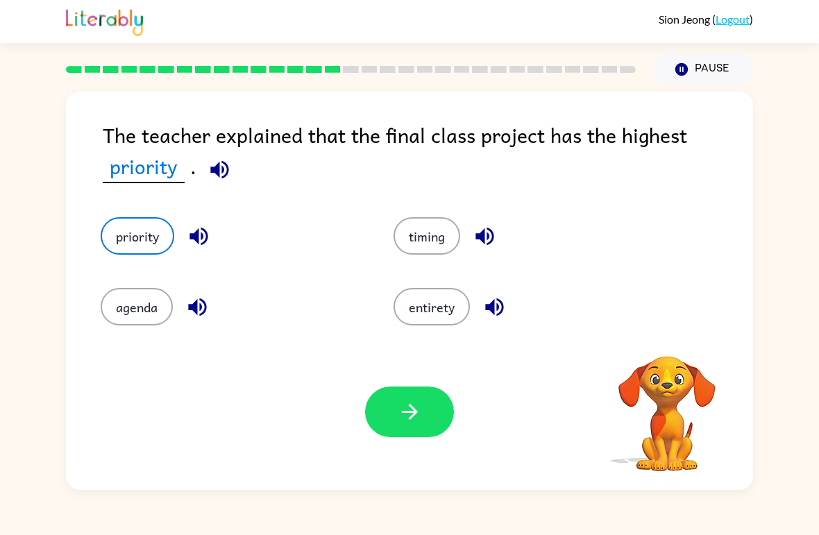
click at [412, 405] on icon "button" at bounding box center [410, 412] width 24 height 24
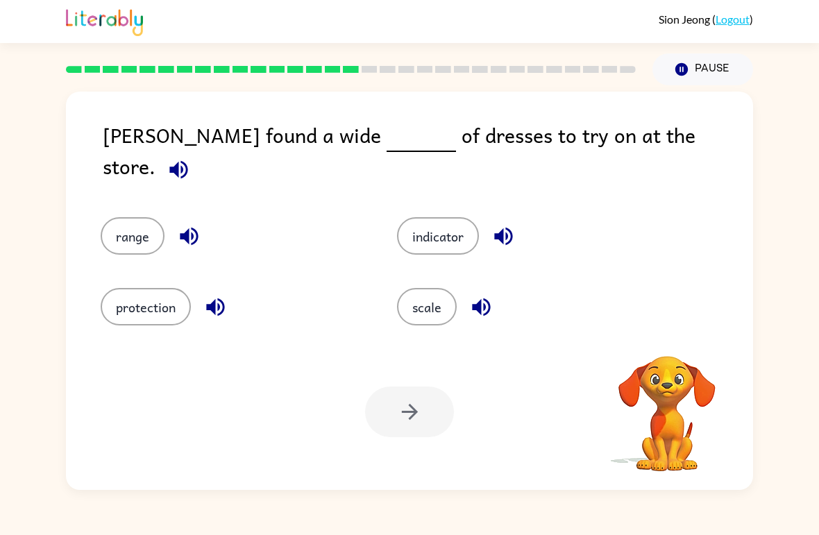
click at [115, 230] on button "range" at bounding box center [133, 235] width 64 height 37
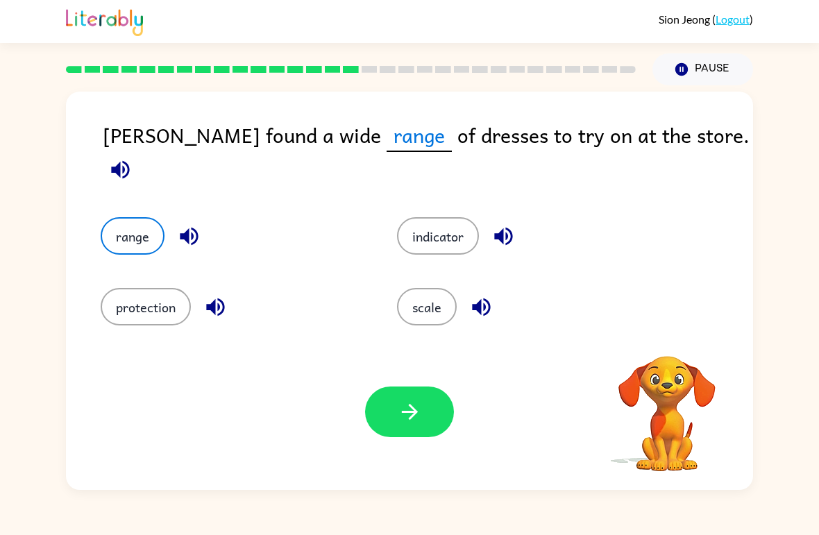
click at [456, 223] on button "indicator" at bounding box center [438, 235] width 82 height 37
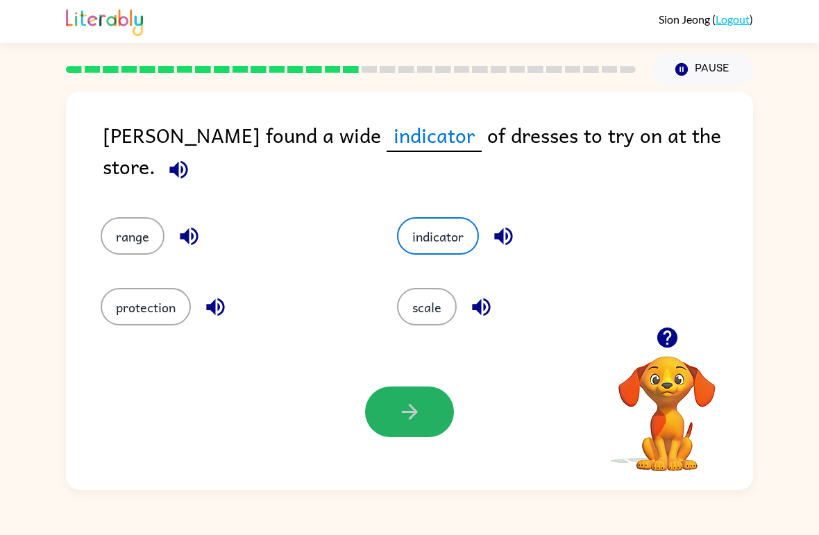
click at [429, 420] on button "button" at bounding box center [409, 412] width 89 height 51
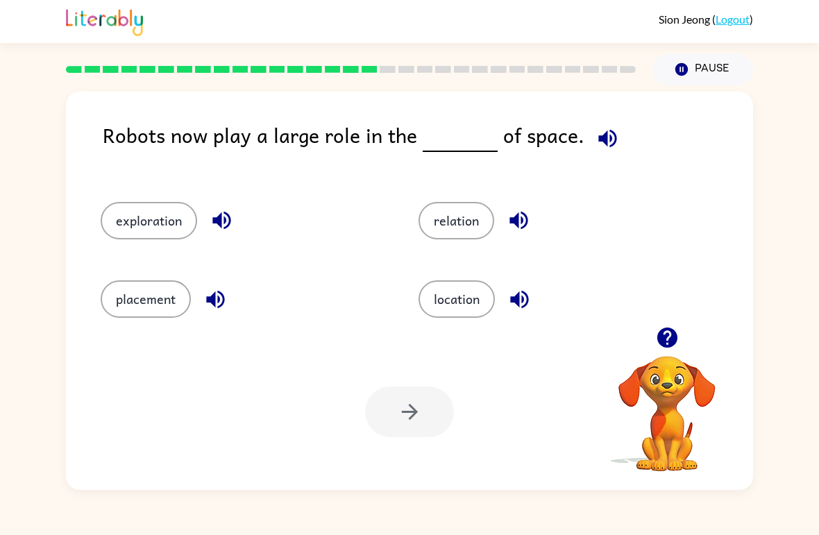
click at [469, 238] on button "relation" at bounding box center [456, 220] width 76 height 37
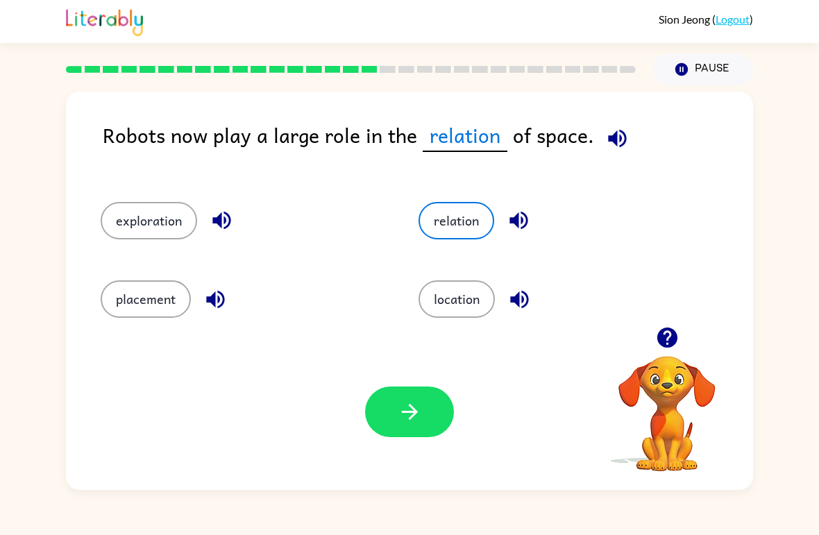
click at [406, 407] on icon "button" at bounding box center [410, 412] width 24 height 24
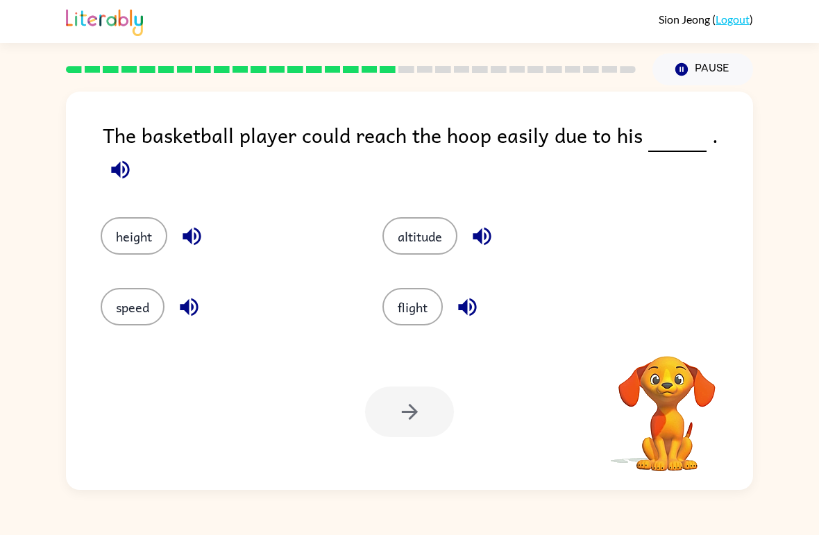
click at [404, 410] on div at bounding box center [409, 412] width 89 height 51
click at [142, 294] on button "speed" at bounding box center [133, 306] width 64 height 37
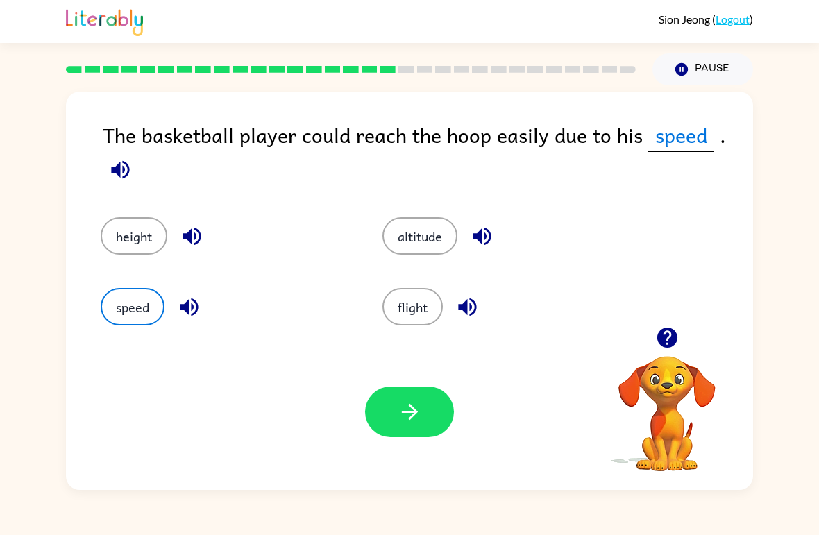
click at [422, 405] on button "button" at bounding box center [409, 412] width 89 height 51
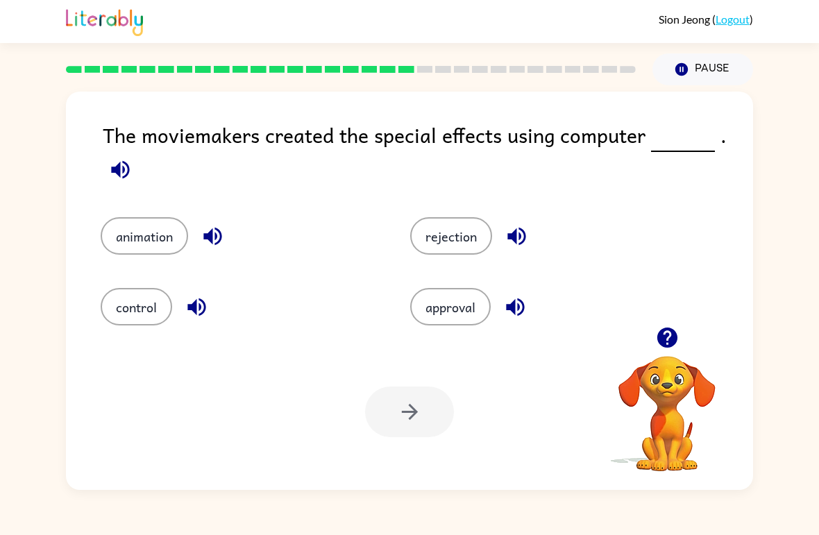
click at [414, 406] on div at bounding box center [409, 412] width 89 height 51
click at [157, 242] on button "animation" at bounding box center [144, 235] width 87 height 37
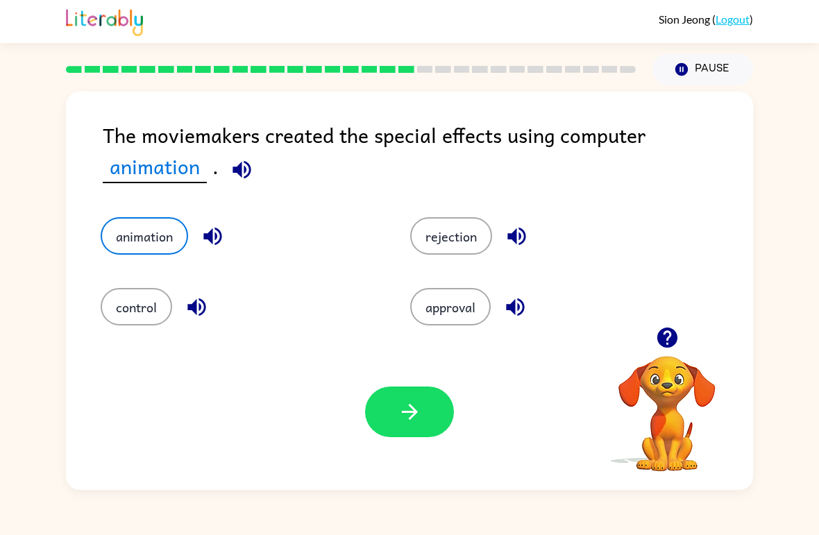
click at [419, 430] on button "button" at bounding box center [409, 412] width 89 height 51
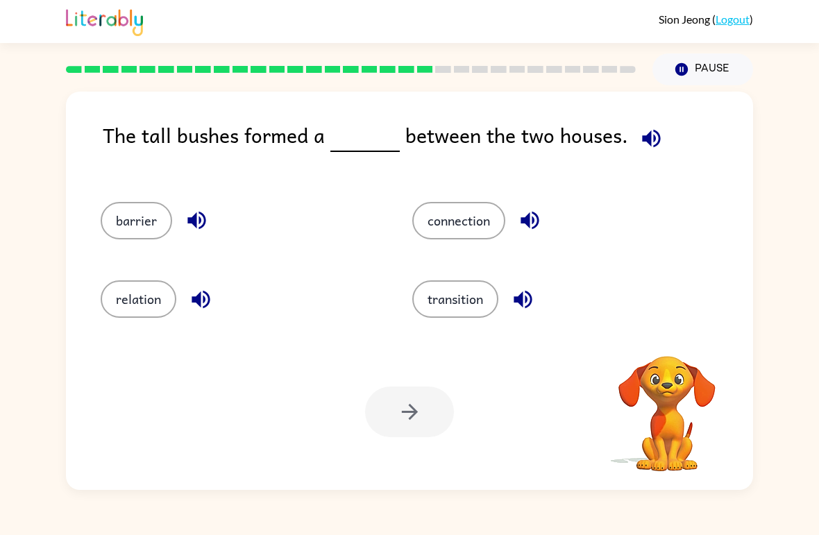
click at [479, 212] on button "connection" at bounding box center [458, 220] width 93 height 37
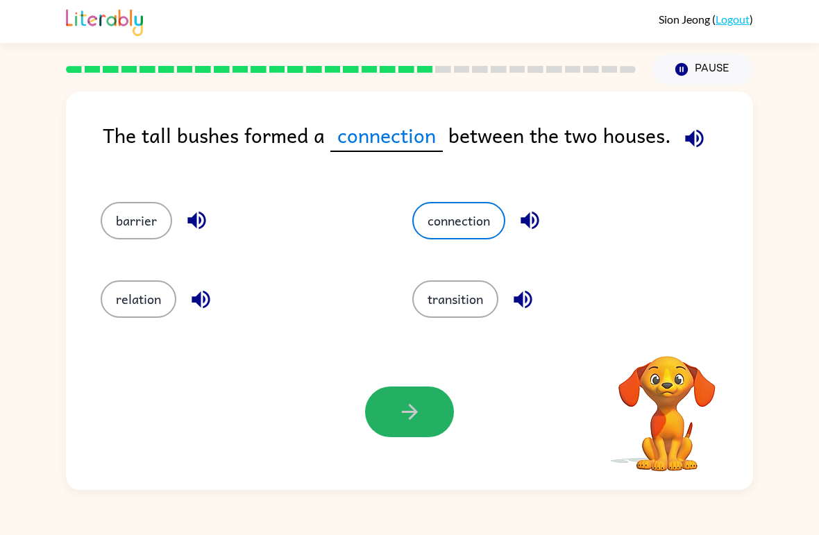
click at [423, 400] on button "button" at bounding box center [409, 412] width 89 height 51
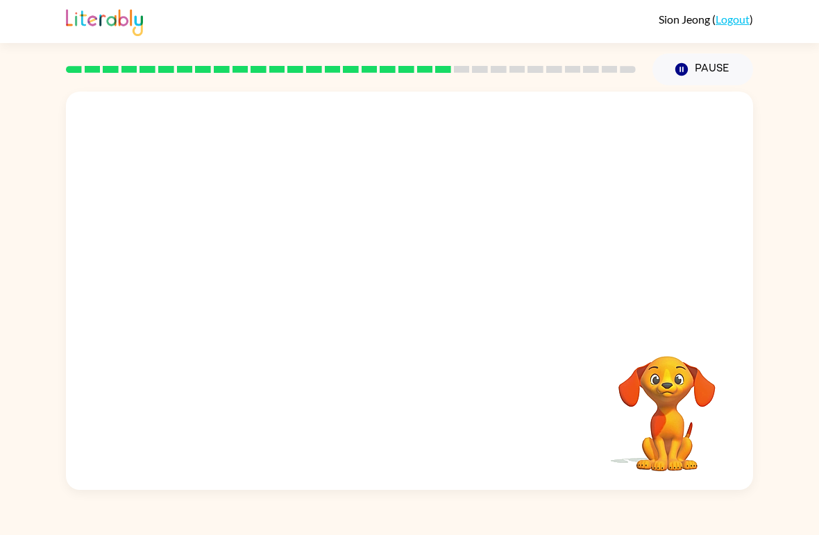
click at [704, 289] on div at bounding box center [409, 209] width 687 height 235
click at [630, 504] on div "Sion Jeong ( Logout ) Pause Pause Your browser must support playing .mp4 files …" at bounding box center [409, 267] width 819 height 535
click at [252, 282] on video "Your browser must support playing .mp4 files to use Literably. Please try using…" at bounding box center [409, 209] width 687 height 235
click at [689, 416] on video "Your browser must support playing .mp4 files to use Literably. Please try using…" at bounding box center [667, 404] width 139 height 139
click at [286, 119] on video "Your browser must support playing .mp4 files to use Literably. Please try using…" at bounding box center [409, 209] width 687 height 235
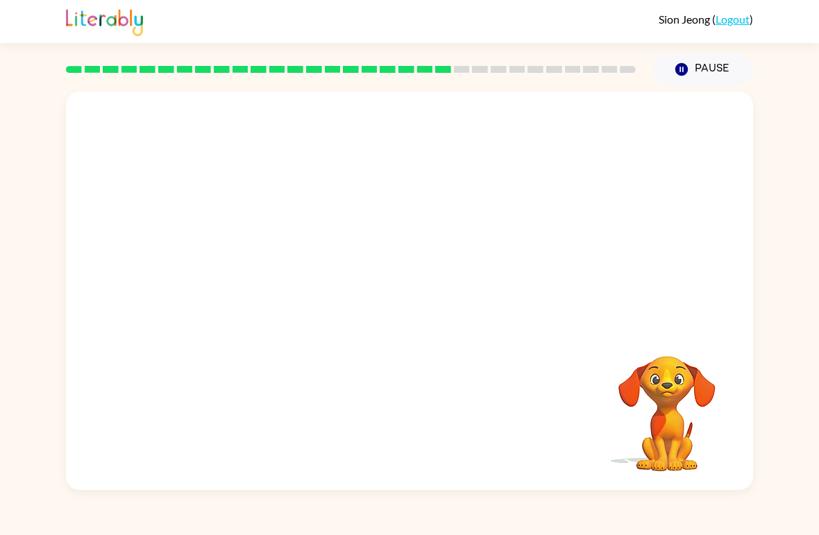
click at [301, 235] on video "Your browser must support playing .mp4 files to use Literably. Please try using…" at bounding box center [409, 209] width 687 height 235
click at [293, 300] on video "Your browser must support playing .mp4 files to use Literably. Please try using…" at bounding box center [409, 209] width 687 height 235
click at [587, 347] on div "Your browser must support playing .mp4 files to use Literably. Please try using…" at bounding box center [409, 291] width 687 height 398
click at [434, 294] on button "button" at bounding box center [409, 298] width 89 height 51
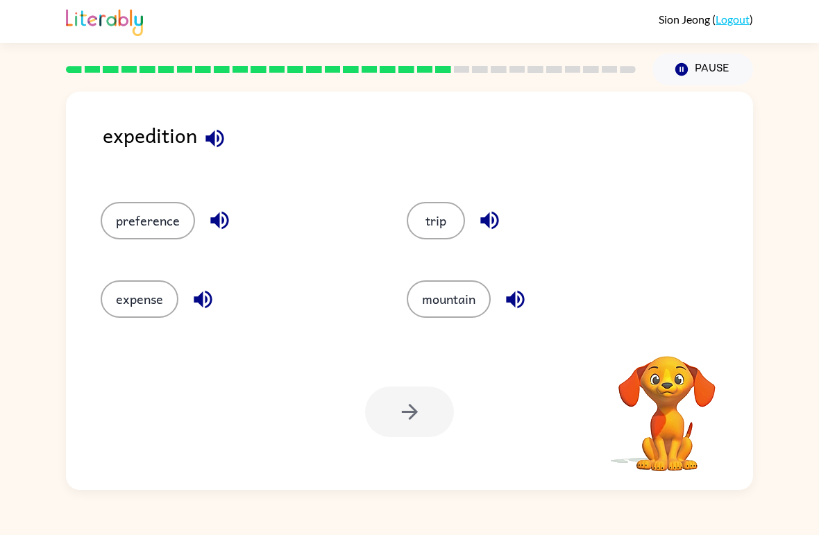
click at [148, 292] on button "expense" at bounding box center [140, 298] width 78 height 37
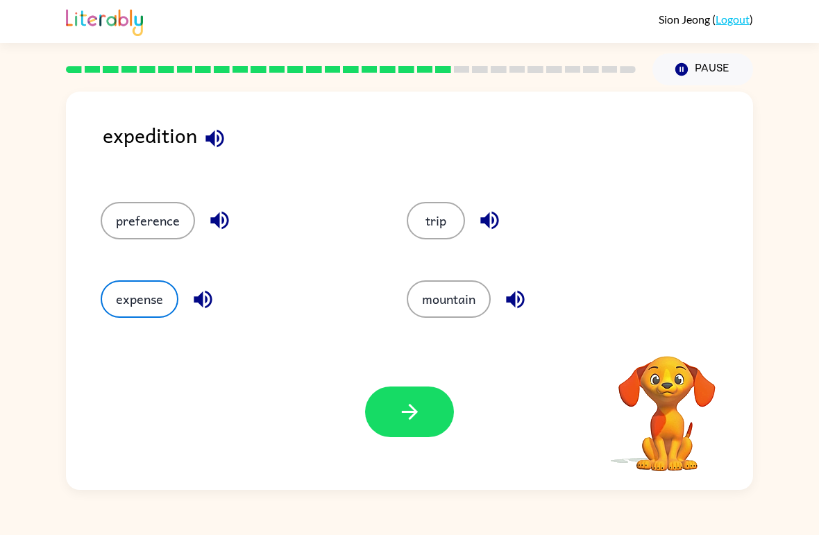
click at [434, 423] on button "button" at bounding box center [409, 412] width 89 height 51
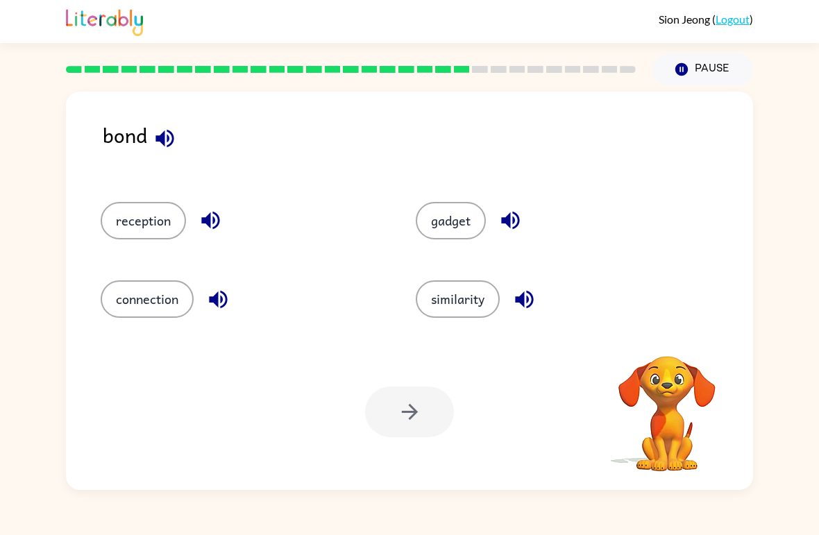
click at [160, 305] on button "connection" at bounding box center [147, 298] width 93 height 37
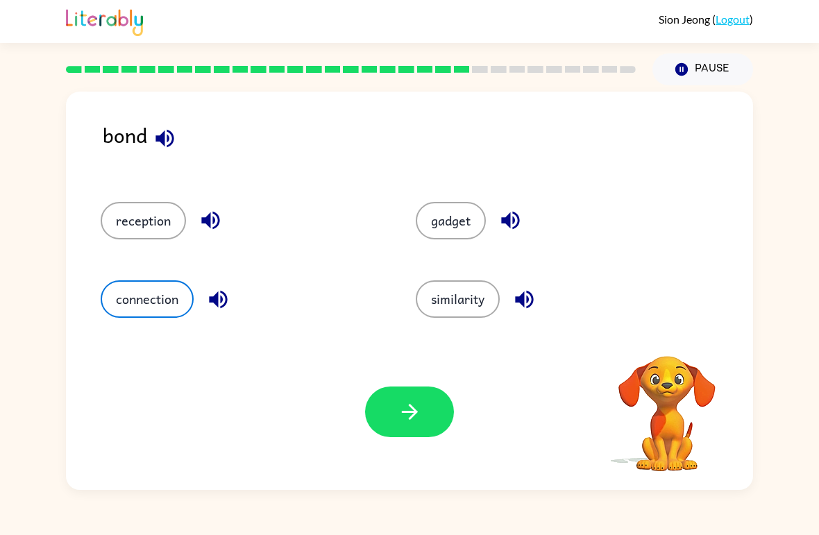
click at [409, 436] on button "button" at bounding box center [409, 412] width 89 height 51
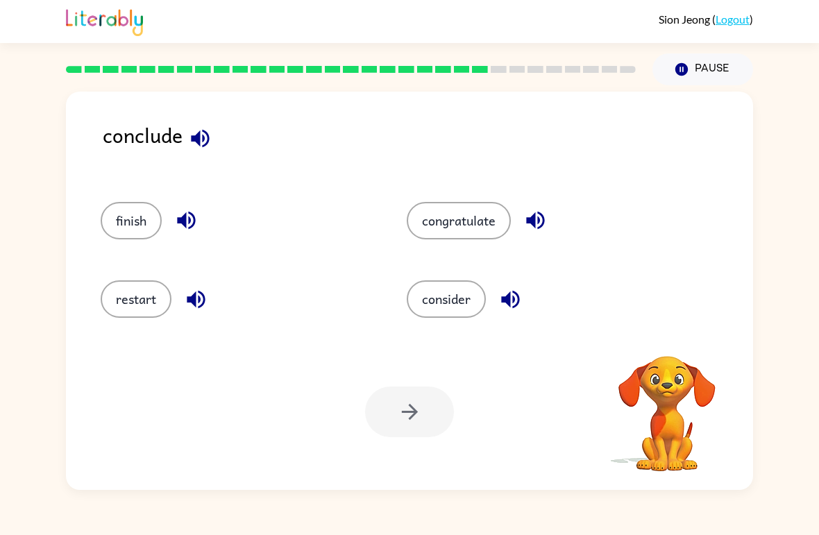
click at [443, 299] on button "consider" at bounding box center [446, 298] width 79 height 37
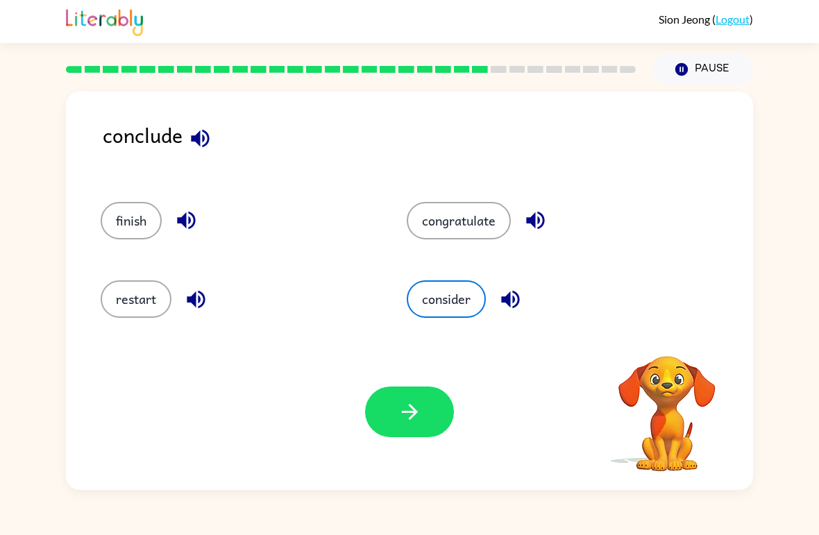
click at [396, 435] on button "button" at bounding box center [409, 412] width 89 height 51
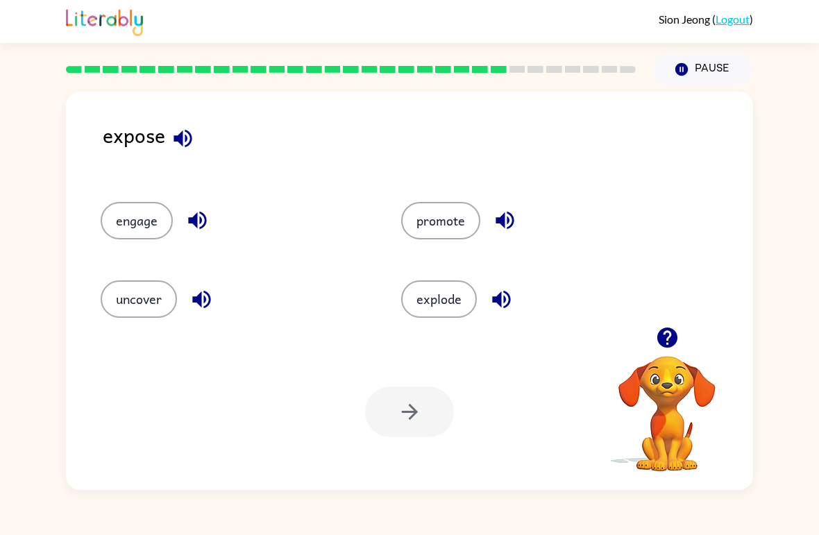
click at [410, 425] on div at bounding box center [409, 412] width 89 height 51
click at [437, 312] on button "explode" at bounding box center [439, 298] width 76 height 37
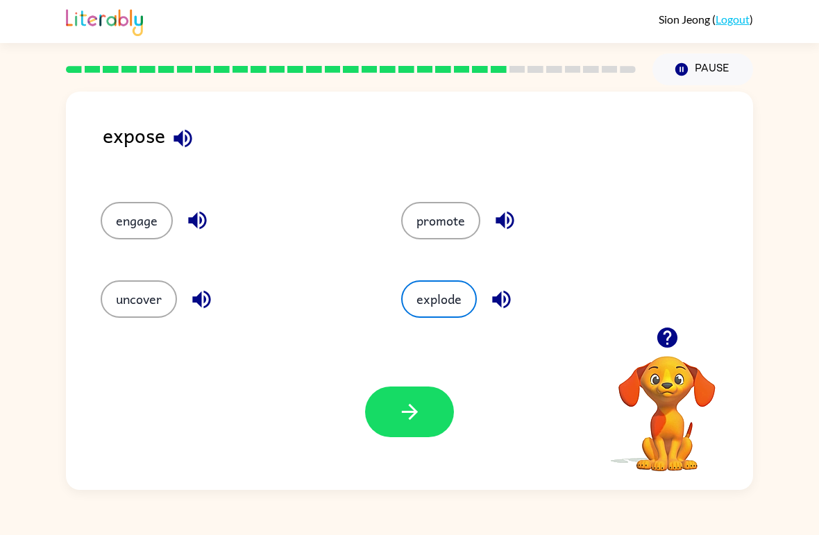
click at [414, 406] on icon "button" at bounding box center [410, 412] width 24 height 24
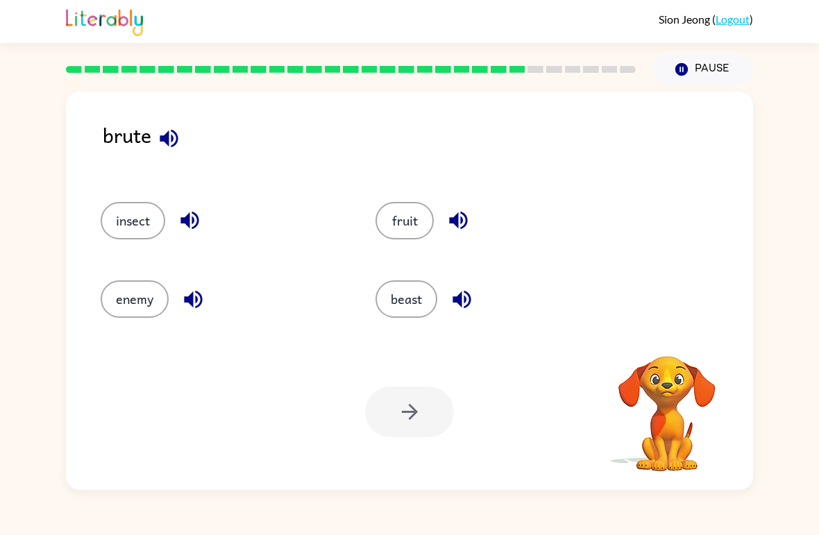
click at [126, 285] on button "enemy" at bounding box center [135, 298] width 68 height 37
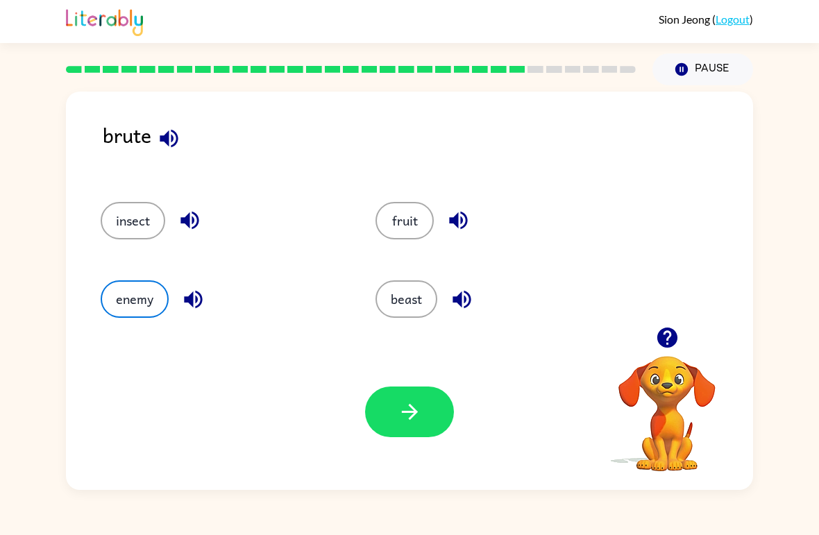
click at [409, 414] on icon "button" at bounding box center [410, 412] width 24 height 24
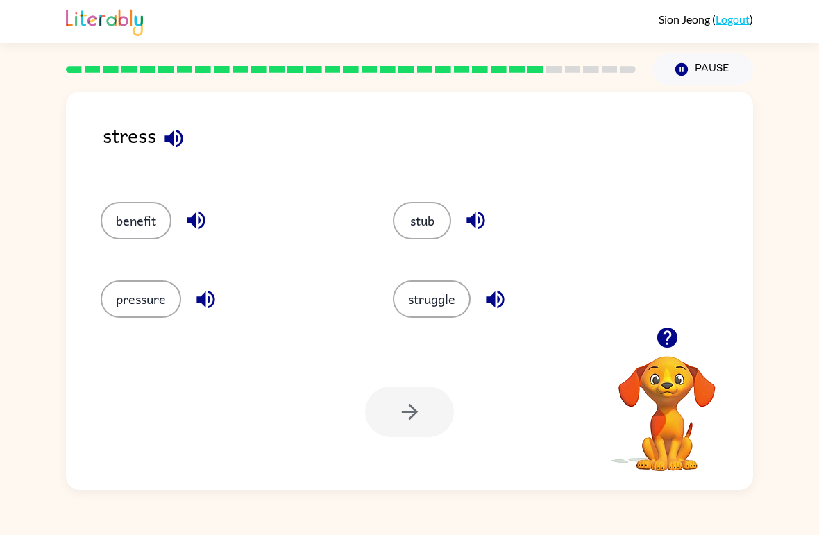
click at [429, 220] on button "stub" at bounding box center [422, 220] width 58 height 37
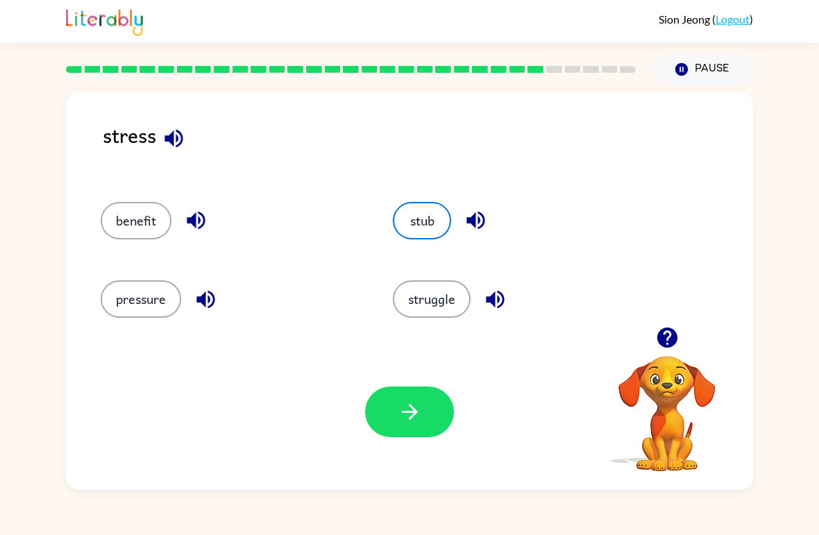
click at [426, 434] on button "button" at bounding box center [409, 412] width 89 height 51
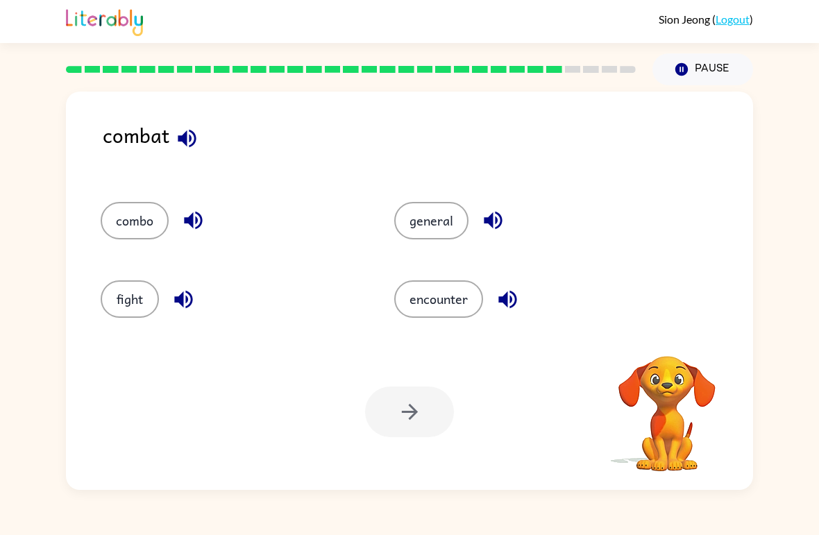
click at [160, 234] on button "combo" at bounding box center [135, 220] width 68 height 37
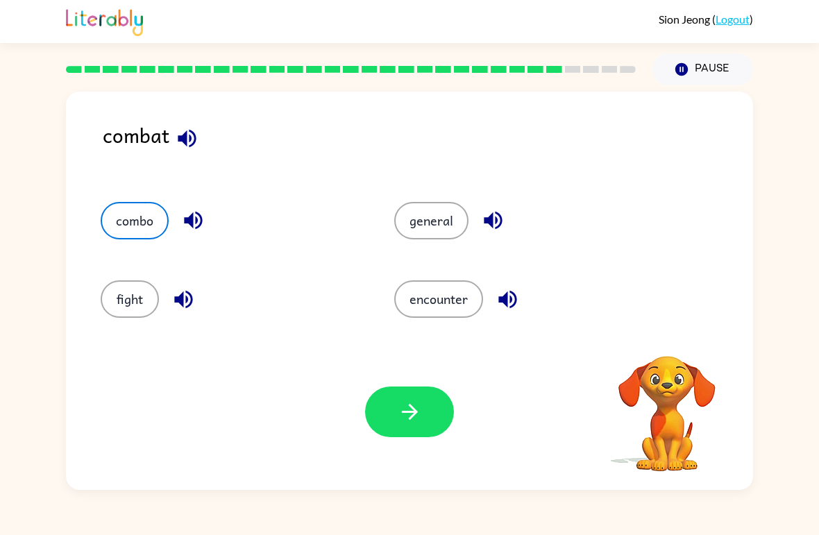
click at [129, 301] on button "fight" at bounding box center [130, 298] width 58 height 37
click at [130, 214] on button "combo" at bounding box center [135, 220] width 68 height 37
click at [421, 432] on button "button" at bounding box center [409, 412] width 89 height 51
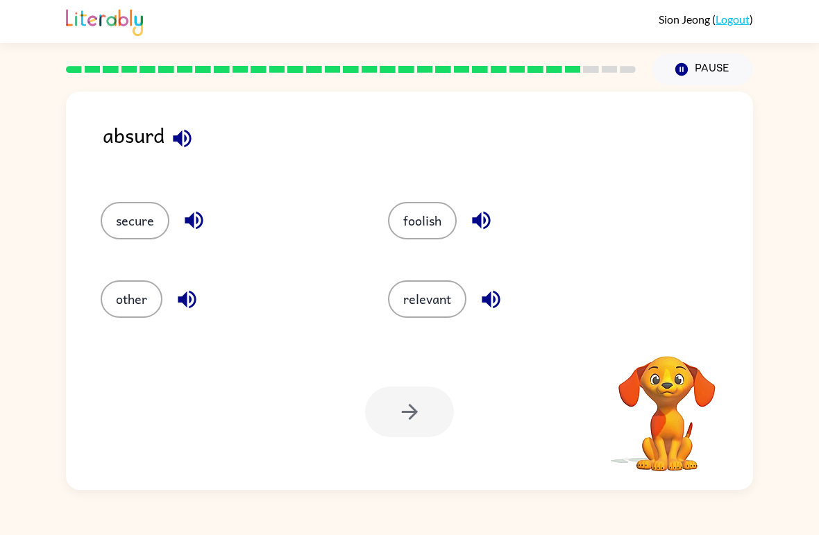
click at [428, 211] on button "foolish" at bounding box center [422, 220] width 69 height 37
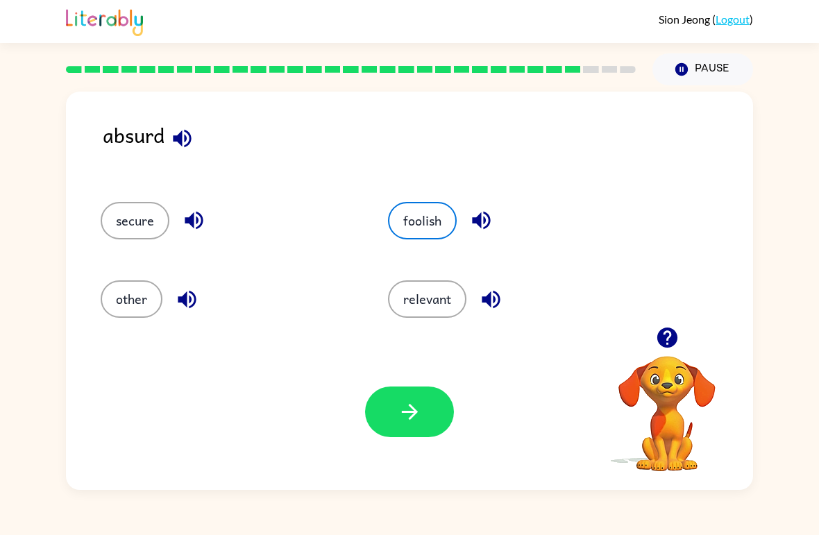
click at [407, 418] on icon "button" at bounding box center [410, 412] width 24 height 24
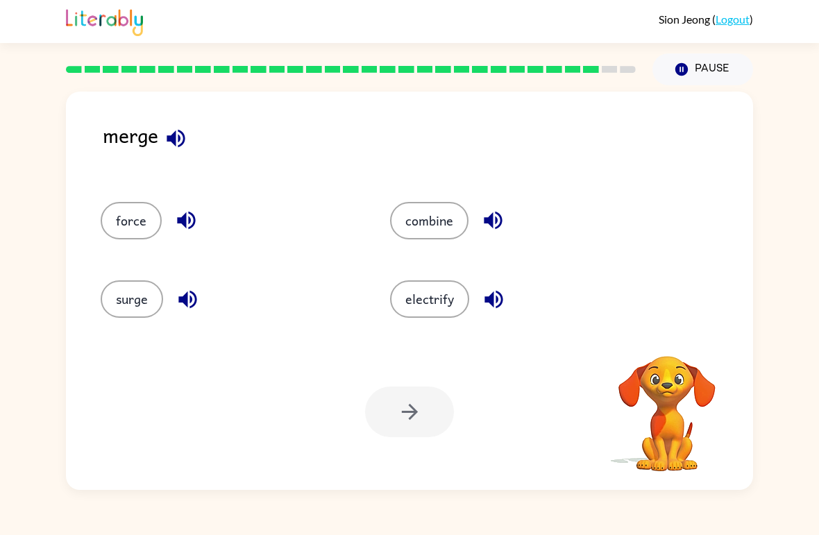
click at [141, 307] on button "surge" at bounding box center [132, 298] width 62 height 37
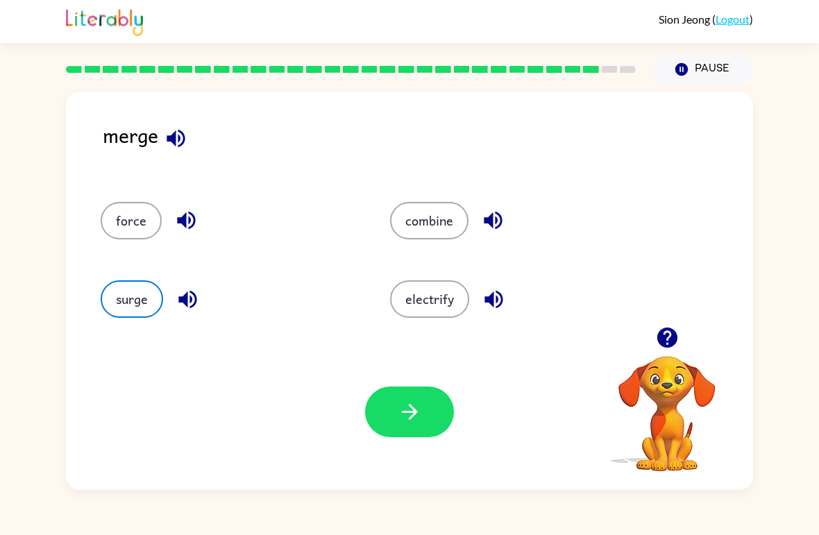
click at [412, 408] on icon "button" at bounding box center [409, 412] width 16 height 16
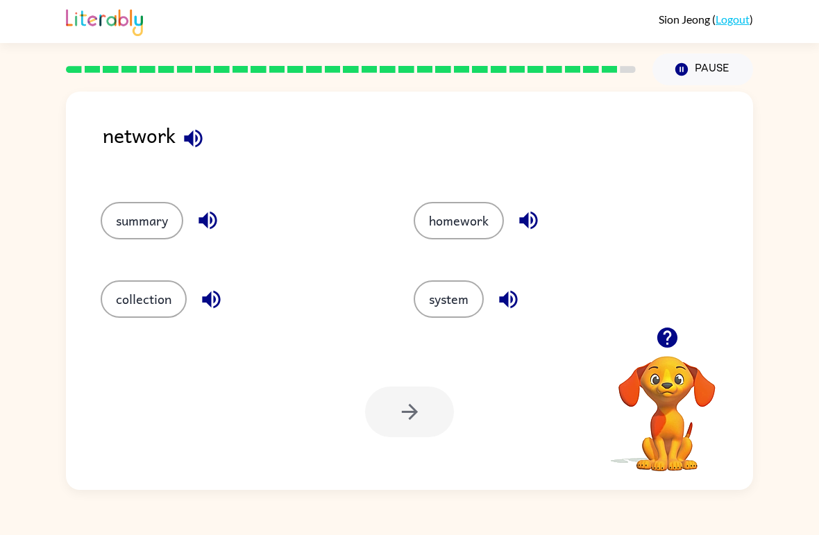
click at [143, 298] on button "collection" at bounding box center [144, 298] width 86 height 37
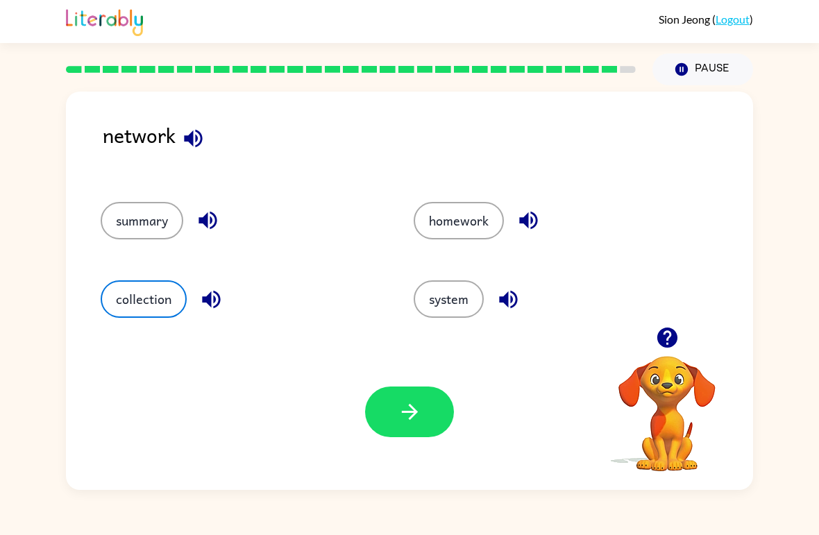
click at [455, 301] on button "system" at bounding box center [449, 298] width 70 height 37
click at [405, 409] on icon "button" at bounding box center [410, 412] width 24 height 24
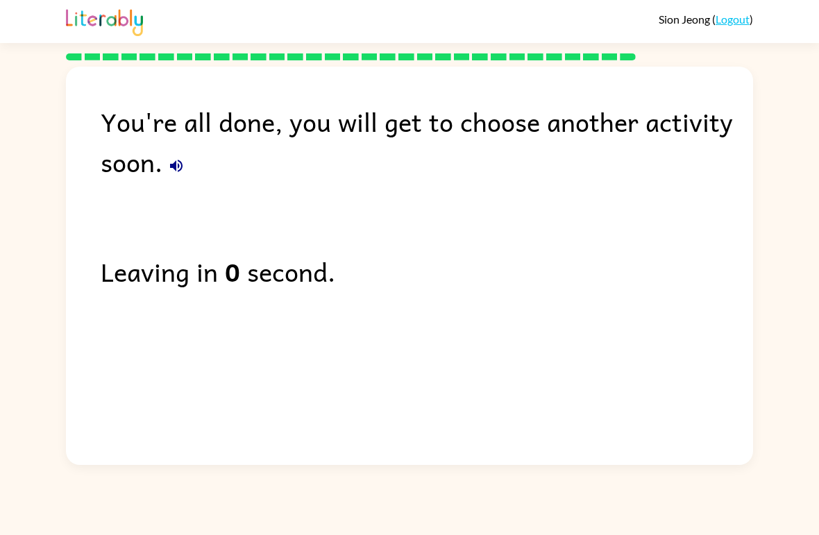
click at [13, 123] on div "You're all done, you will get to choose another activity soon. Leaving in 0 sec…" at bounding box center [409, 262] width 819 height 405
